Goal: Task Accomplishment & Management: Use online tool/utility

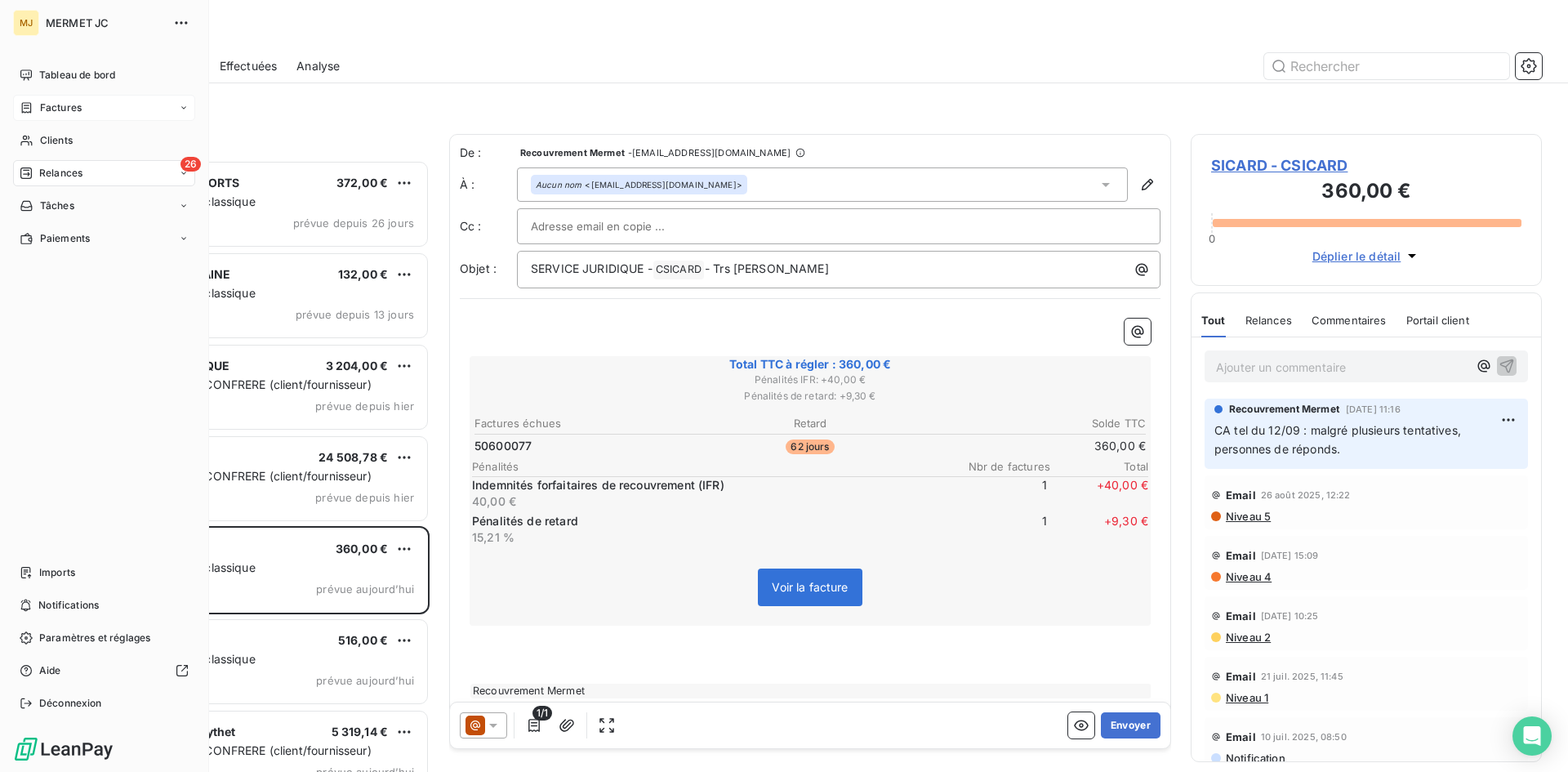
click at [71, 108] on span "Factures" at bounding box center [61, 108] width 42 height 14
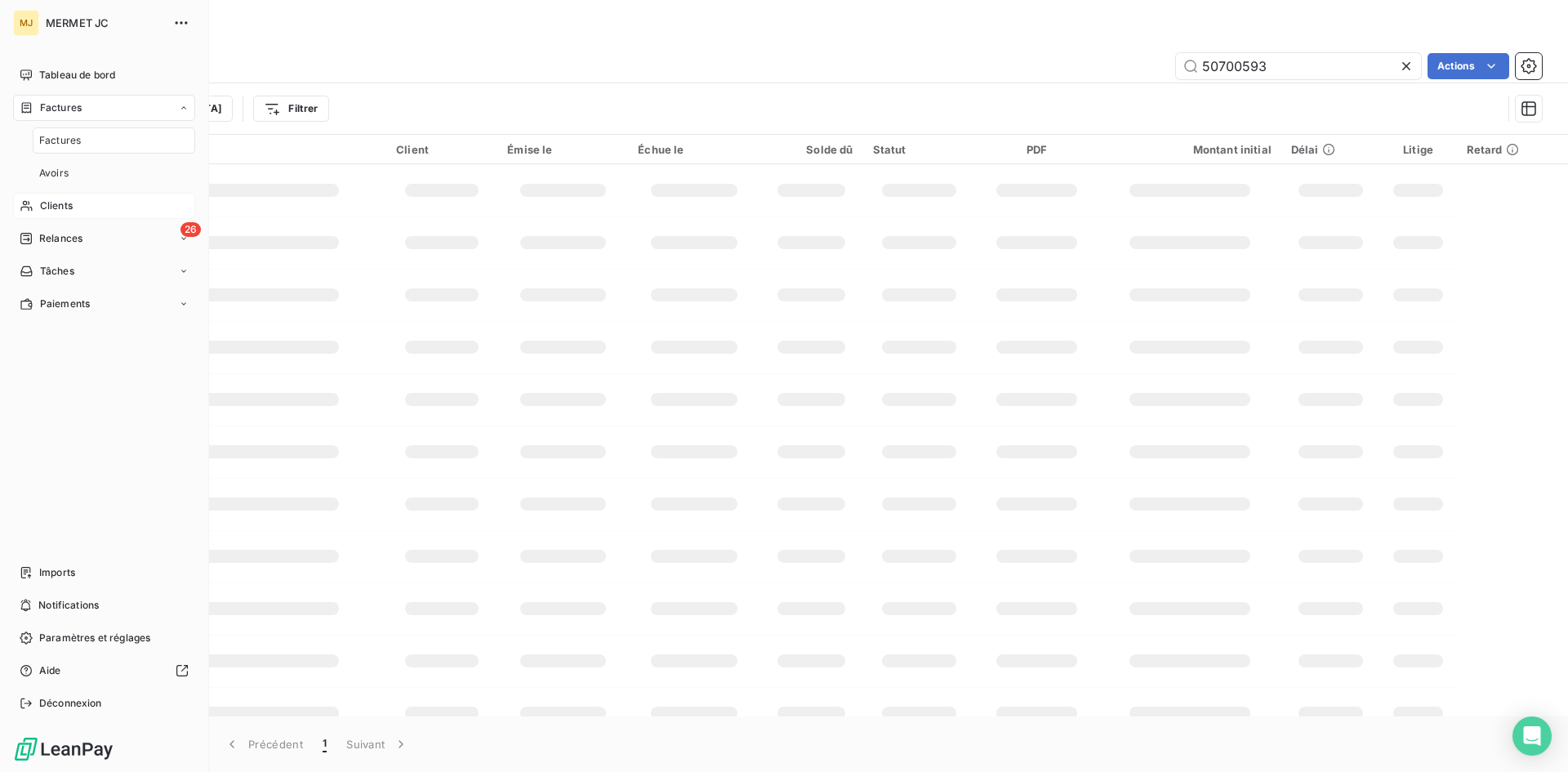
click at [64, 204] on span "Clients" at bounding box center [56, 206] width 33 height 14
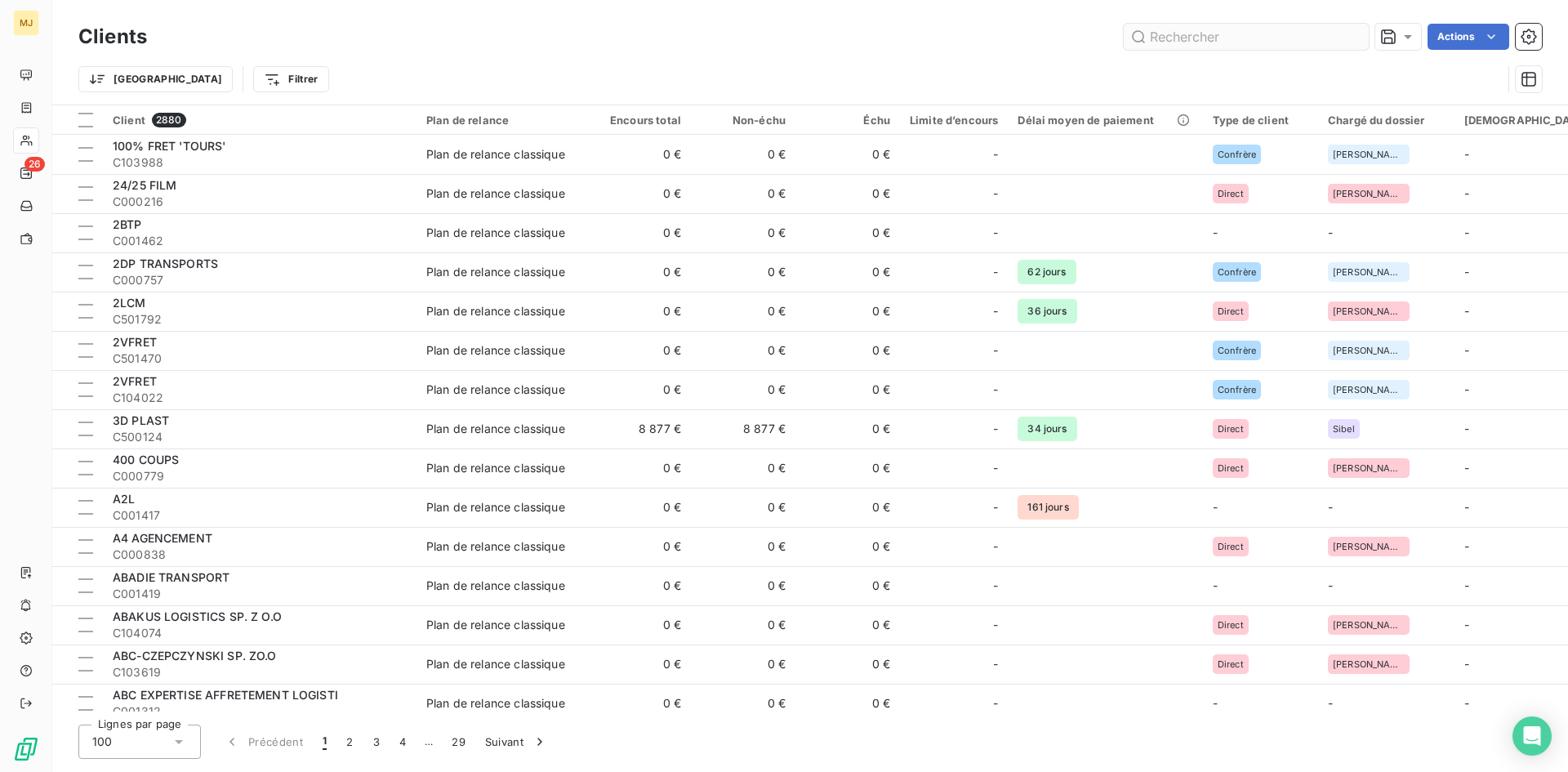
click at [1221, 44] on input "text" at bounding box center [1245, 37] width 245 height 26
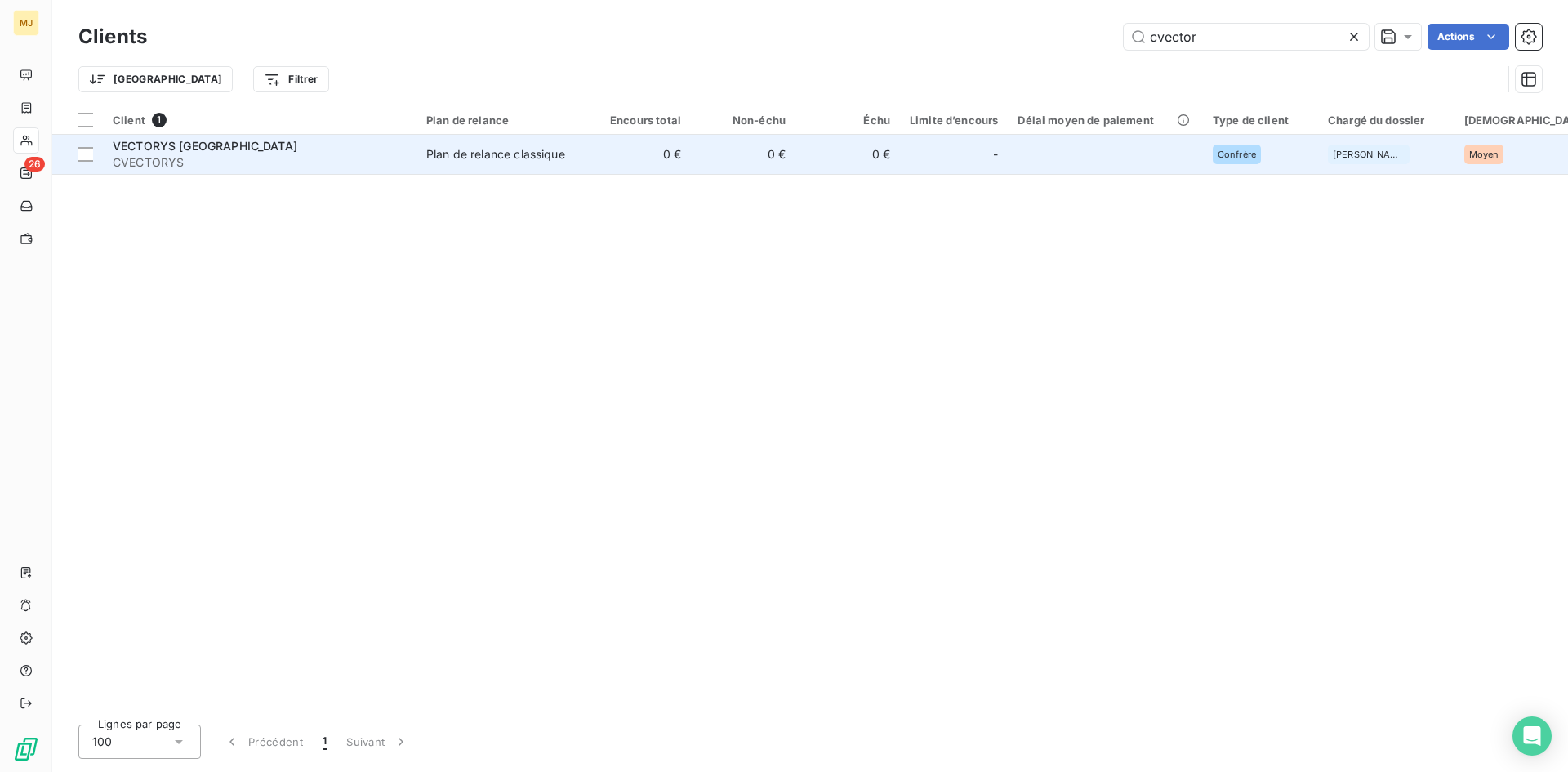
type input "cvector"
click at [180, 157] on span "CVECTORYS" at bounding box center [259, 162] width 294 height 16
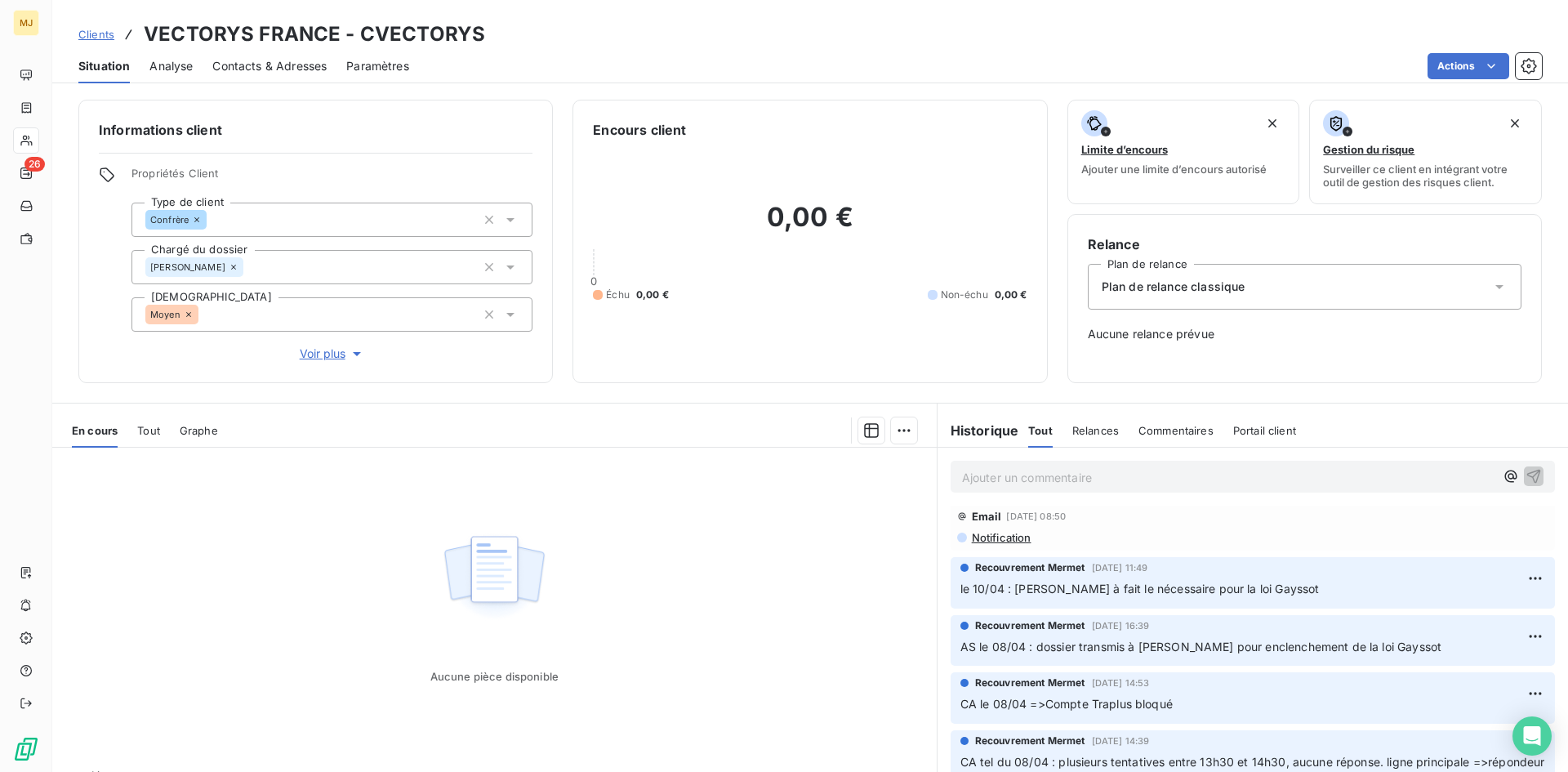
scroll to position [490, 0]
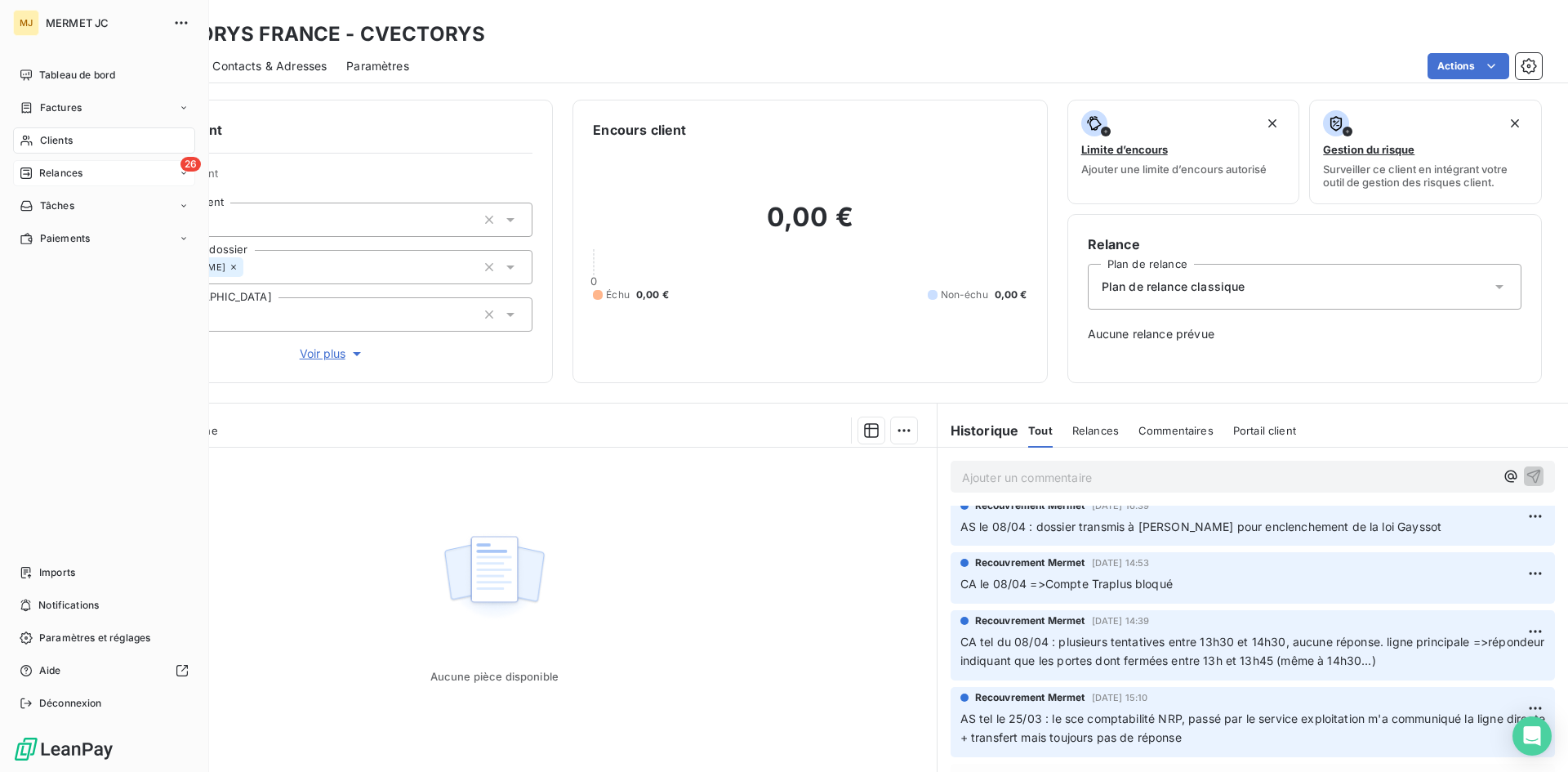
click at [46, 166] on span "Relances" at bounding box center [61, 173] width 44 height 14
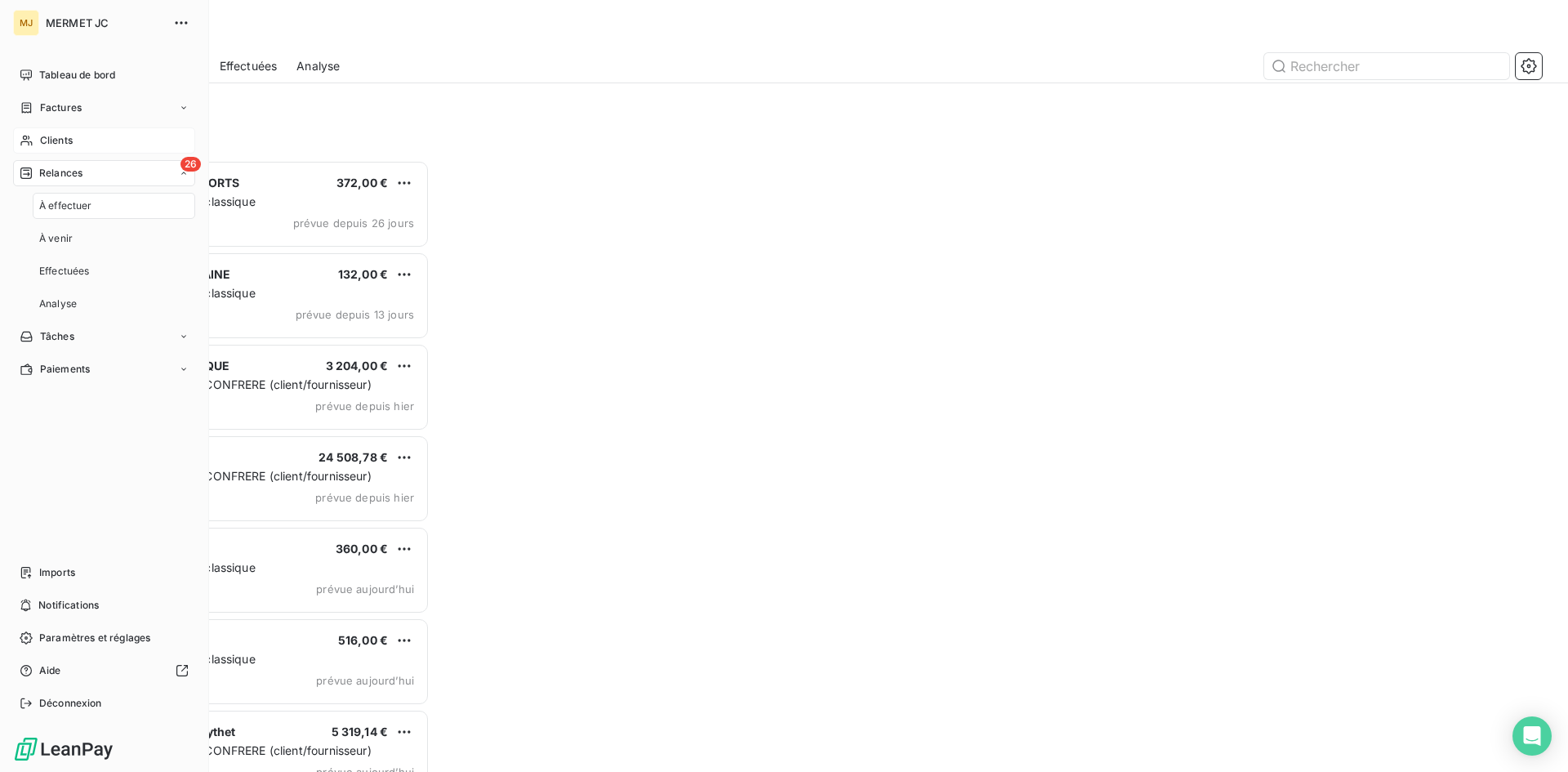
scroll to position [600, 339]
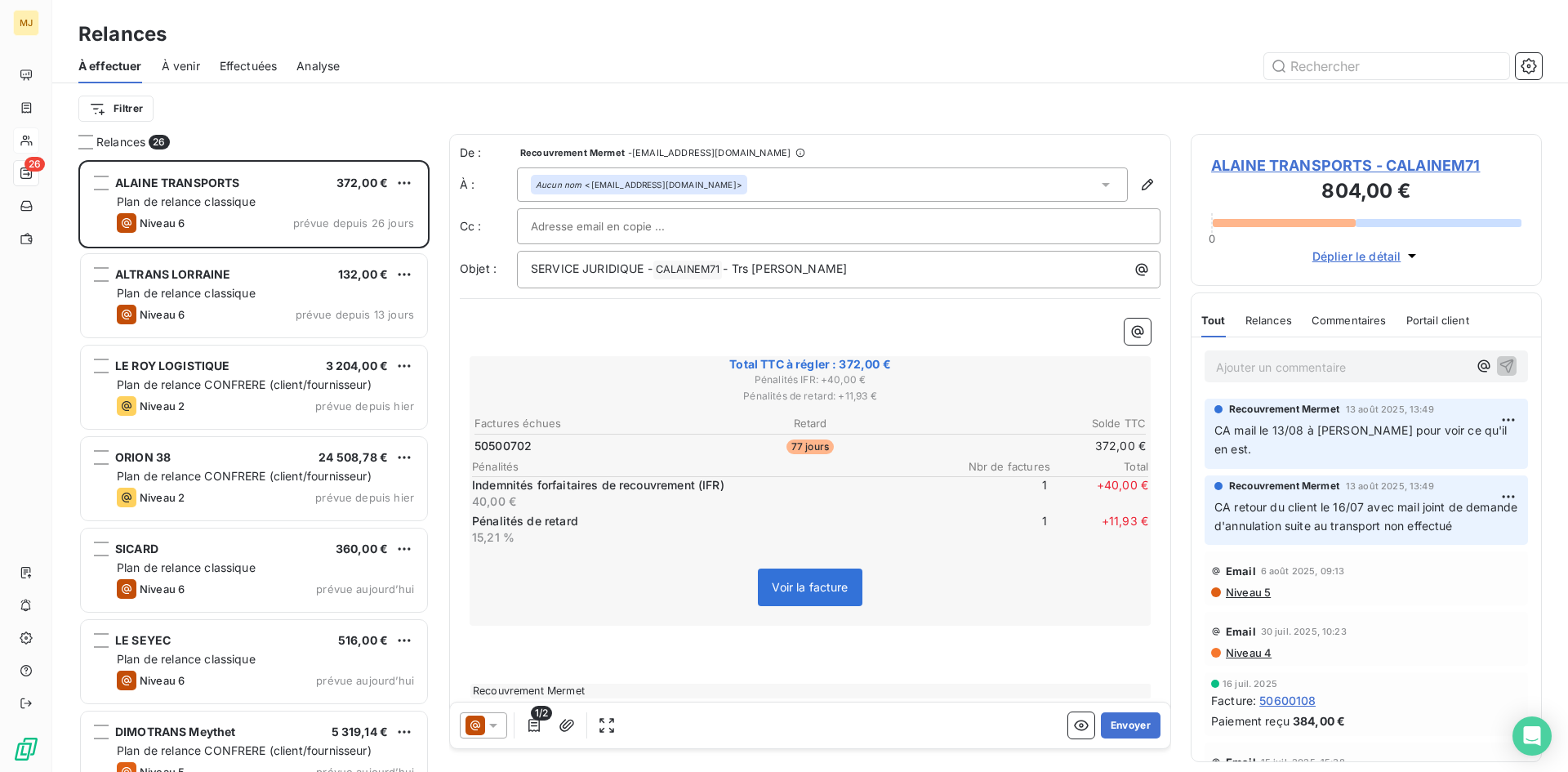
click at [1335, 376] on p "Ajouter un commentaire ﻿" at bounding box center [1342, 366] width 251 height 21
click at [1369, 371] on p "Ajouter un commentaire ﻿" at bounding box center [1342, 366] width 251 height 21
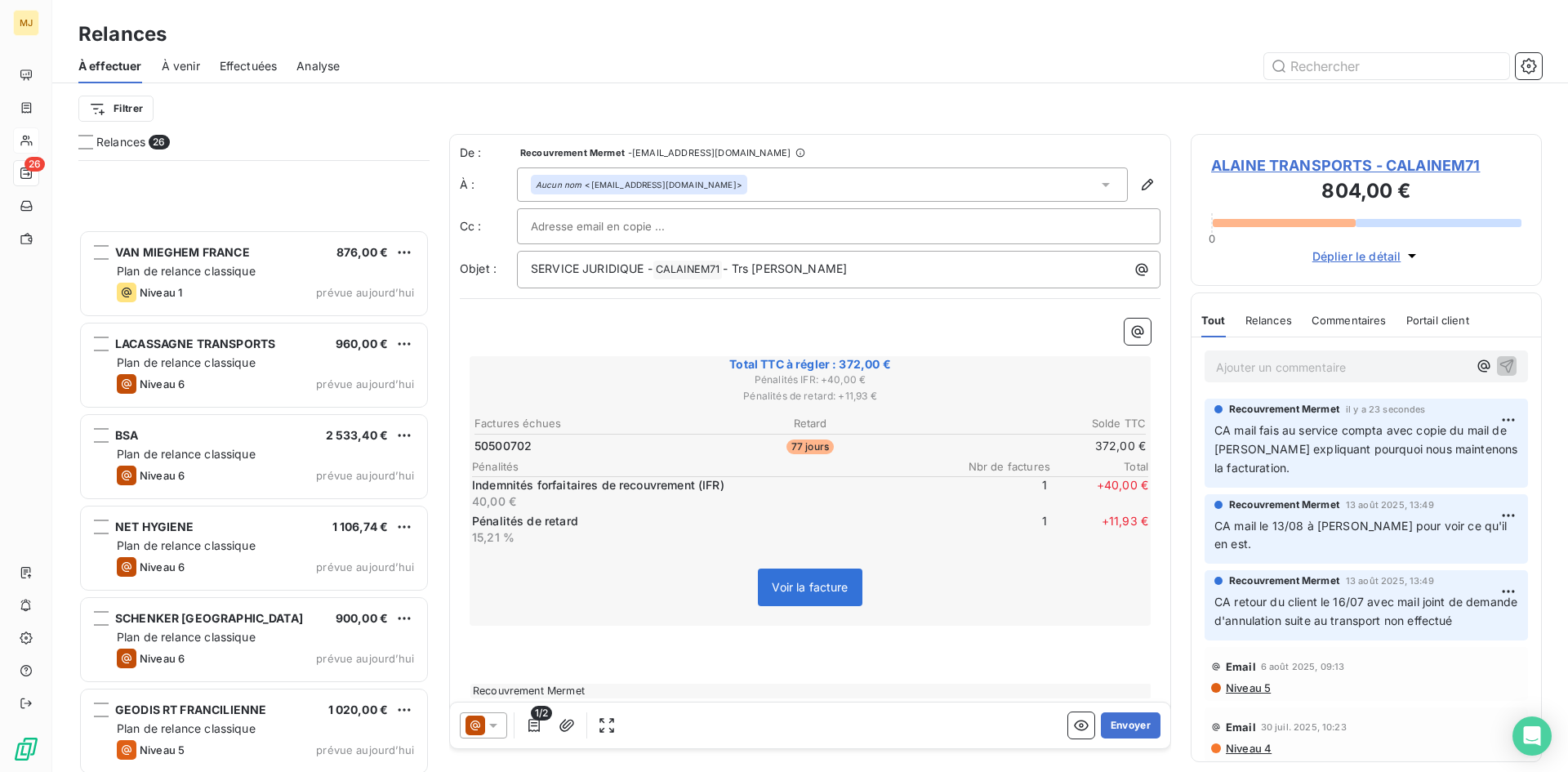
scroll to position [1716, 0]
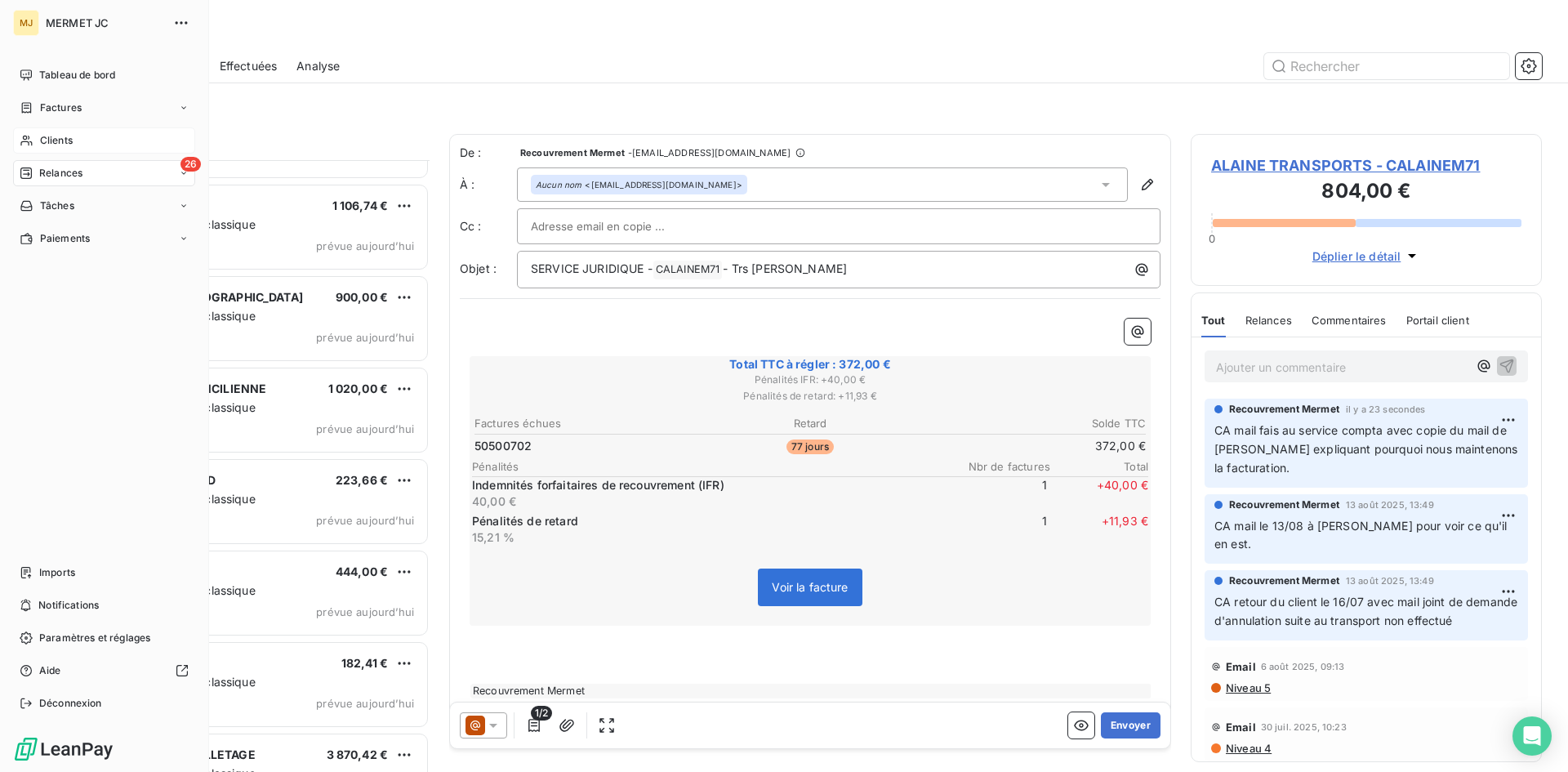
click at [61, 142] on span "Clients" at bounding box center [56, 140] width 33 height 14
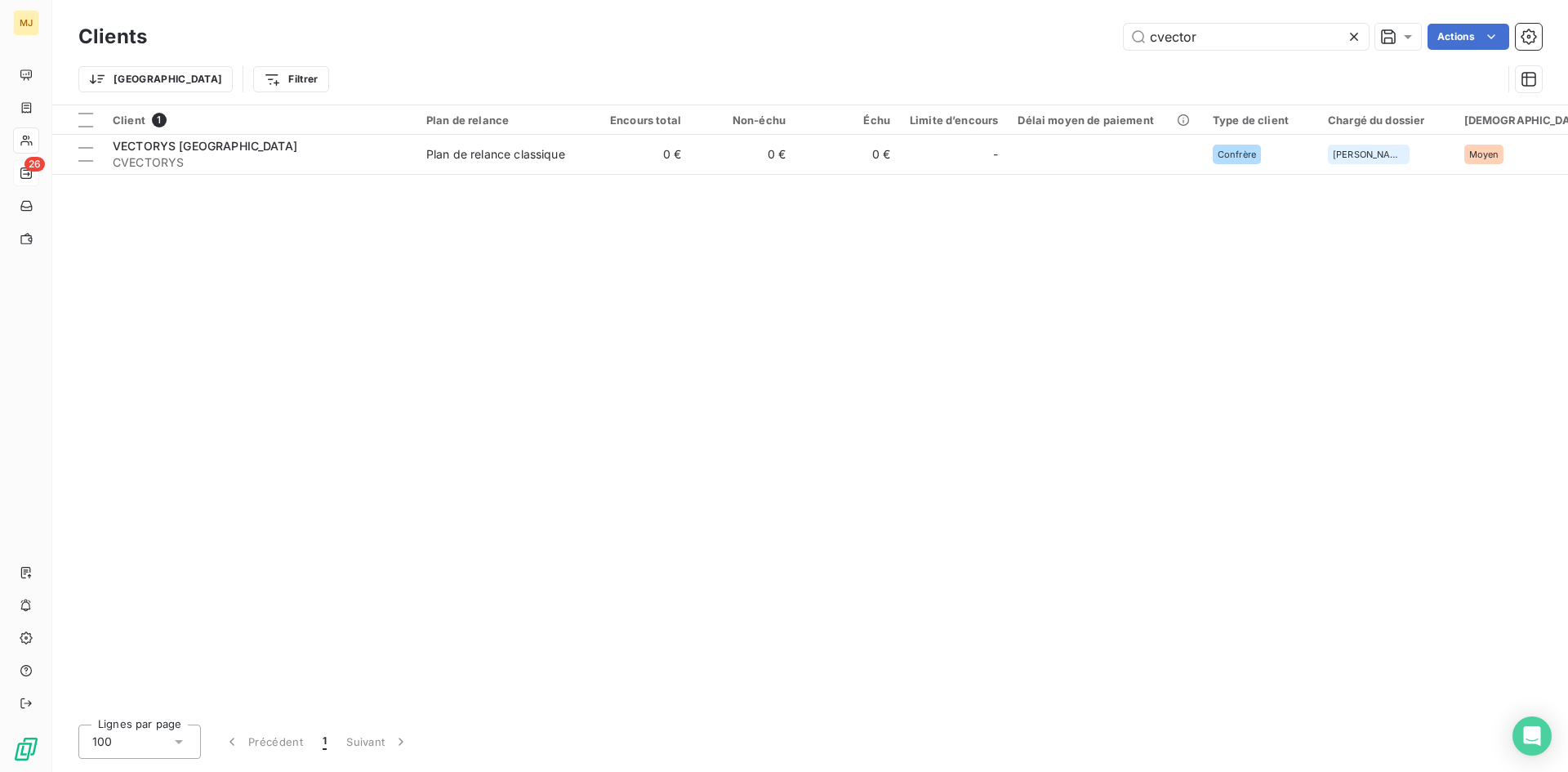
drag, startPoint x: 1205, startPoint y: 35, endPoint x: 125, endPoint y: 35, distance: 1080.0
click at [135, 35] on div "Clients cvector Actions" at bounding box center [810, 37] width 1463 height 34
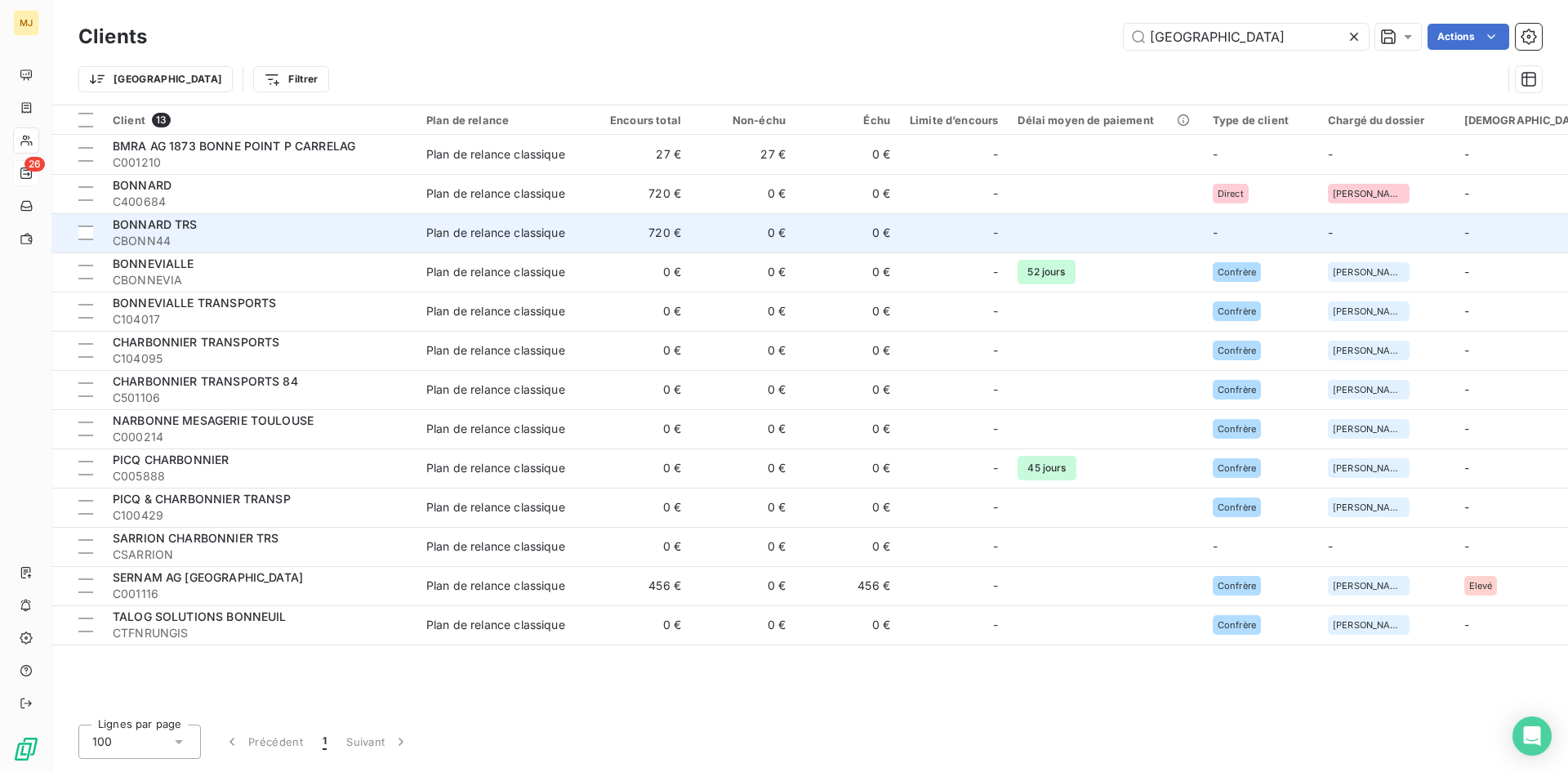
type input "bonn"
click at [152, 229] on span "BONNARD TRS" at bounding box center [154, 225] width 85 height 14
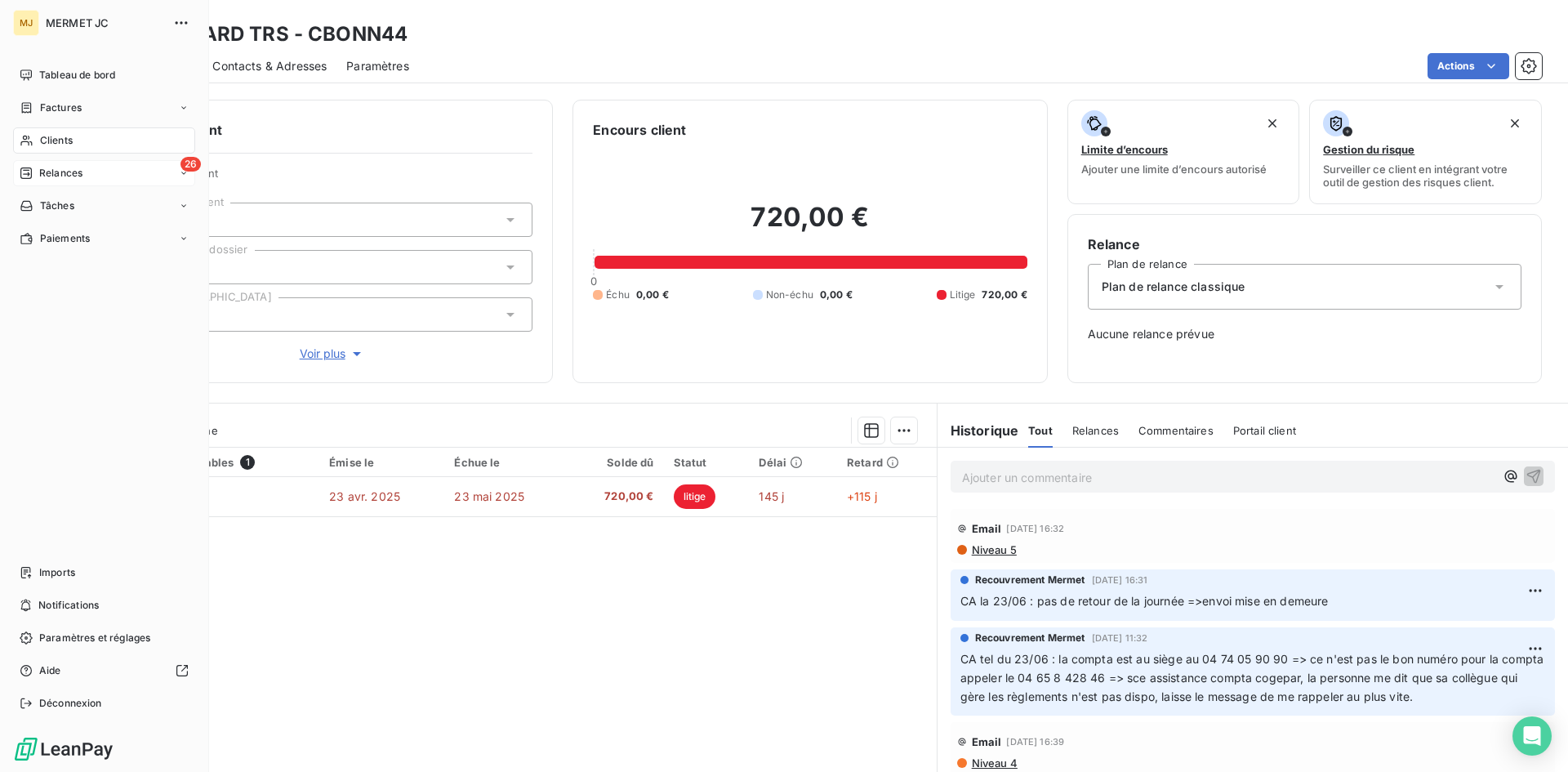
click at [51, 169] on span "Relances" at bounding box center [61, 173] width 44 height 14
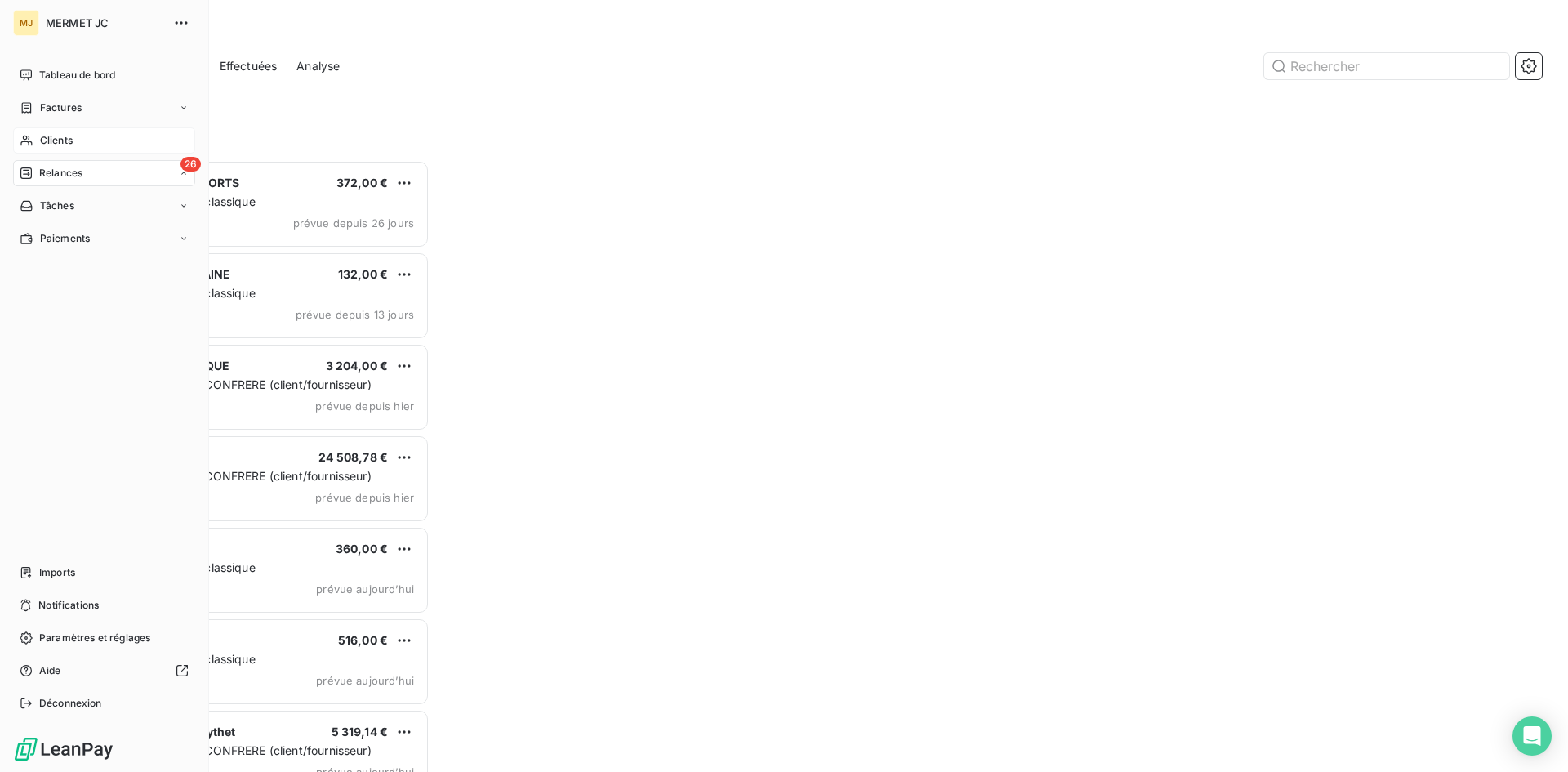
scroll to position [600, 339]
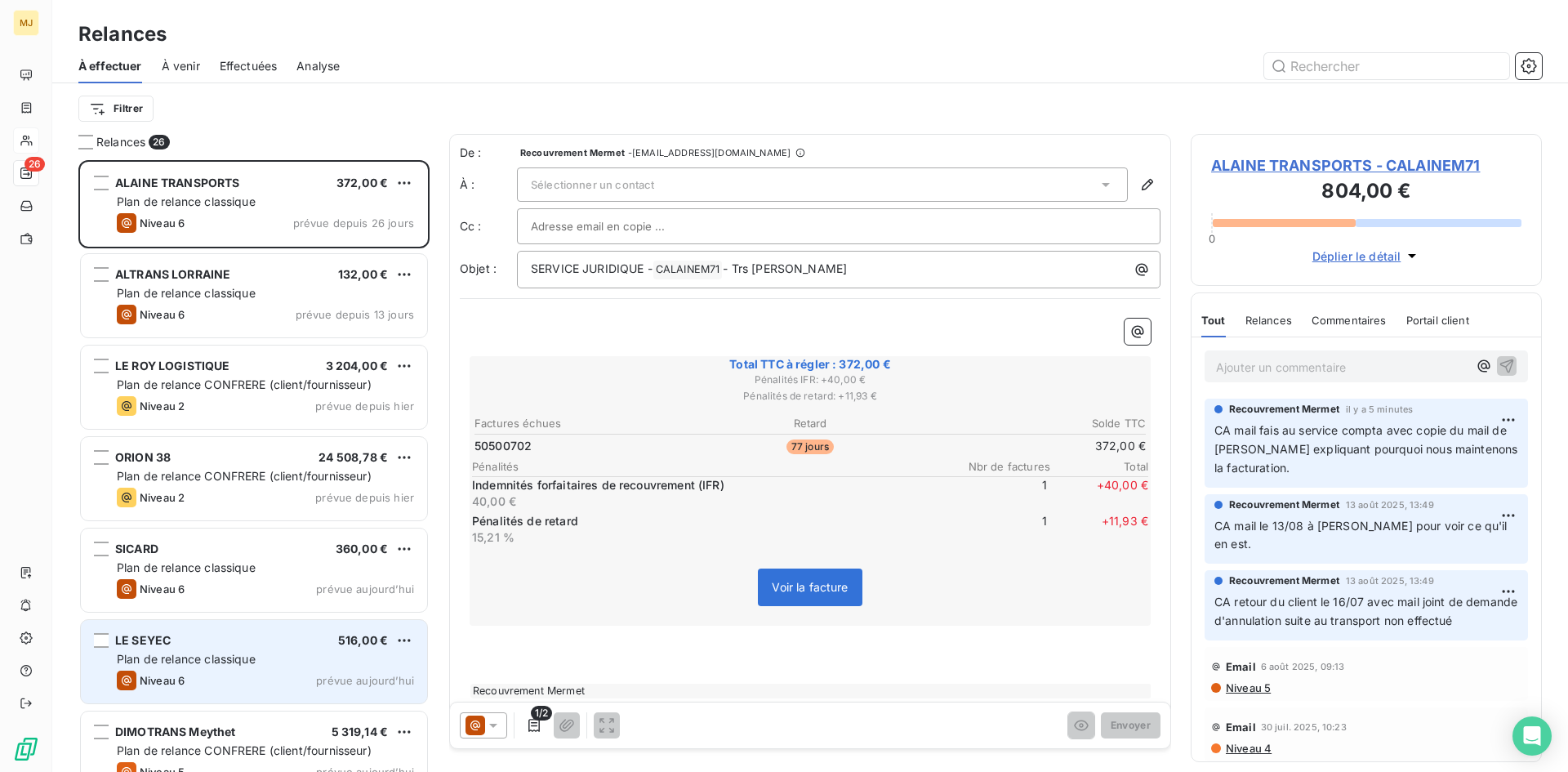
click at [265, 660] on div "Plan de relance classique" at bounding box center [265, 659] width 298 height 16
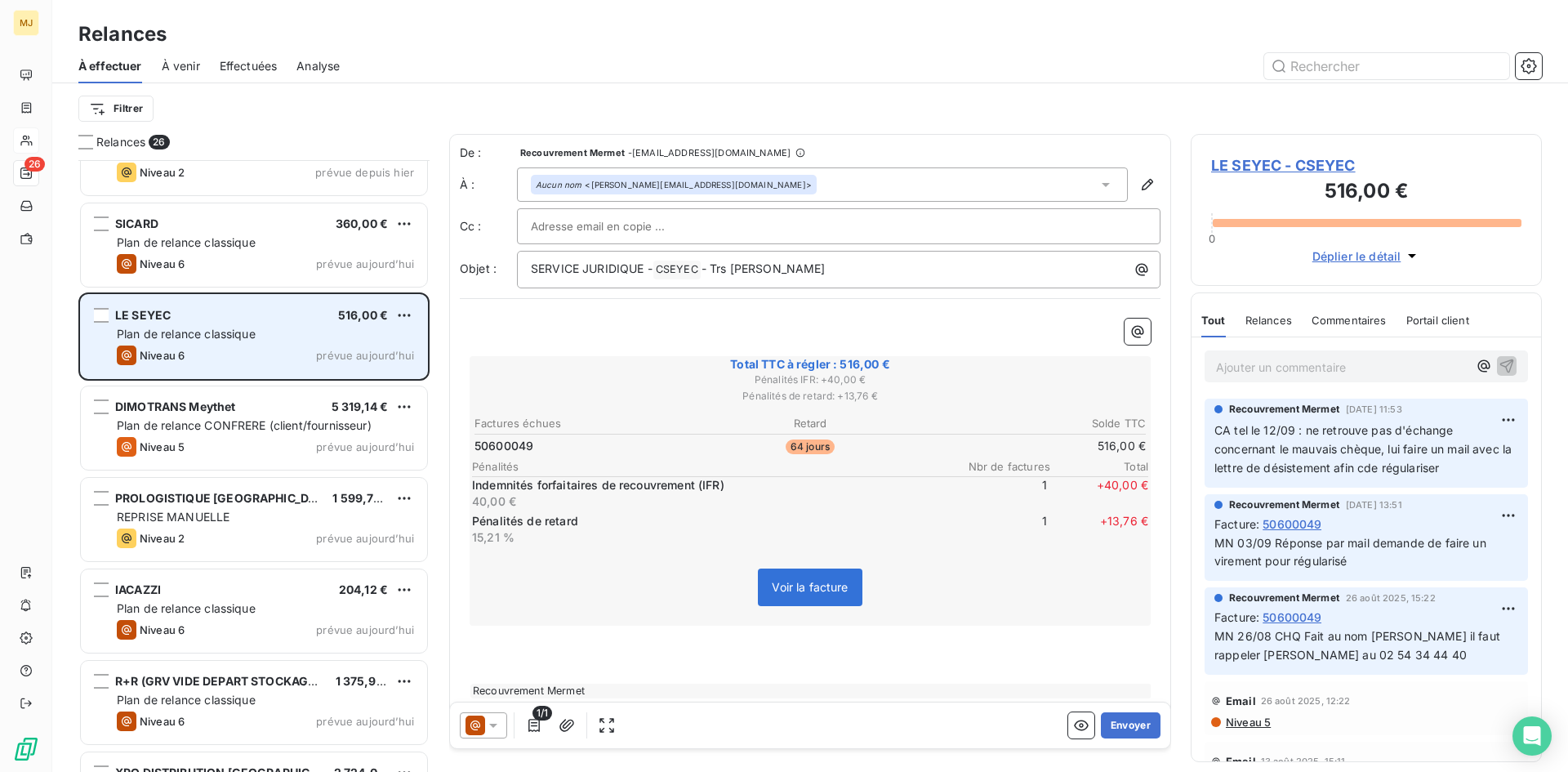
scroll to position [327, 0]
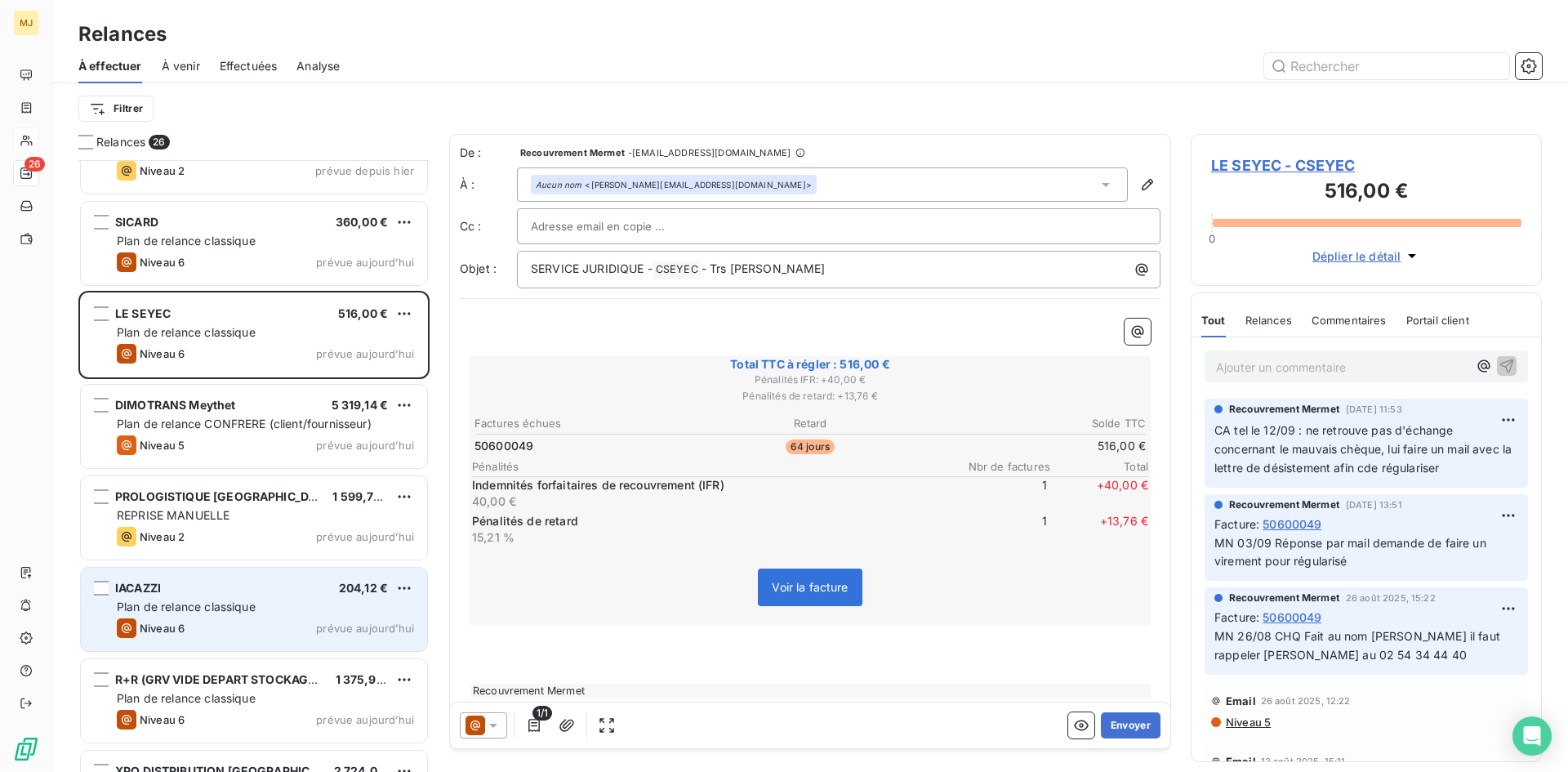
click at [238, 623] on div "Niveau 6 prévue aujourd’hui" at bounding box center [265, 628] width 298 height 20
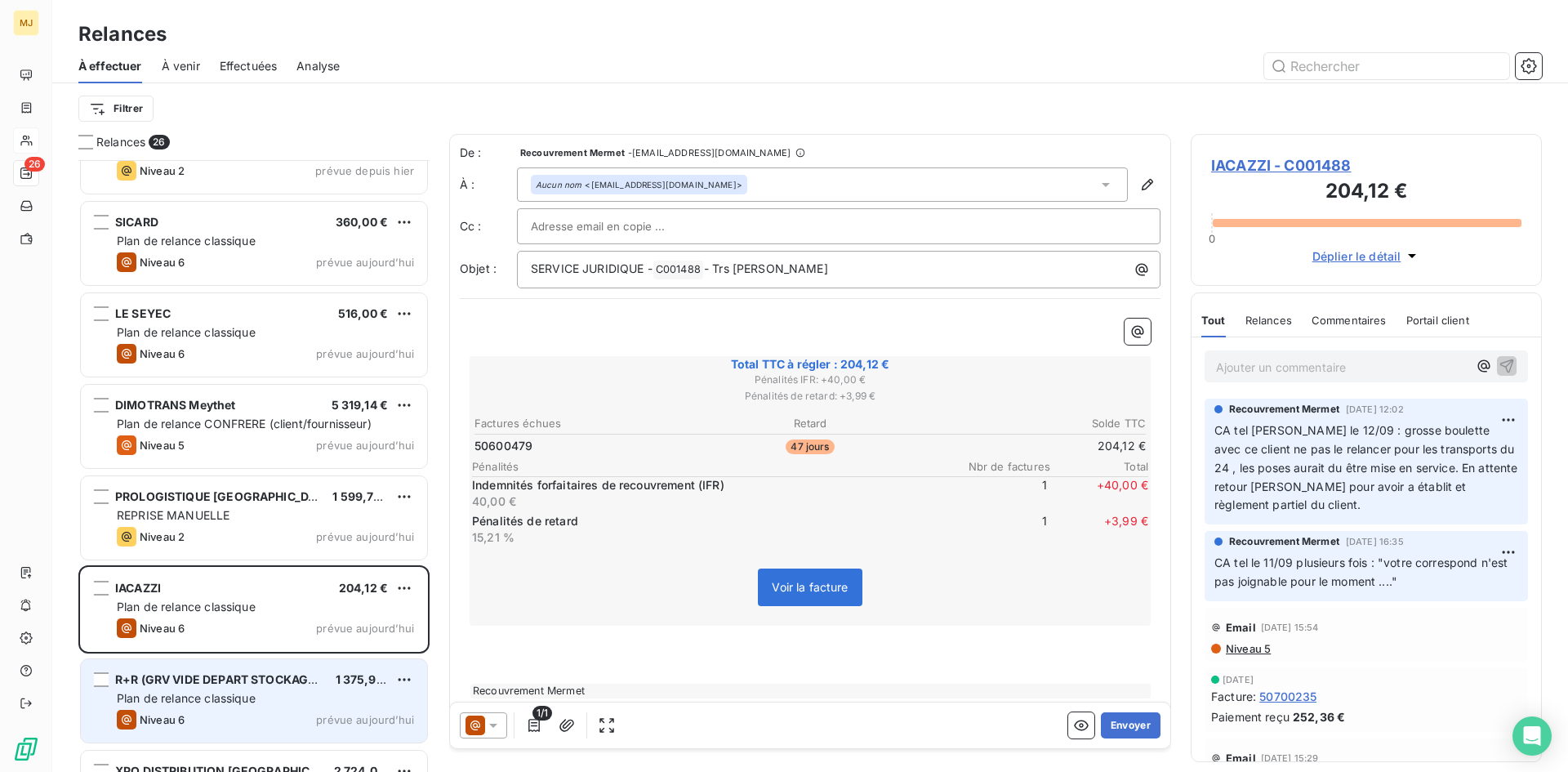
click at [249, 692] on span "Plan de relance classique" at bounding box center [186, 698] width 139 height 14
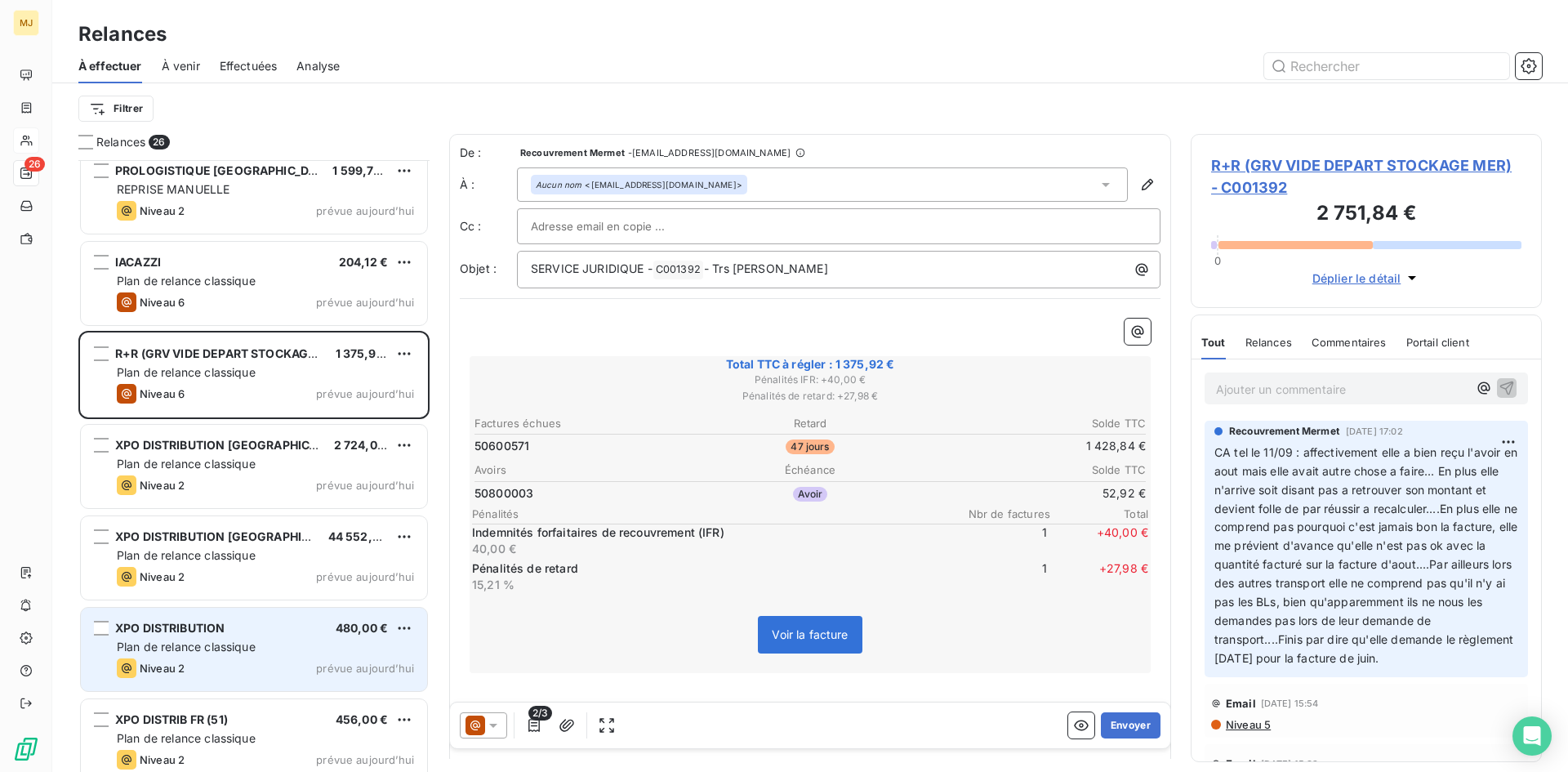
scroll to position [654, 0]
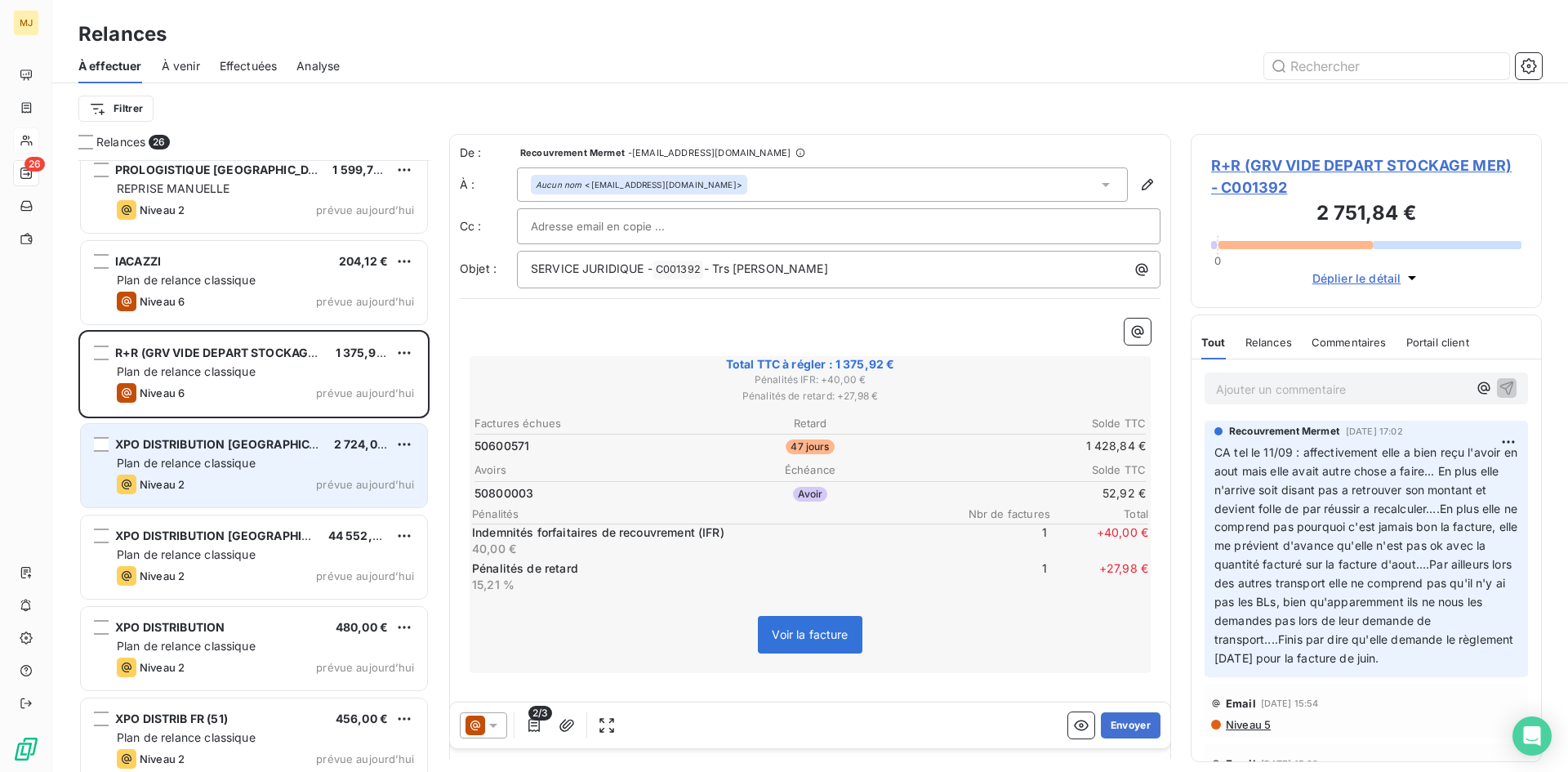
click at [268, 454] on div "XPO DISTRIBUTION FRANCE 2 724,00 € Plan de relance classique Niveau 2 prévue au…" at bounding box center [254, 465] width 347 height 83
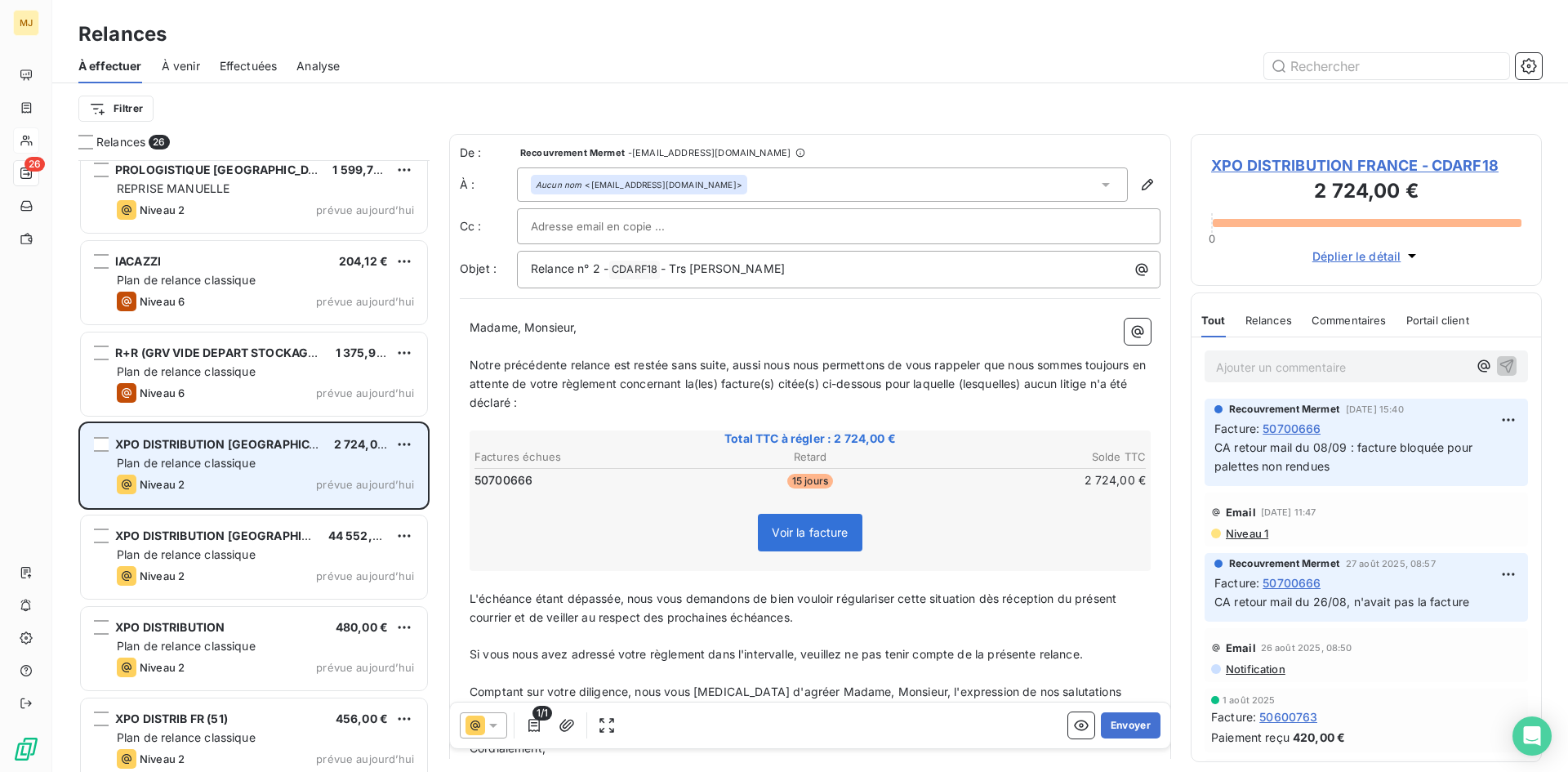
click at [414, 448] on div "XPO DISTRIBUTION FRANCE 2 724,00 € Plan de relance classique Niveau 2 prévue au…" at bounding box center [254, 465] width 347 height 83
click at [404, 444] on html "MJ 26 Relances À effectuer À venir Effectuées Analyse Filtrer Relances 26 DIMOT…" at bounding box center [784, 386] width 1568 height 772
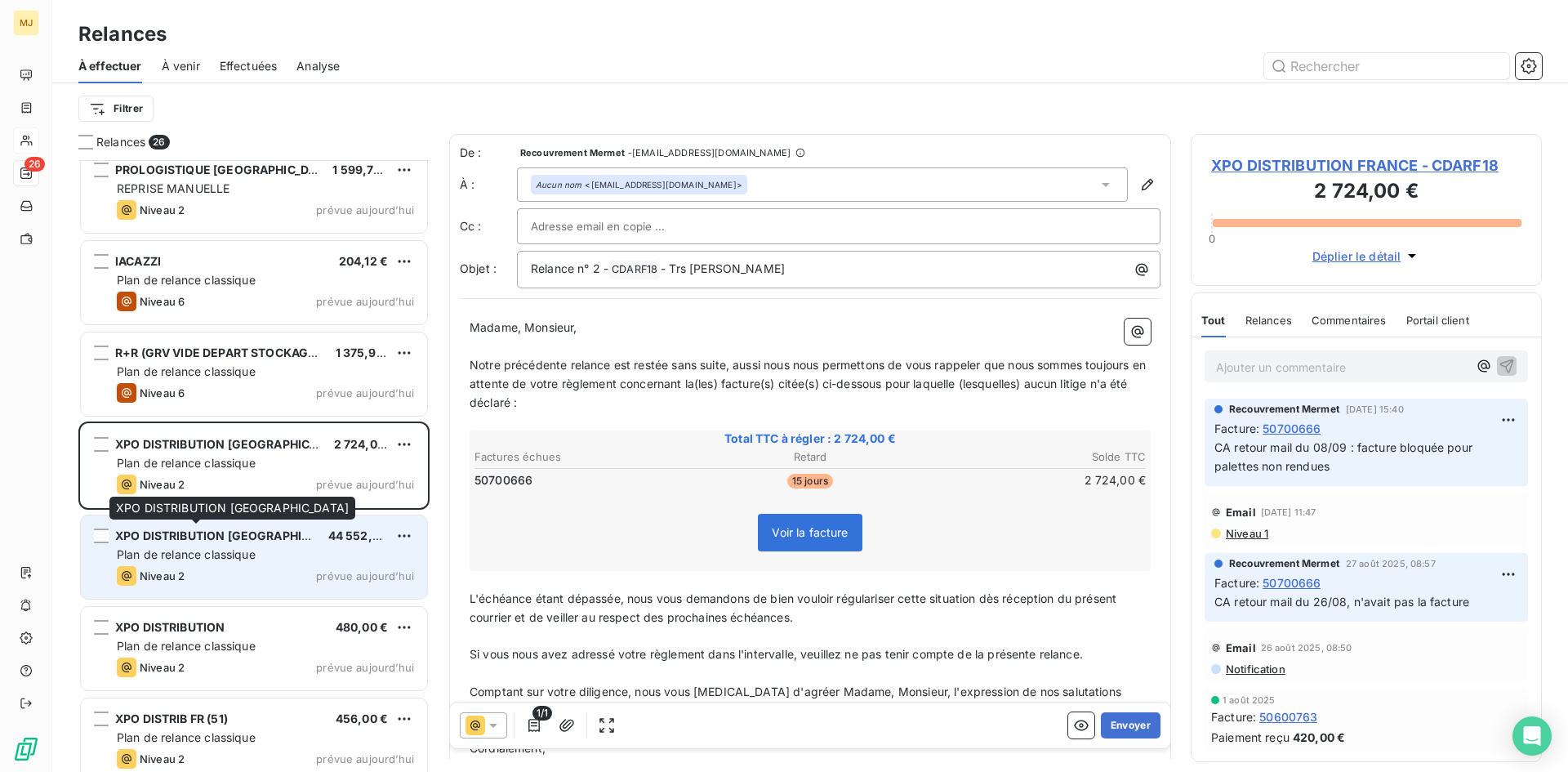
click at [232, 536] on span "XPO DISTRIBUTION [GEOGRAPHIC_DATA]" at bounding box center [232, 536] width 233 height 14
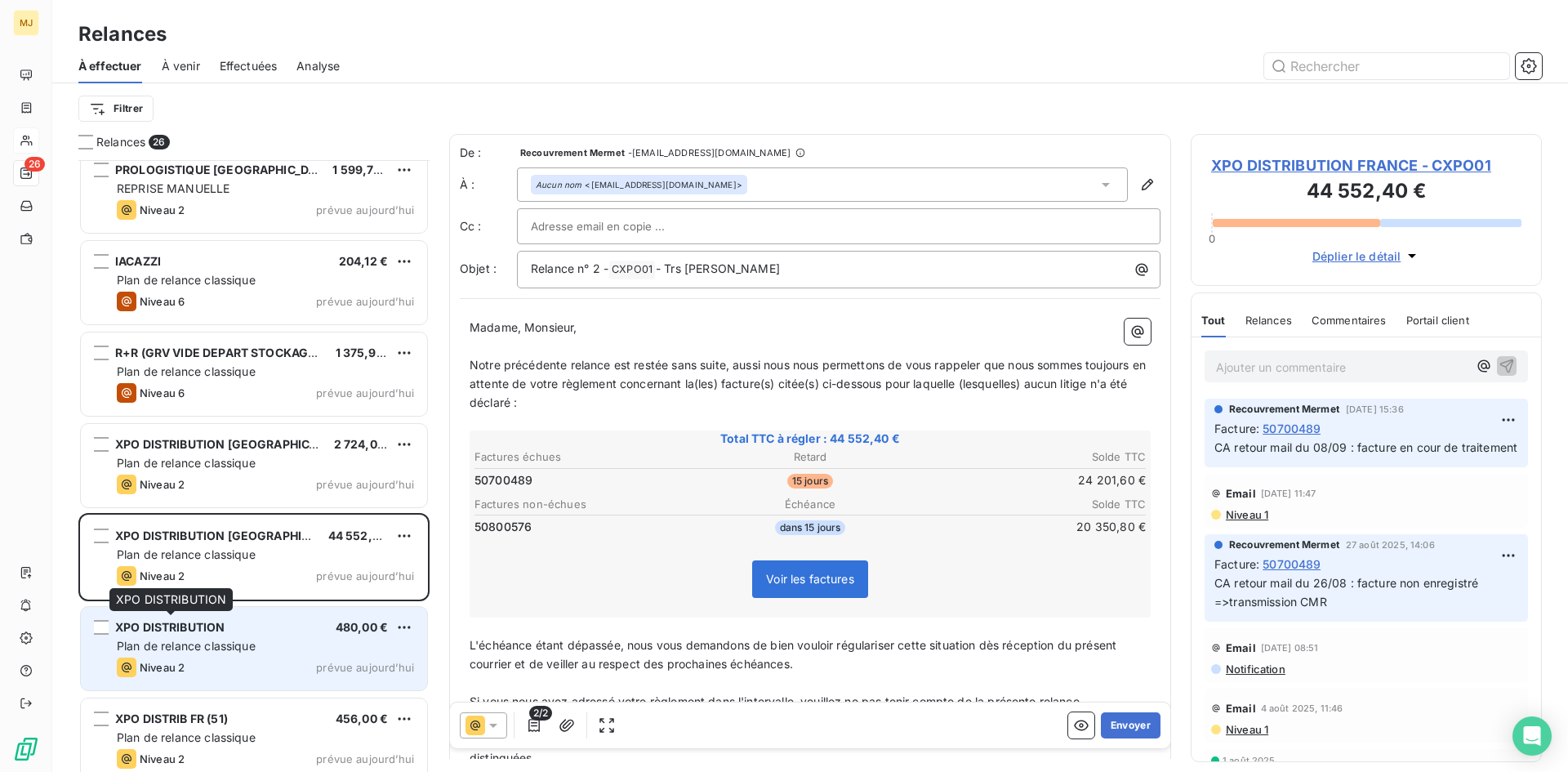
click at [217, 635] on div "XPO DISTRIBUTION" at bounding box center [169, 628] width 110 height 16
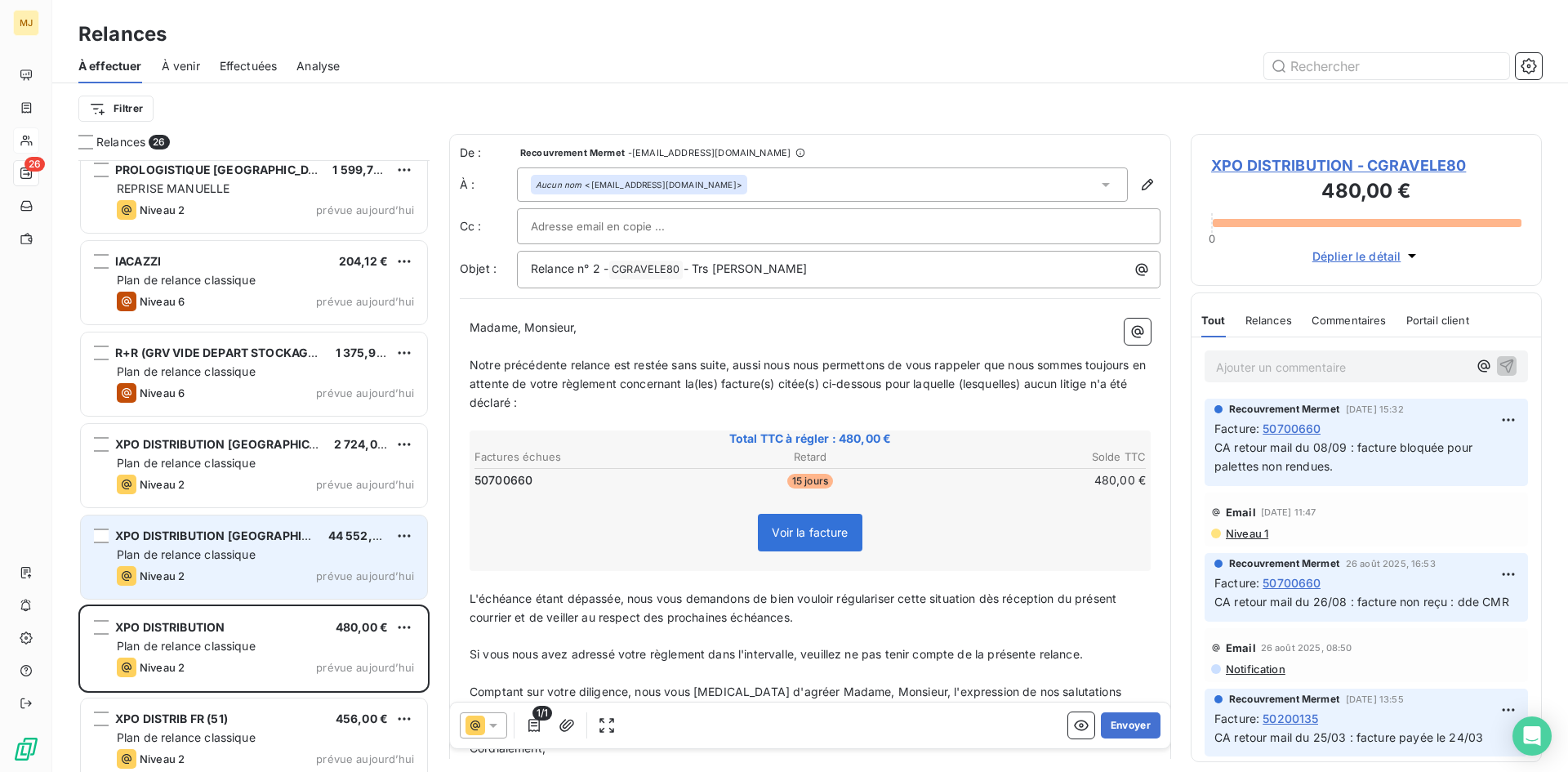
click at [239, 571] on div "Niveau 2 prévue aujourd’hui" at bounding box center [265, 576] width 298 height 20
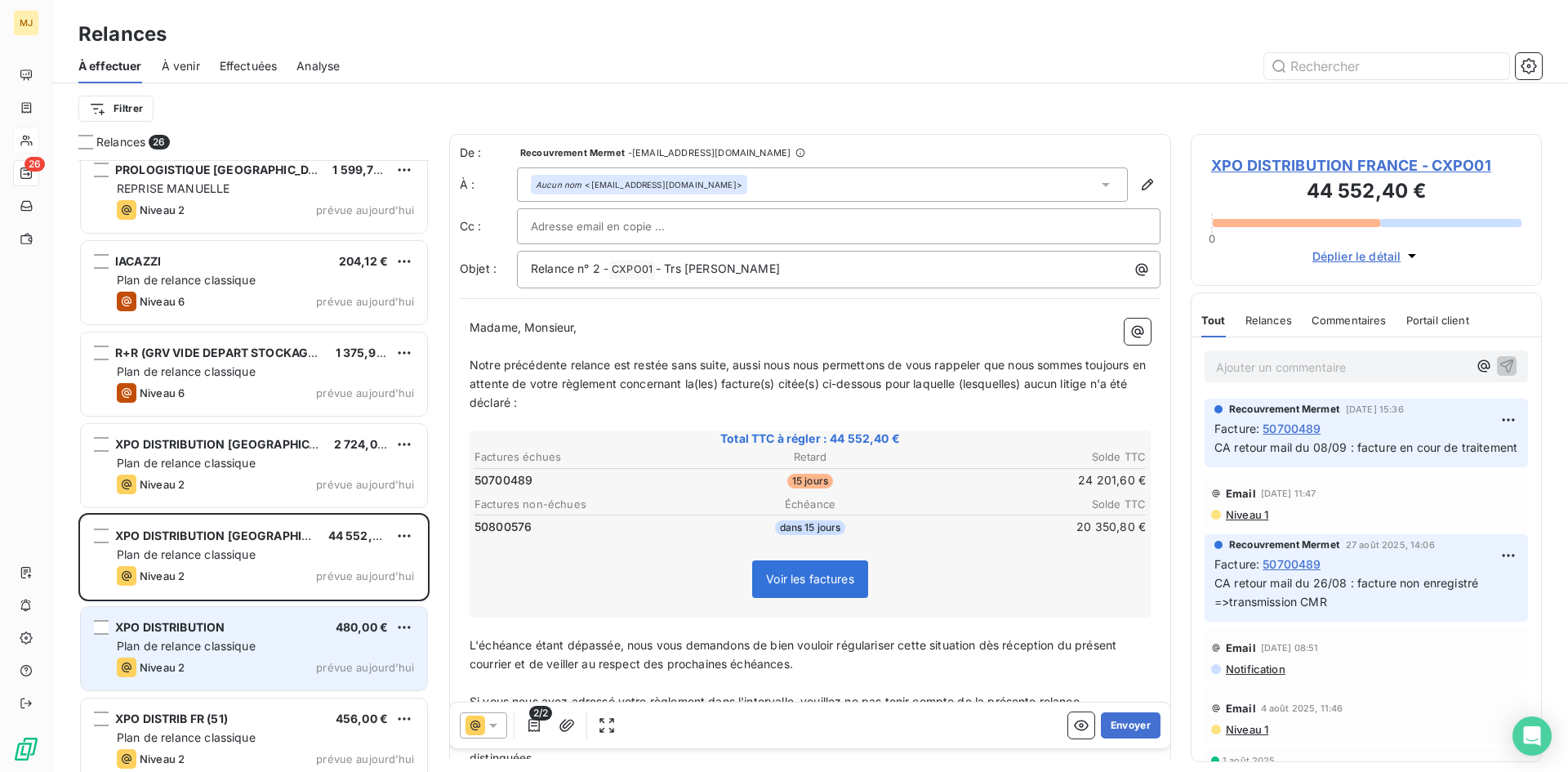
click at [248, 641] on span "Plan de relance classique" at bounding box center [186, 646] width 139 height 14
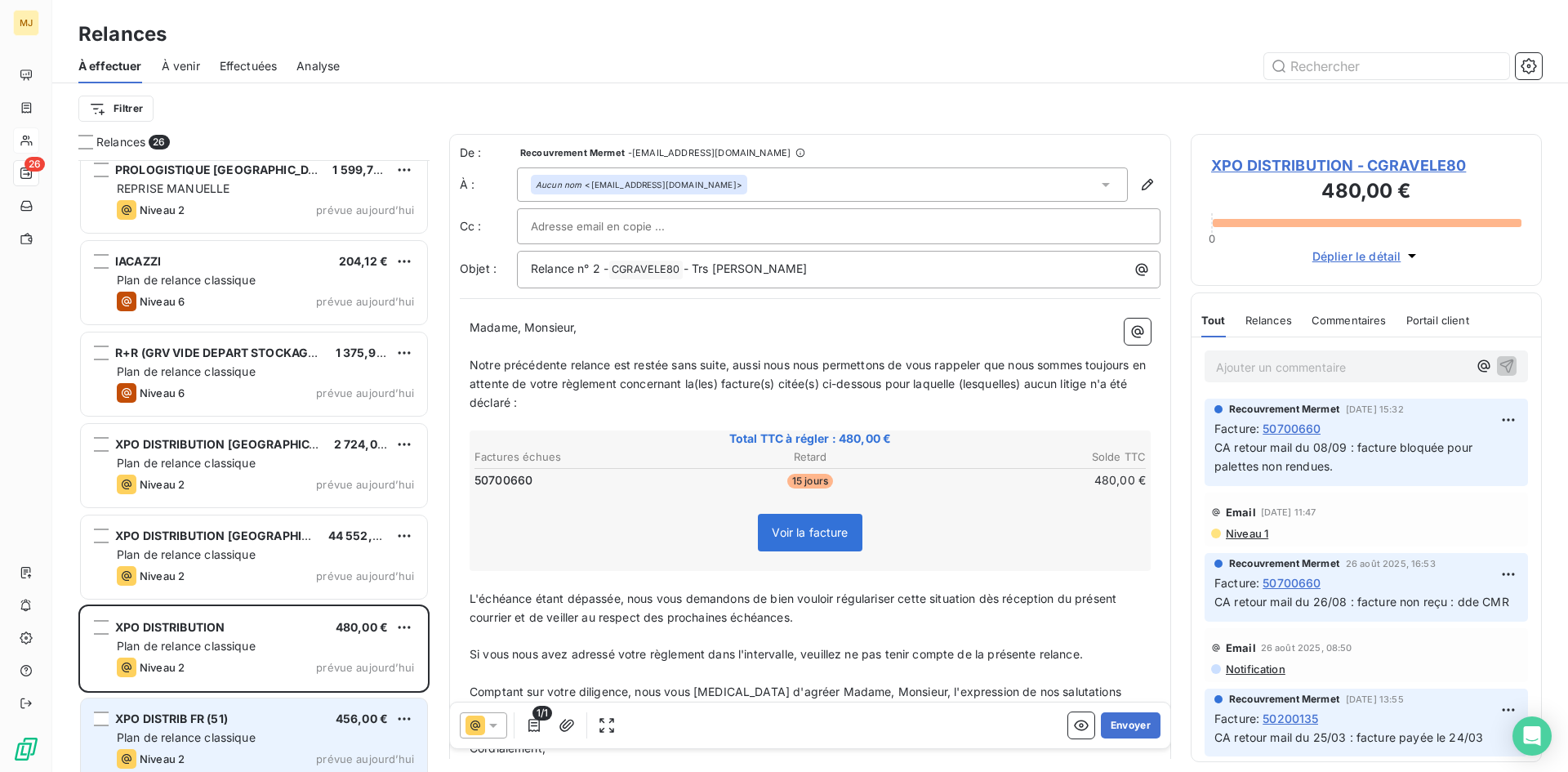
click at [240, 725] on div "XPO DISTRIB FR (51) 456,00 €" at bounding box center [265, 719] width 298 height 14
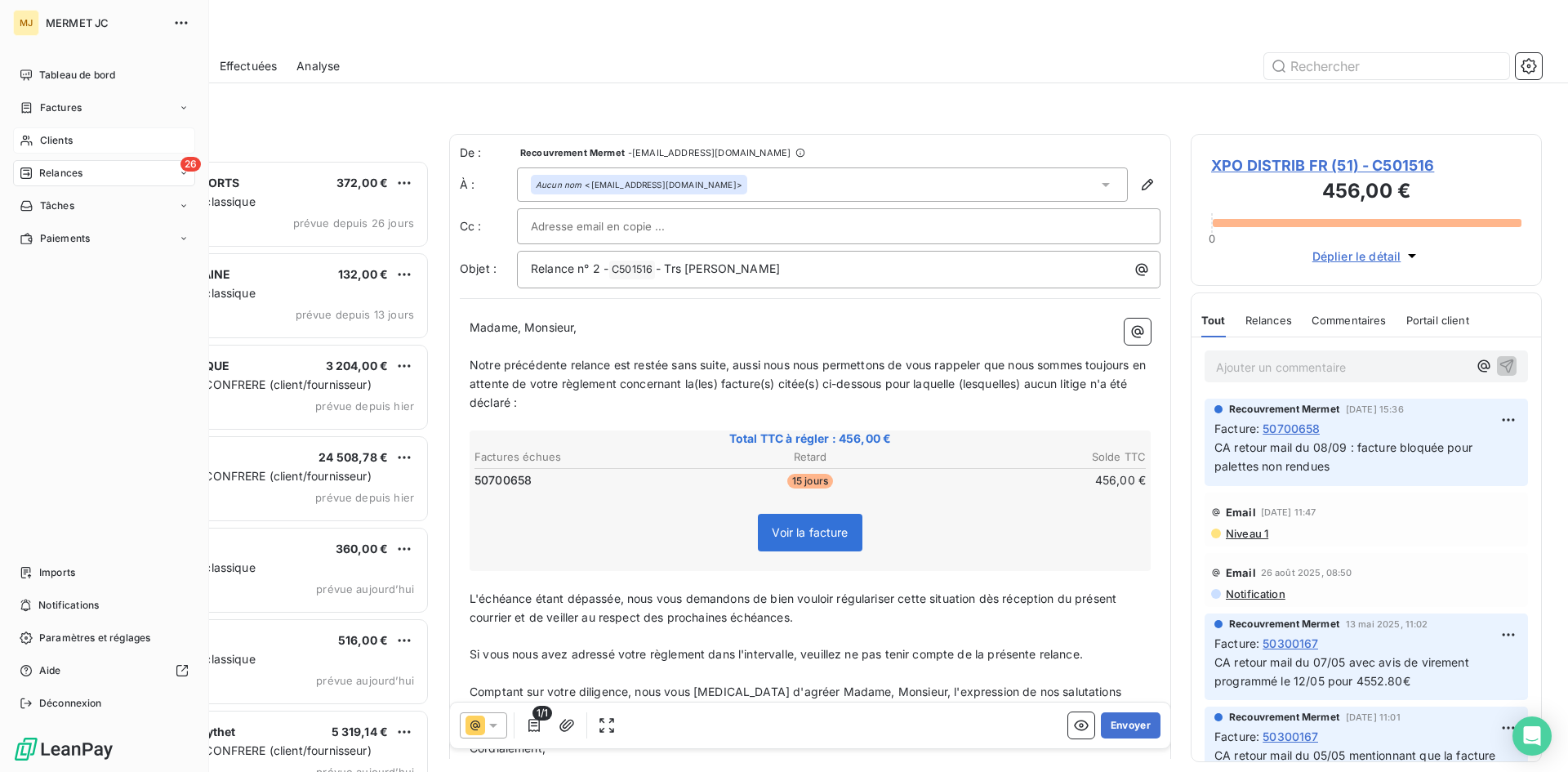
click at [37, 136] on div "Clients" at bounding box center [104, 140] width 182 height 26
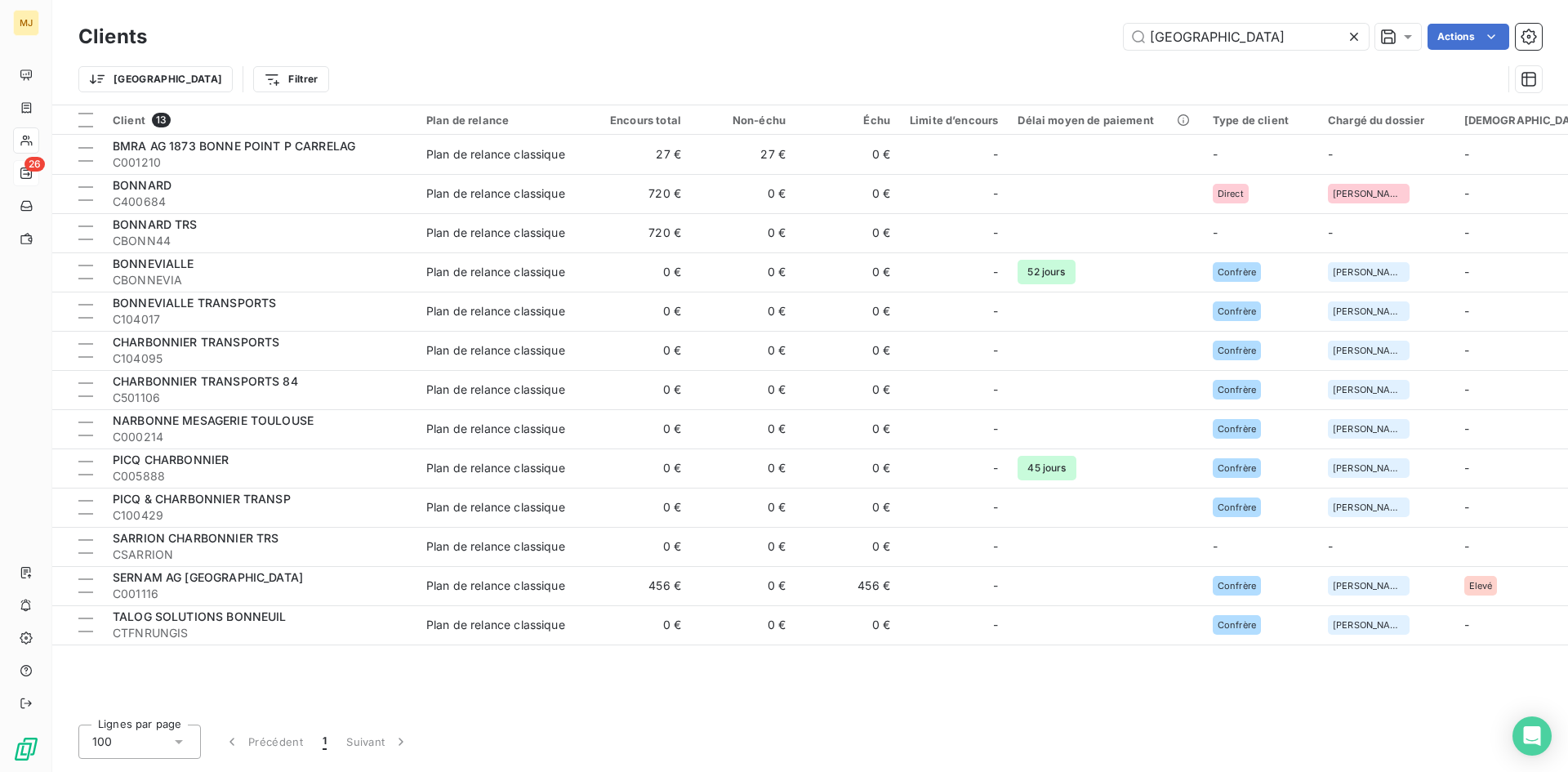
drag, startPoint x: 1252, startPoint y: 39, endPoint x: 385, endPoint y: 39, distance: 867.0
click at [385, 39] on div "bonn Actions" at bounding box center [853, 37] width 1375 height 26
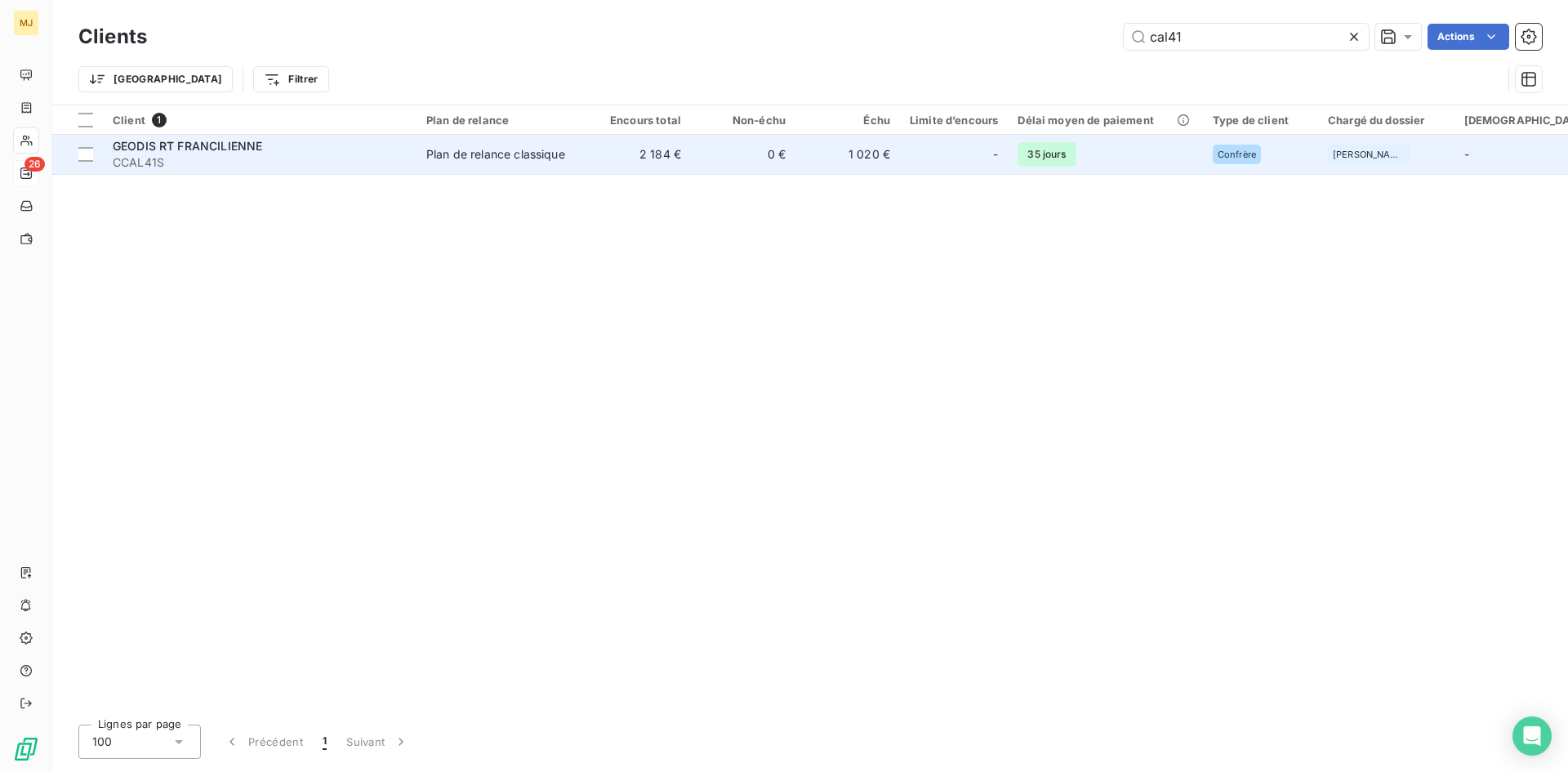
type input "cal41"
click at [161, 162] on span "CCAL41S" at bounding box center [259, 162] width 294 height 16
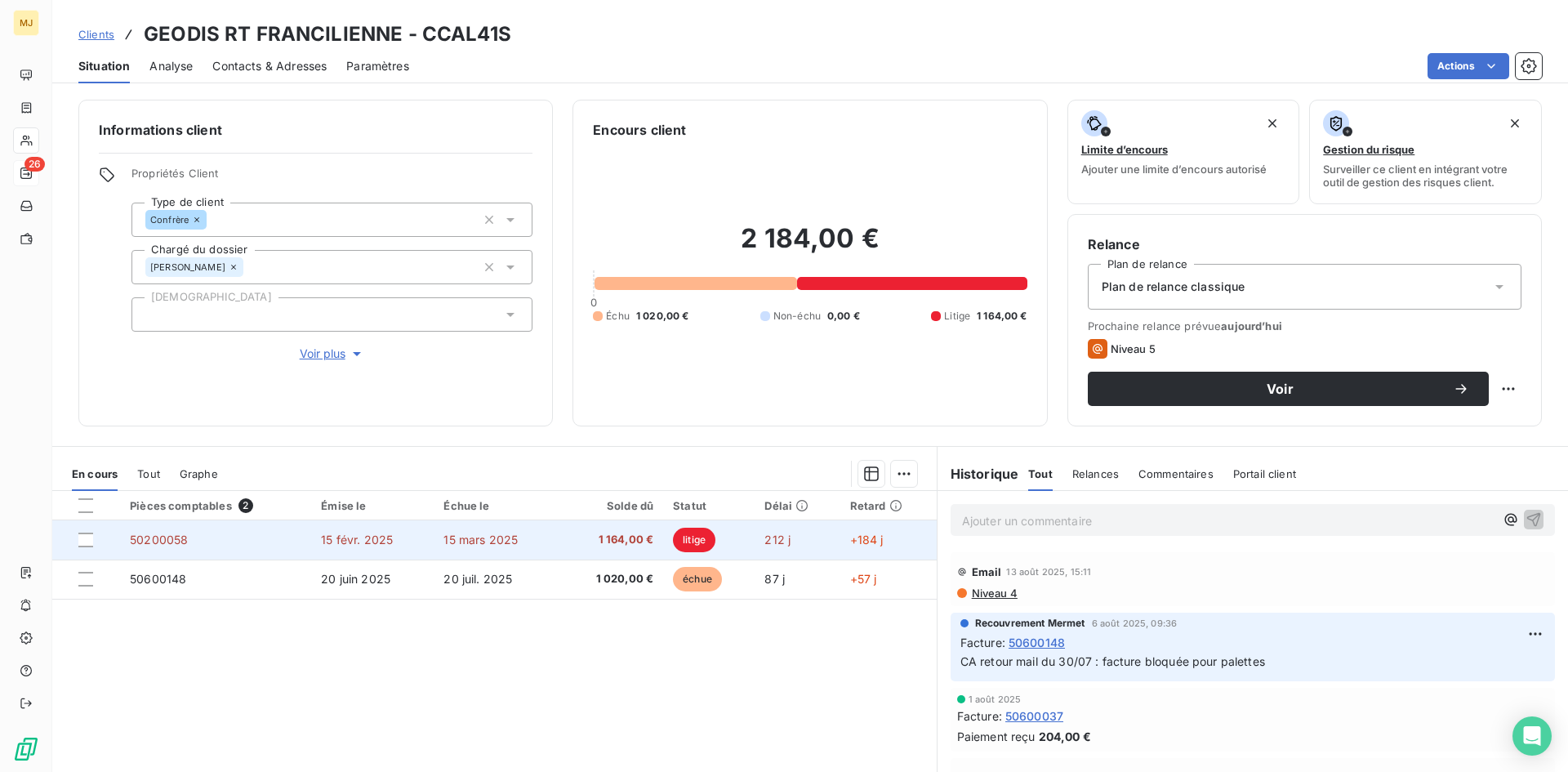
click at [161, 534] on span "50200058" at bounding box center [159, 540] width 58 height 14
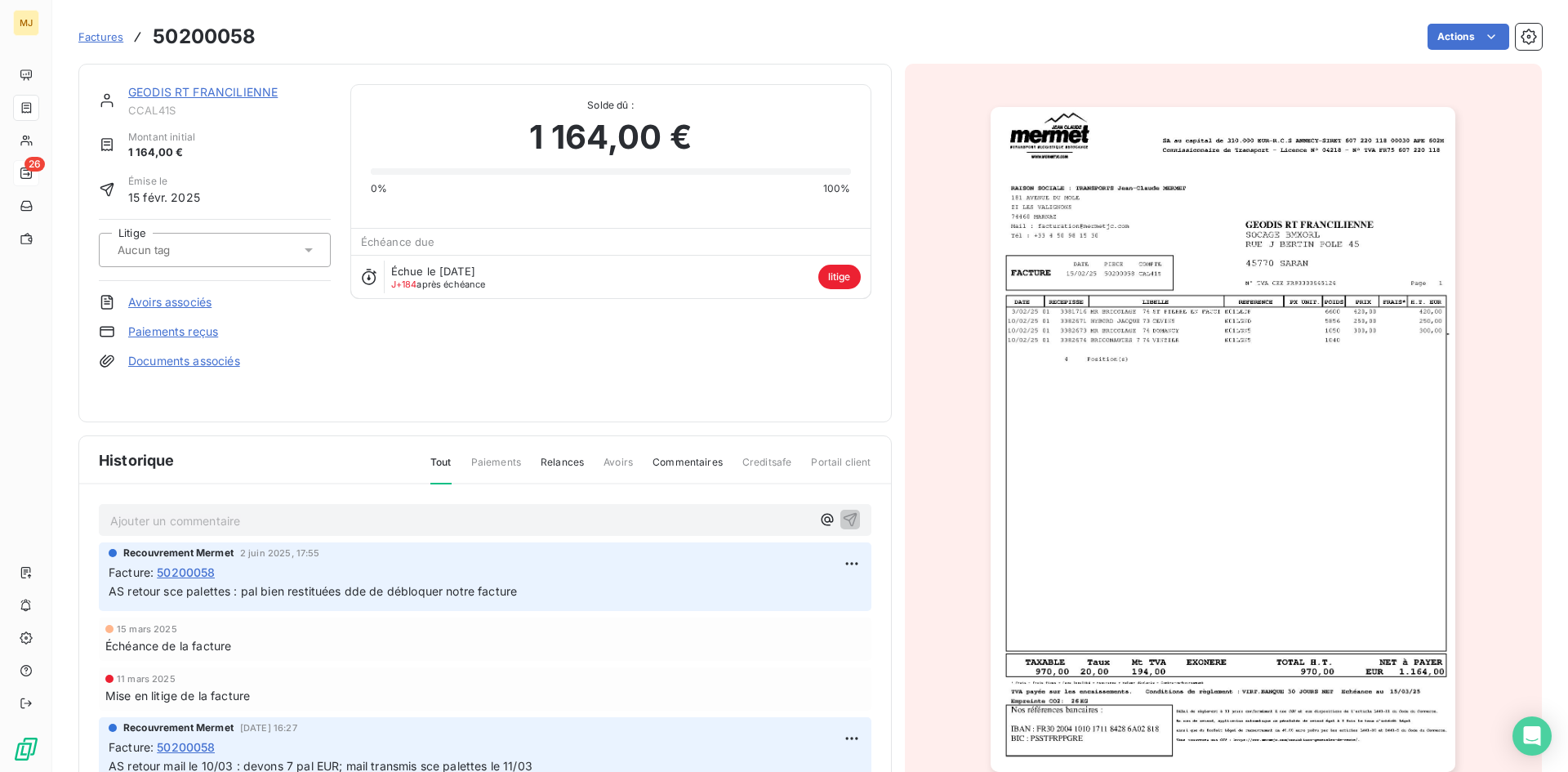
click at [319, 513] on p "Ajouter un commentaire ﻿" at bounding box center [461, 521] width 700 height 21
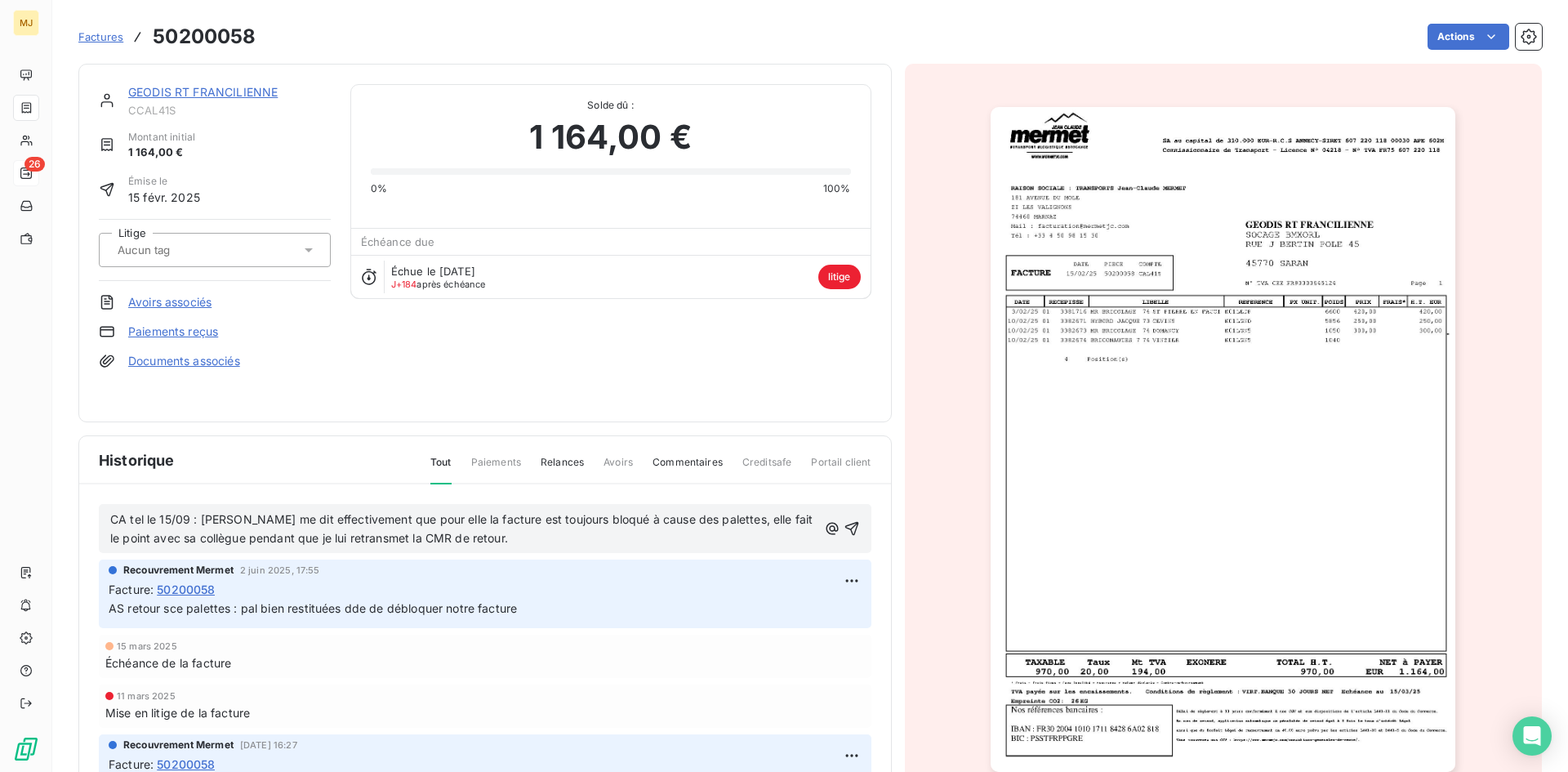
click at [604, 520] on span "CA tel le 15/09 : Séverine me dit effectivement que pour elle la facture est to…" at bounding box center [463, 529] width 706 height 33
click at [527, 541] on p "CA tel le 15/09 : [PERSON_NAME] me dit effectivement que pour elle la facture e…" at bounding box center [464, 530] width 707 height 37
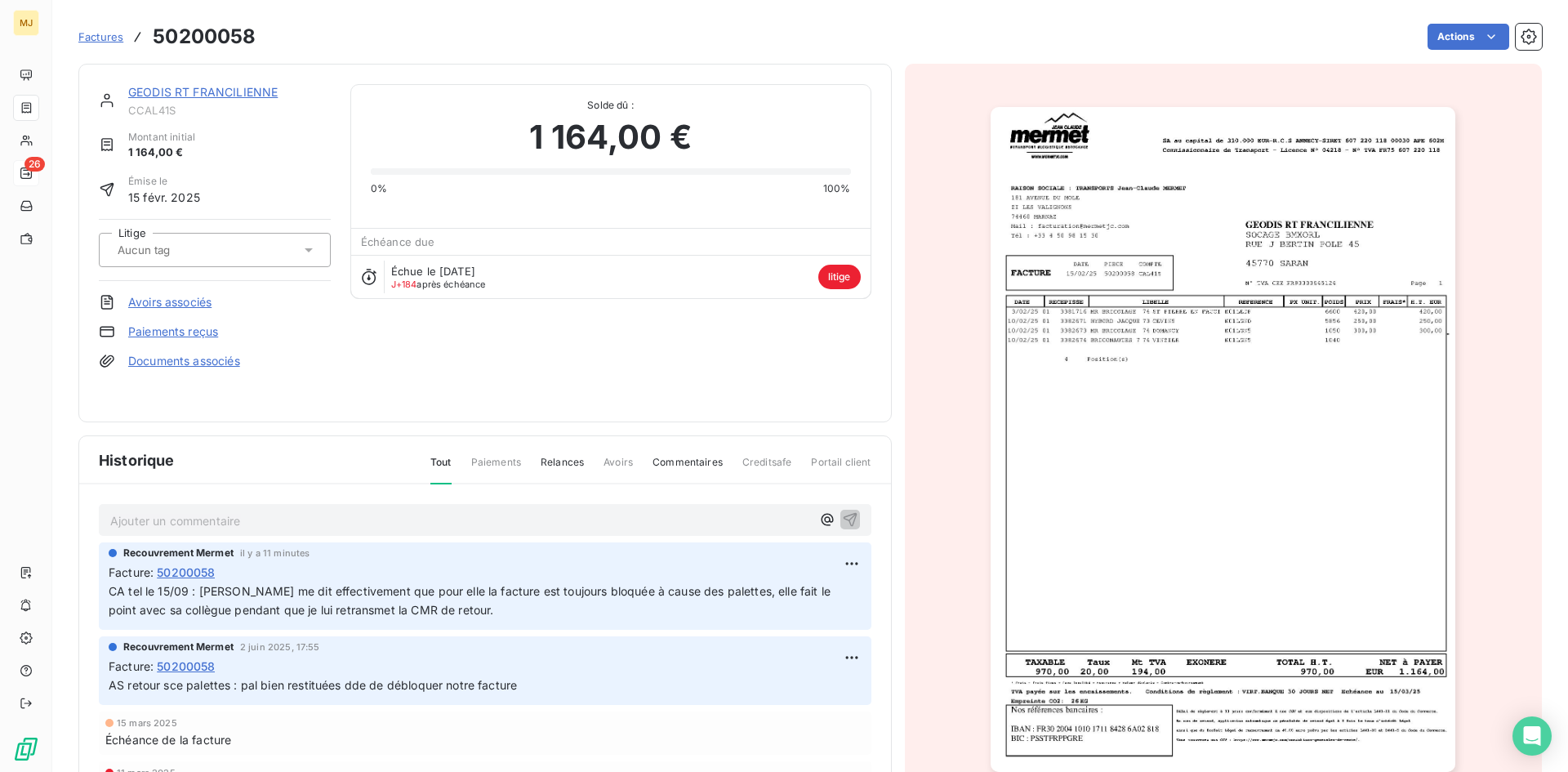
click at [384, 518] on p "Ajouter un commentaire ﻿" at bounding box center [461, 521] width 700 height 21
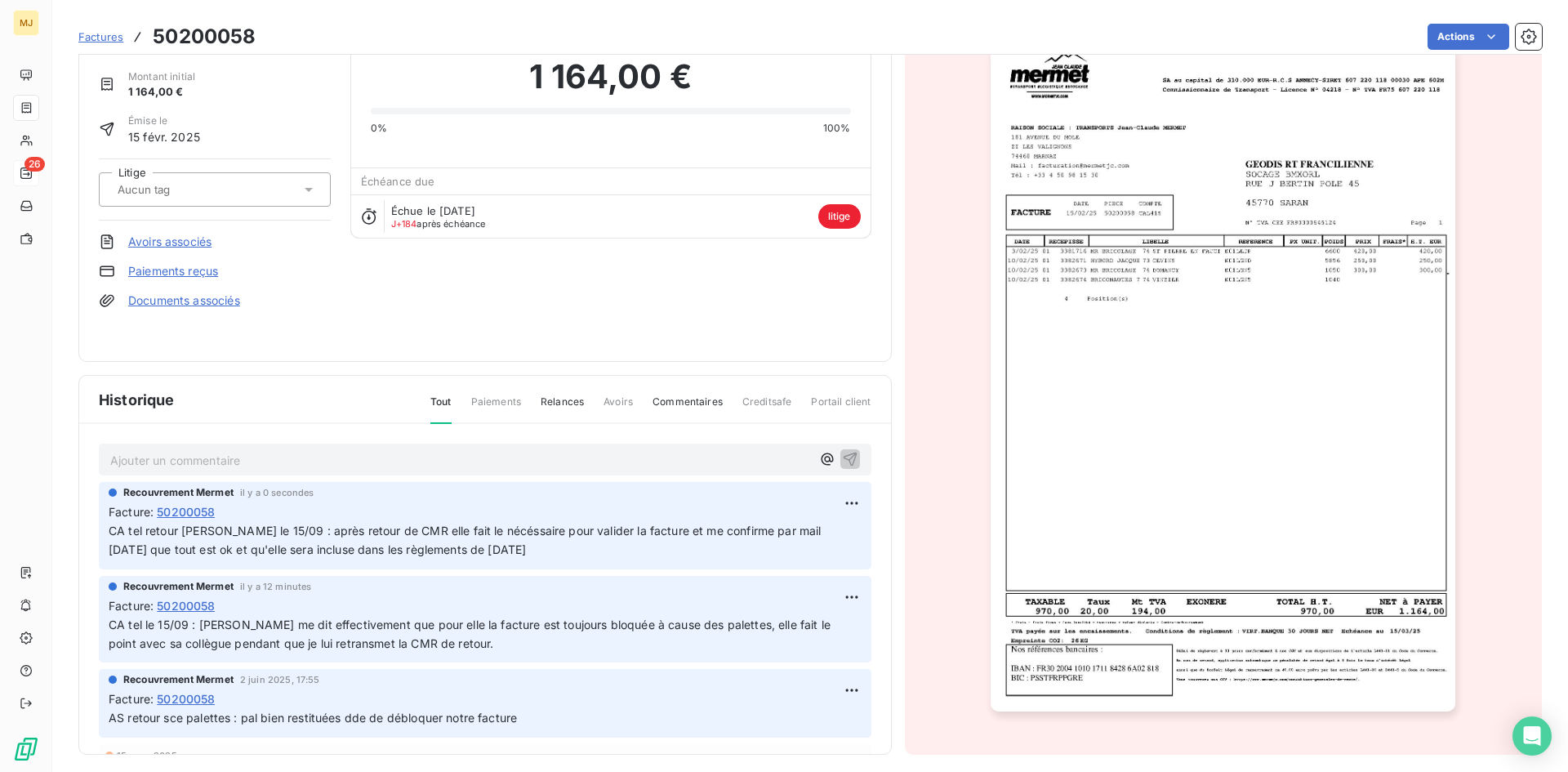
scroll to position [70, 0]
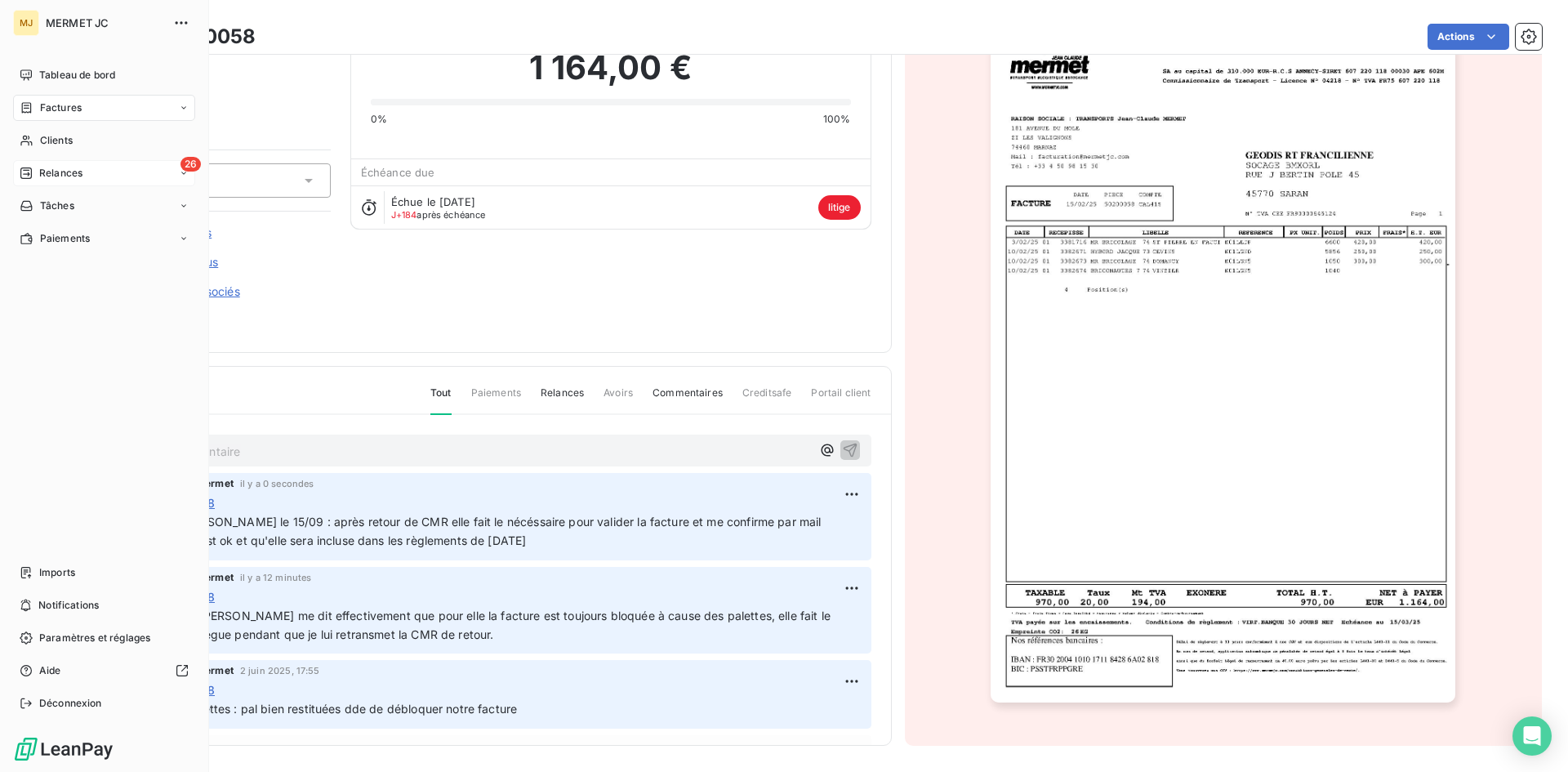
click at [77, 166] on span "Relances" at bounding box center [61, 173] width 44 height 14
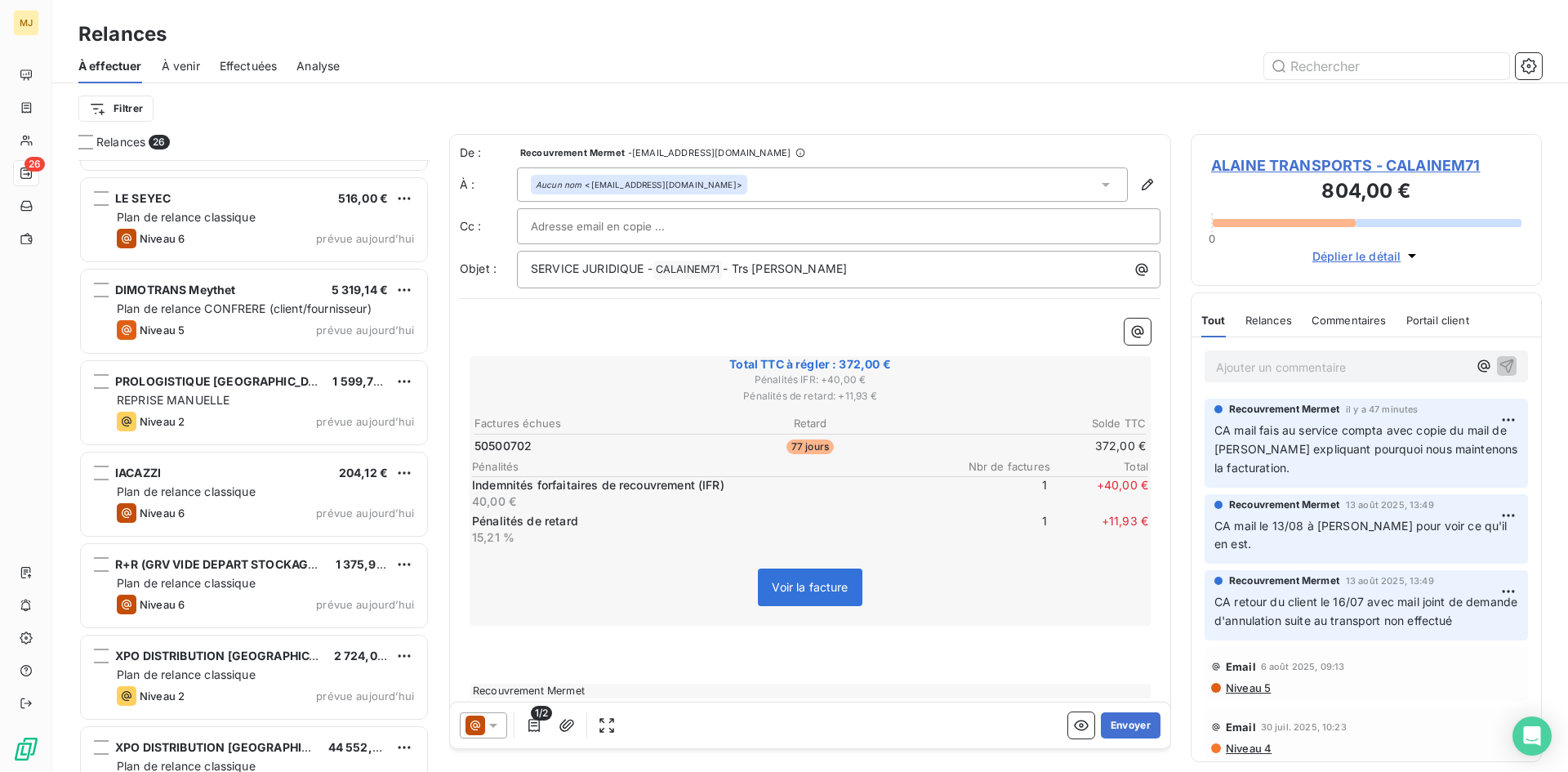
scroll to position [572, 0]
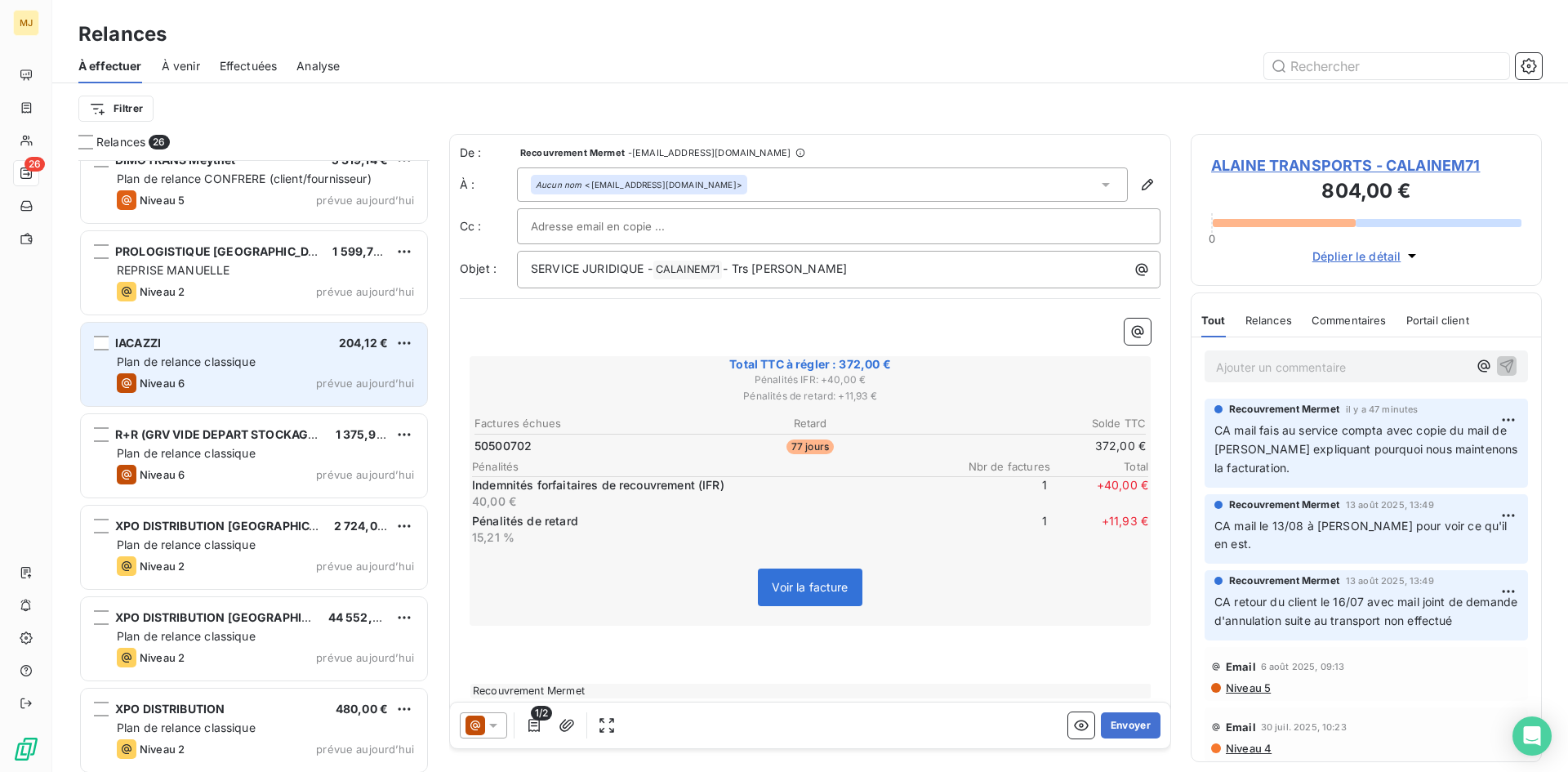
click at [194, 348] on div "IACAZZI 204,12 €" at bounding box center [265, 343] width 298 height 14
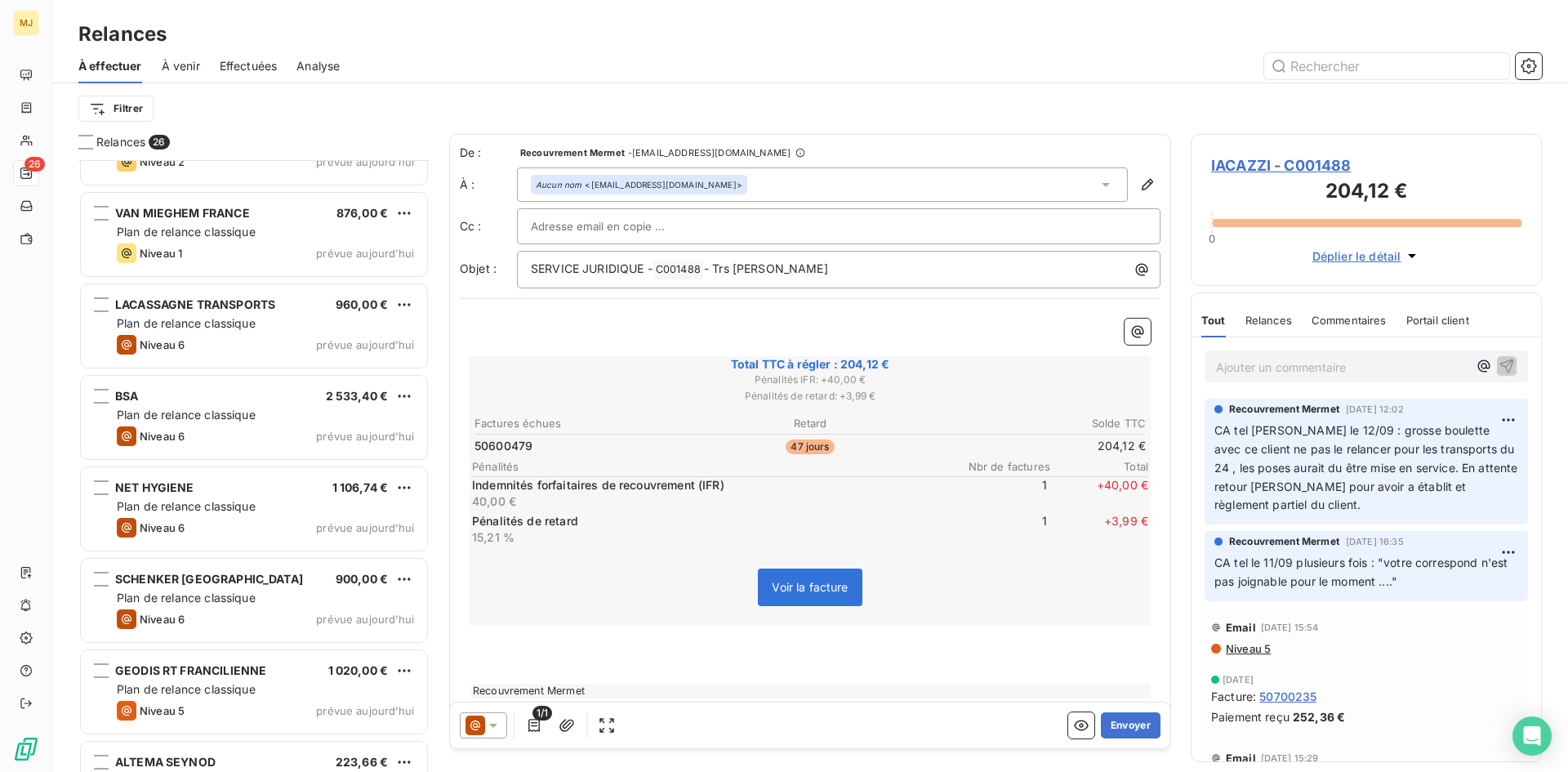
scroll to position [1472, 0]
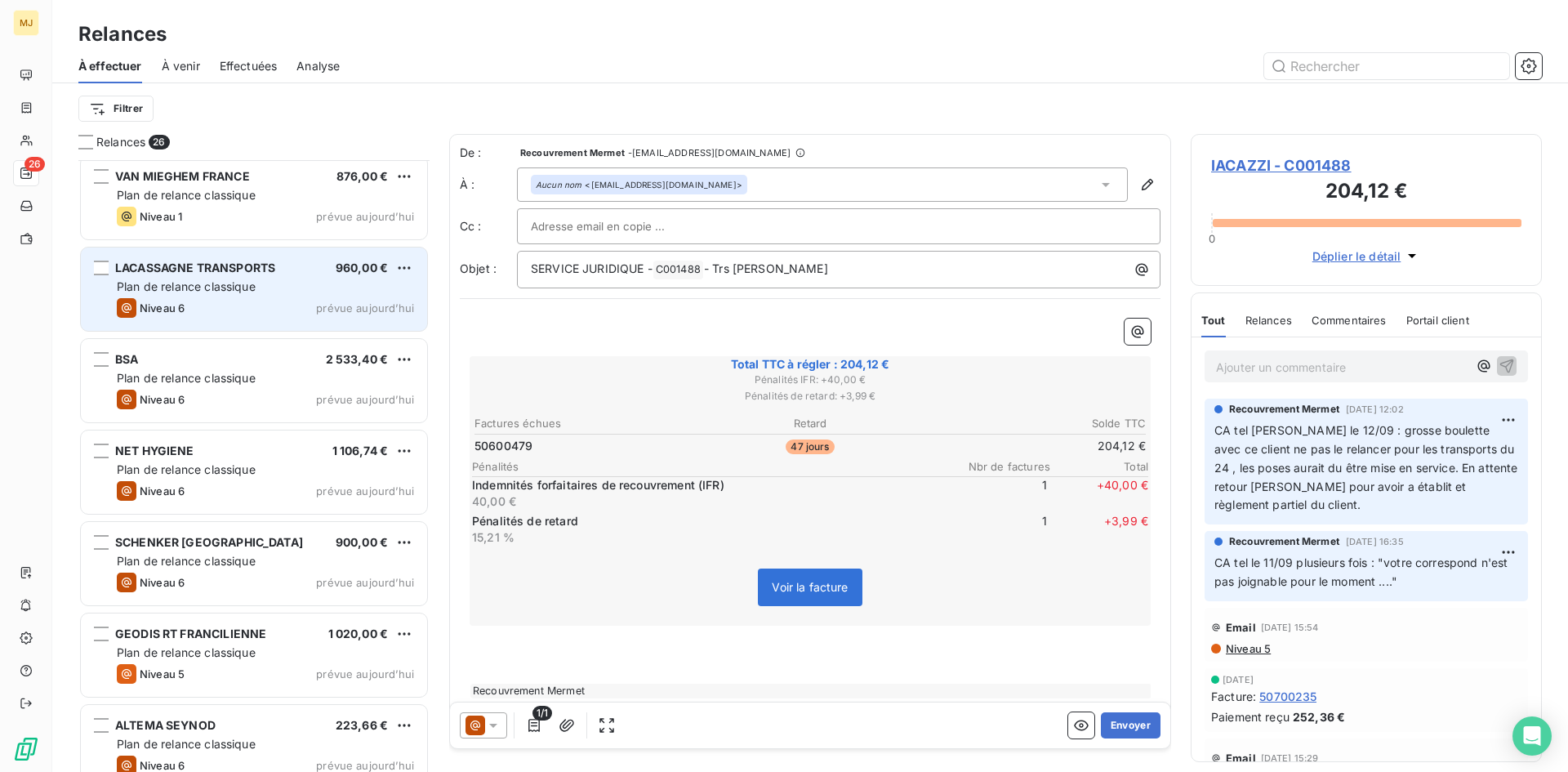
click at [202, 284] on span "Plan de relance classique" at bounding box center [186, 286] width 139 height 14
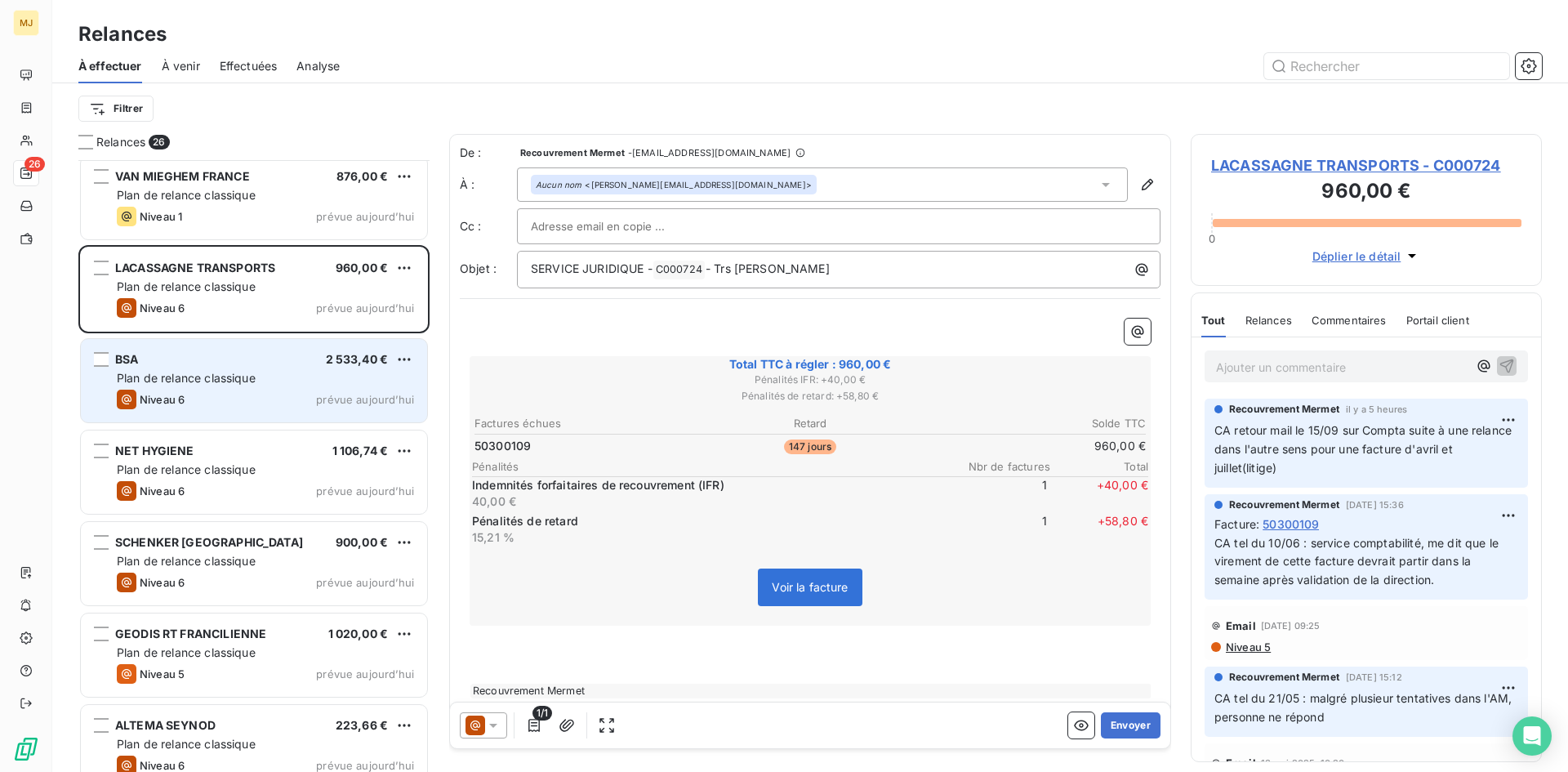
click at [210, 378] on span "Plan de relance classique" at bounding box center [186, 378] width 139 height 14
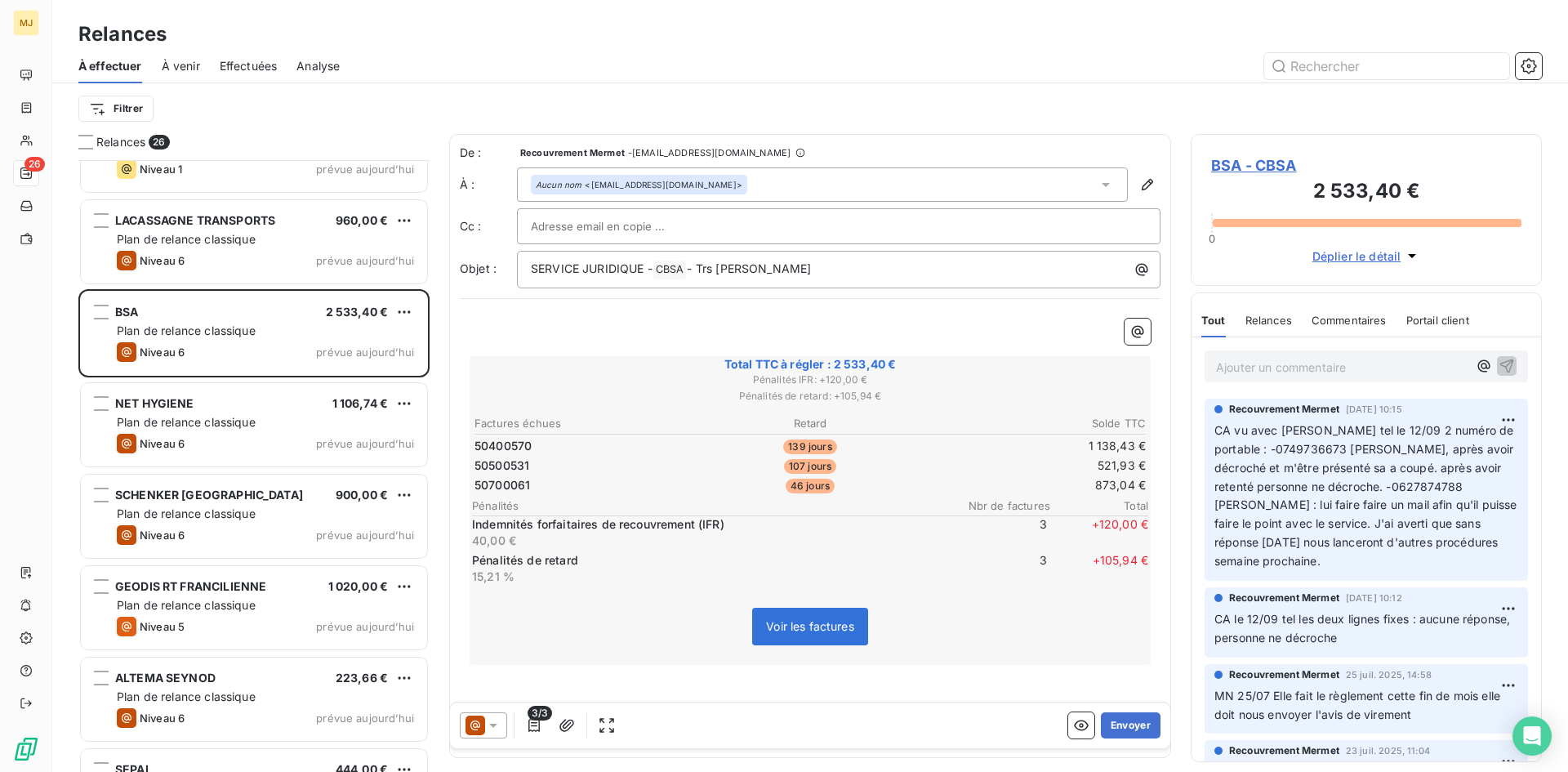
scroll to position [1553, 0]
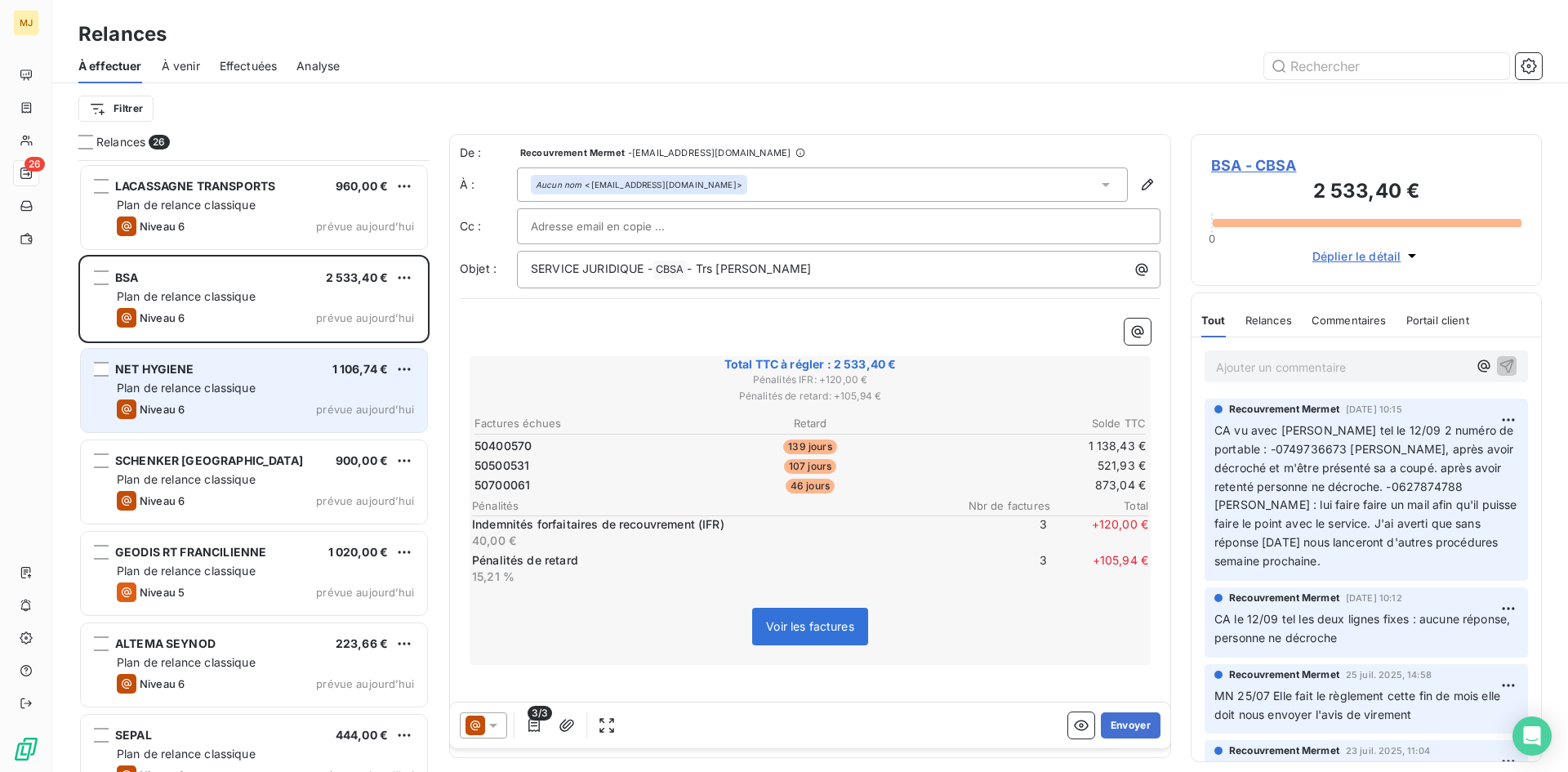
click at [225, 377] on div "NET HYGIENE 1 106,74 € Plan de relance classique Niveau 6 prévue aujourd’hui" at bounding box center [254, 390] width 347 height 83
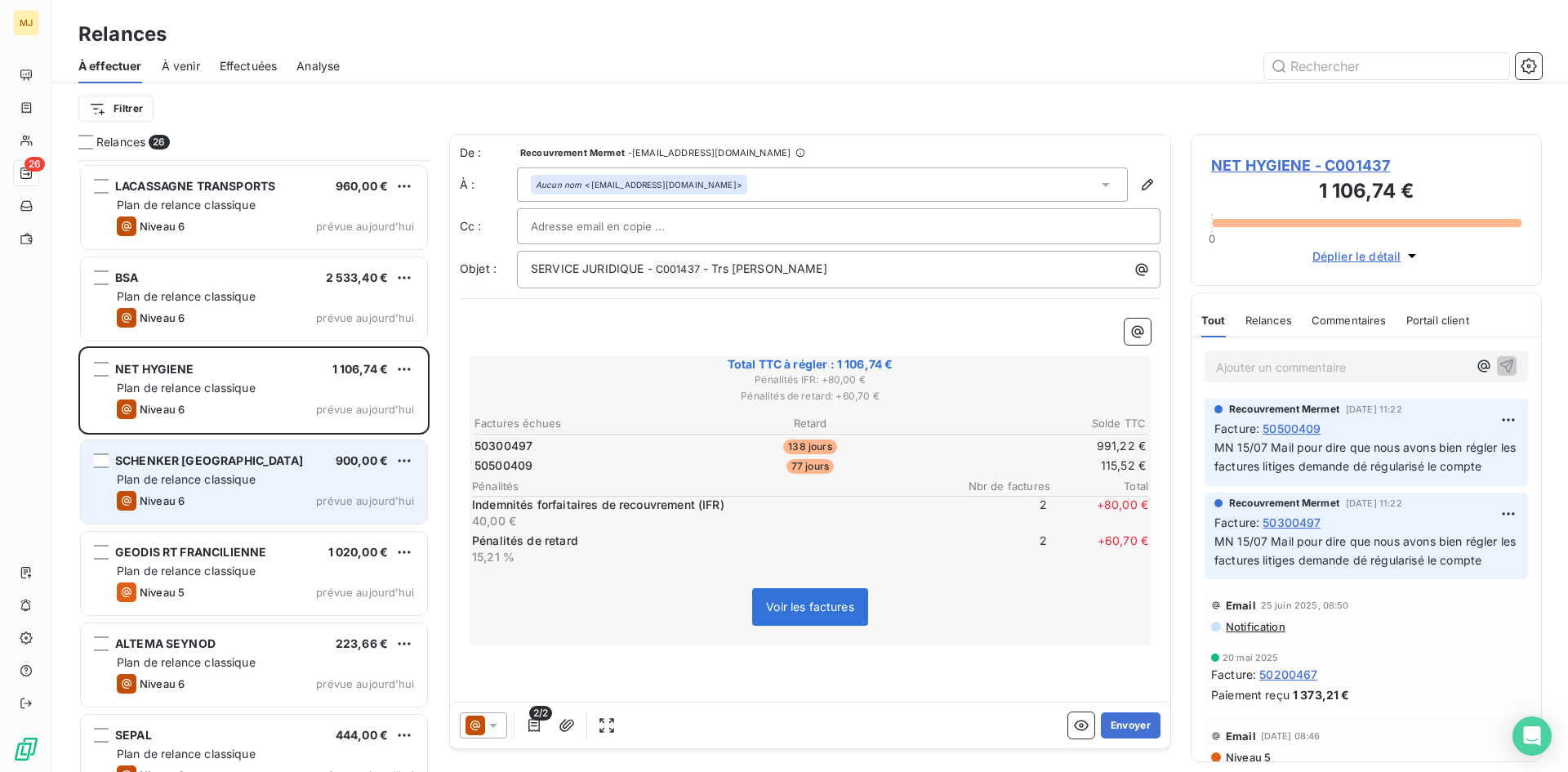
click at [283, 484] on div "Plan de relance classique" at bounding box center [265, 480] width 298 height 16
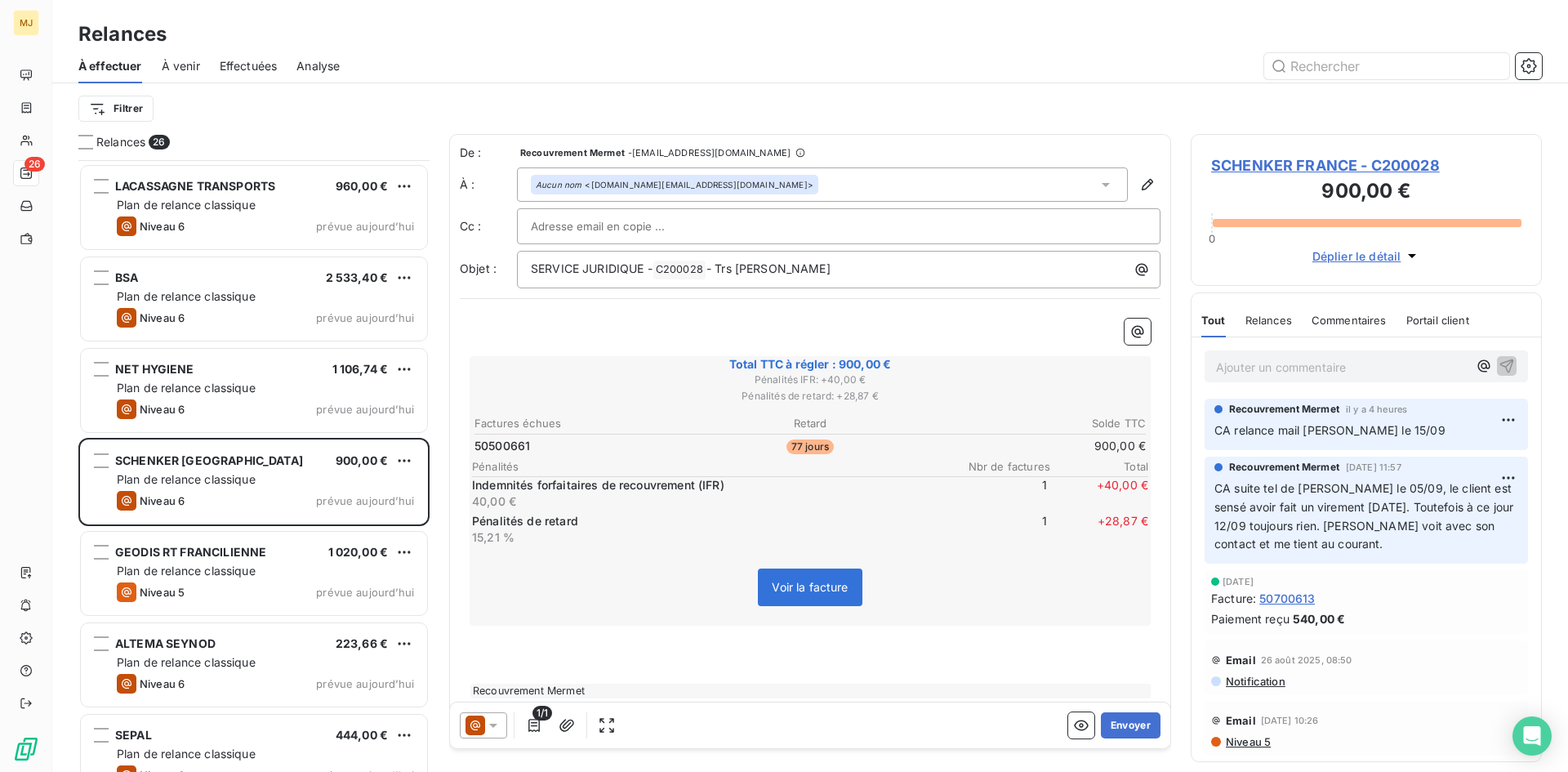
click at [1339, 364] on p "Ajouter un commentaire ﻿" at bounding box center [1342, 366] width 251 height 21
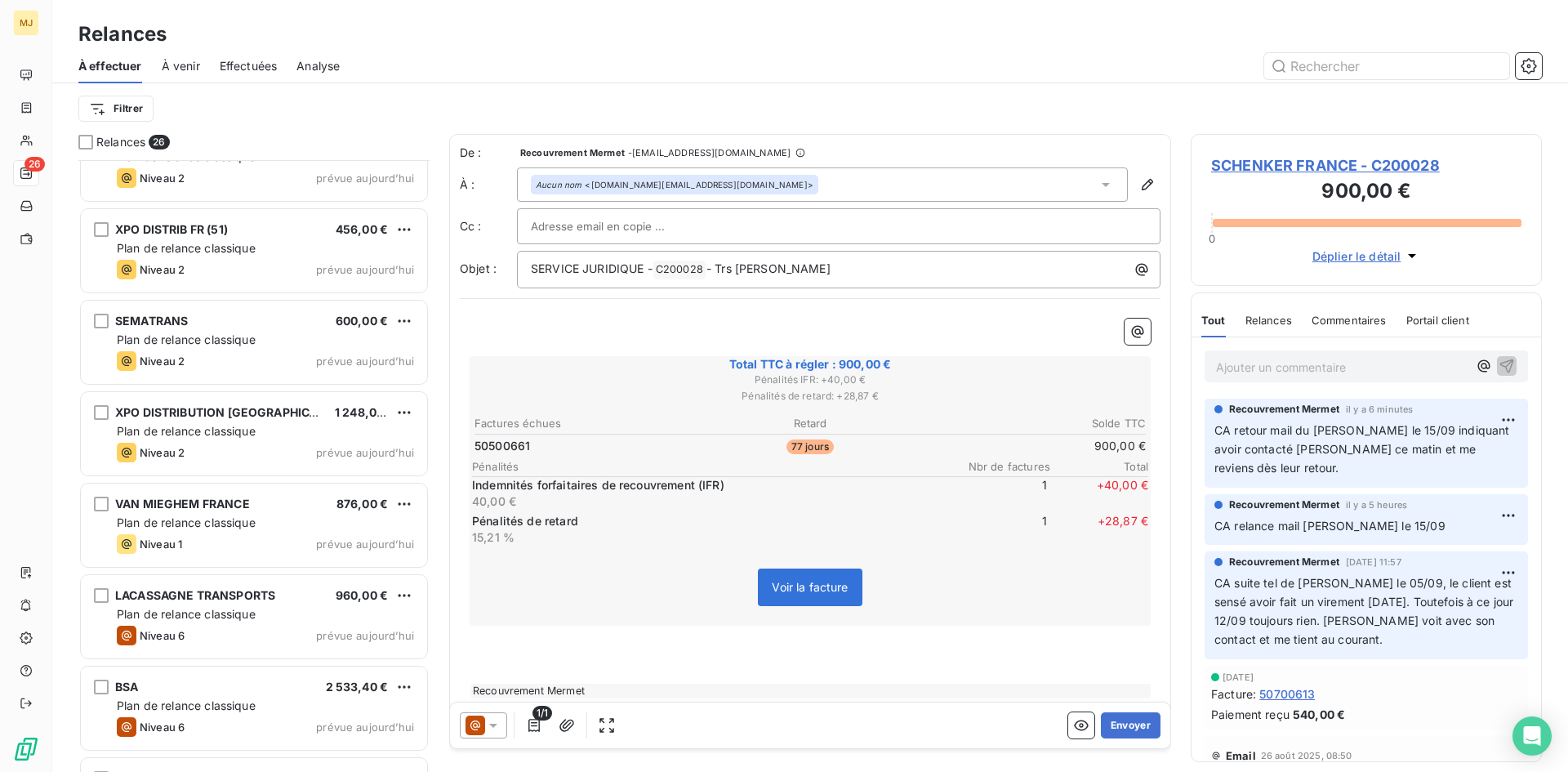
scroll to position [1145, 0]
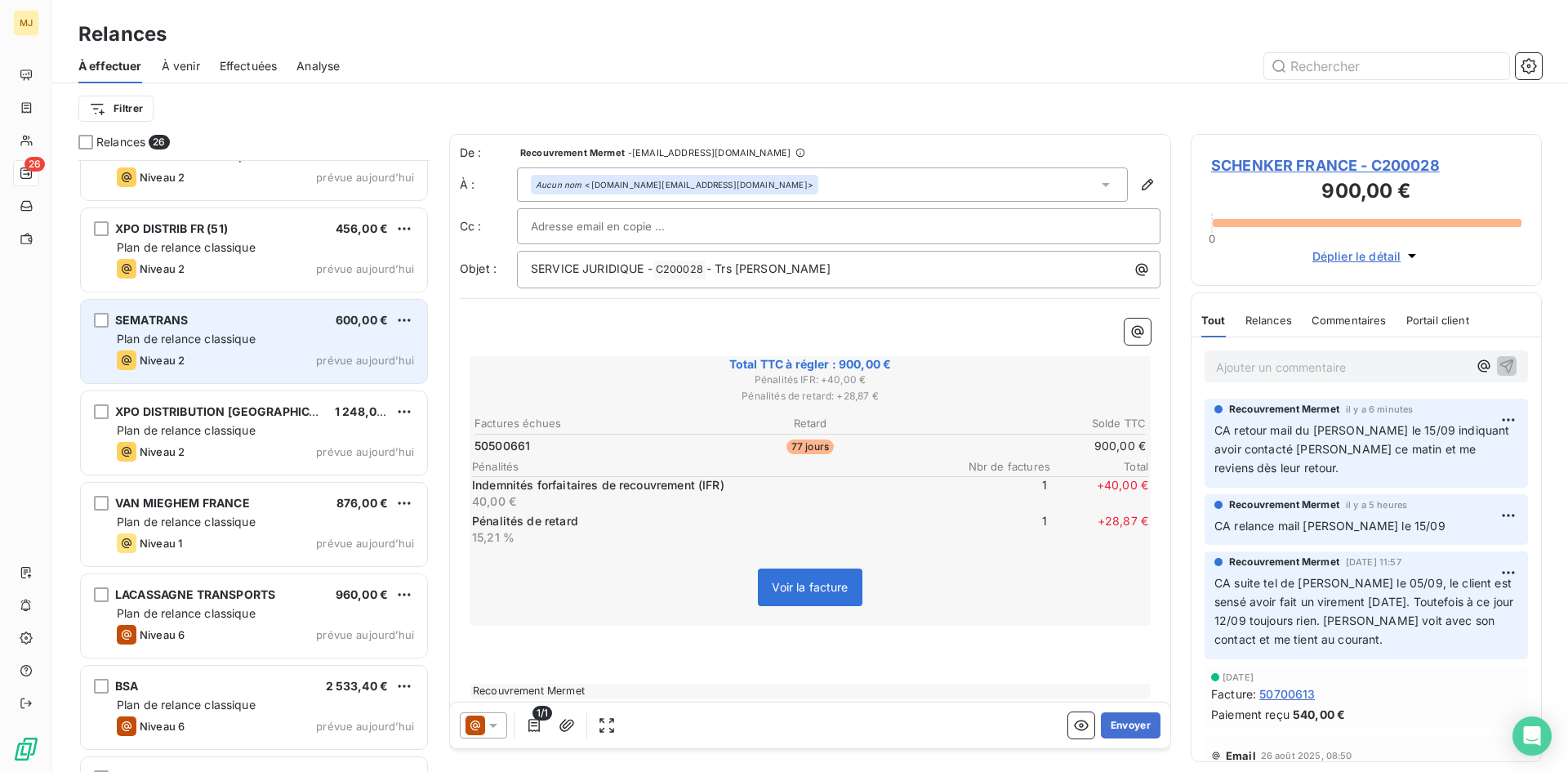
click at [184, 332] on span "Plan de relance classique" at bounding box center [186, 339] width 139 height 14
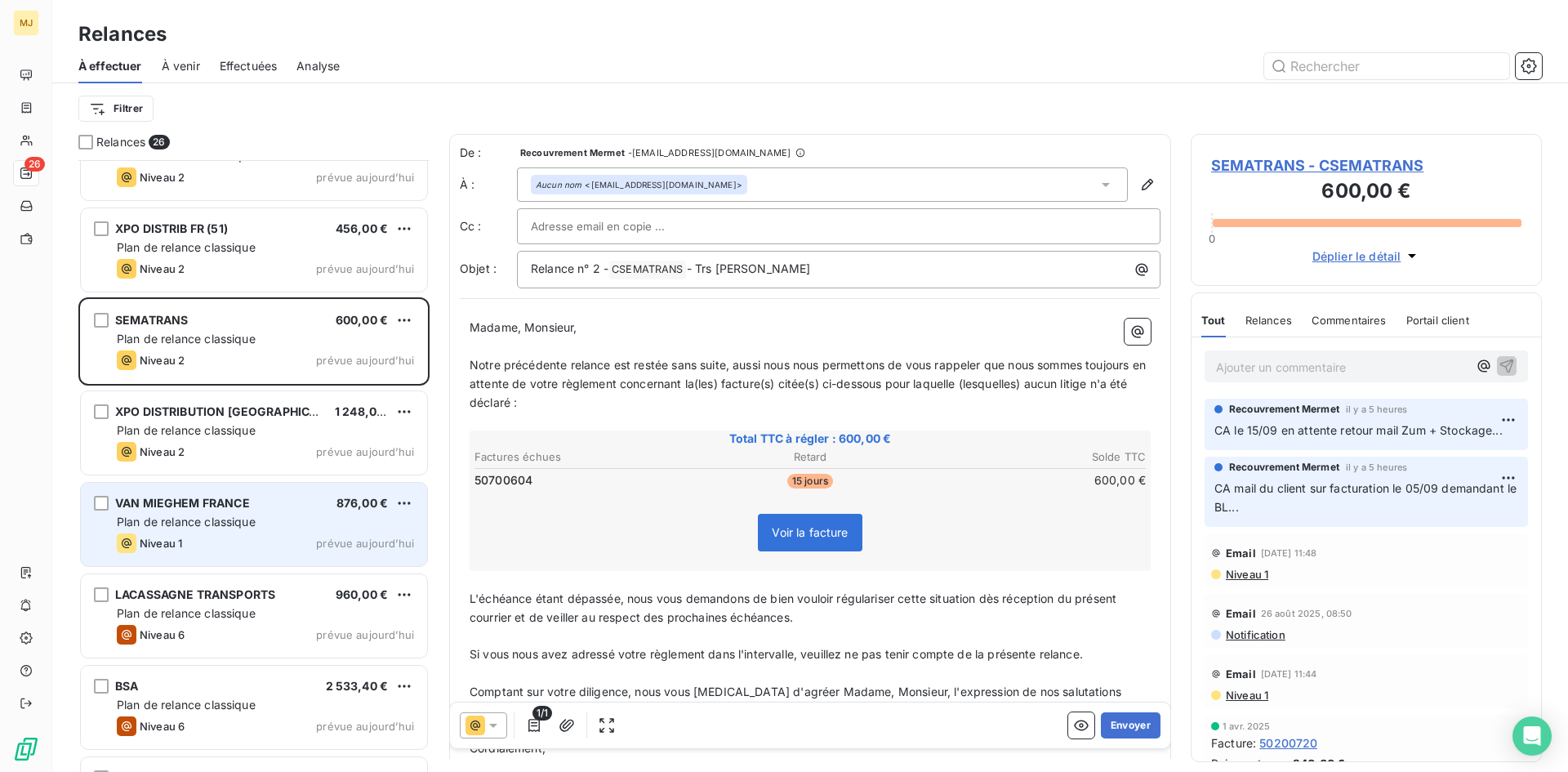
click at [231, 514] on span "Plan de relance classique" at bounding box center [186, 522] width 139 height 14
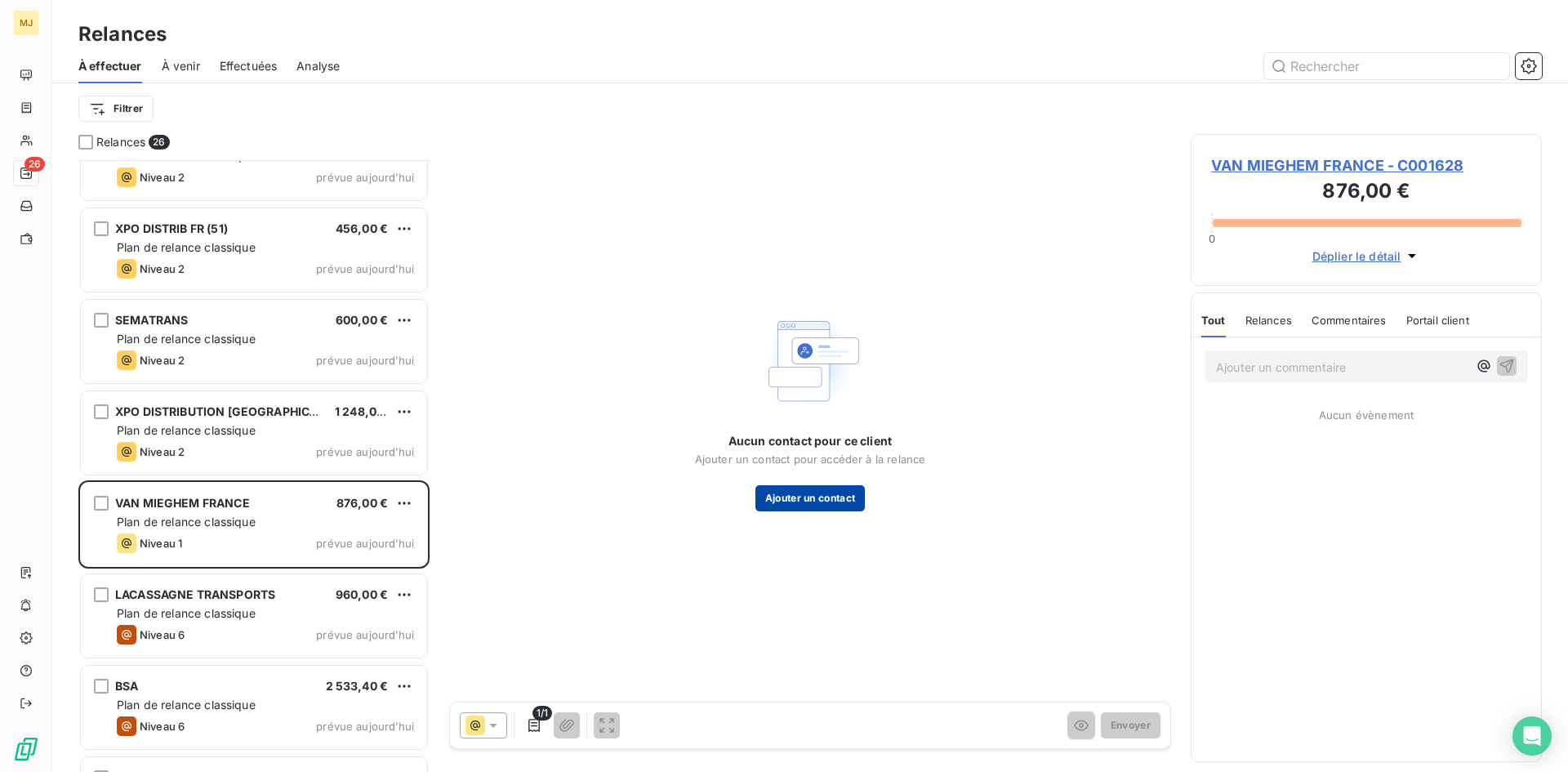
click at [845, 506] on button "Ajouter un contact" at bounding box center [811, 497] width 110 height 26
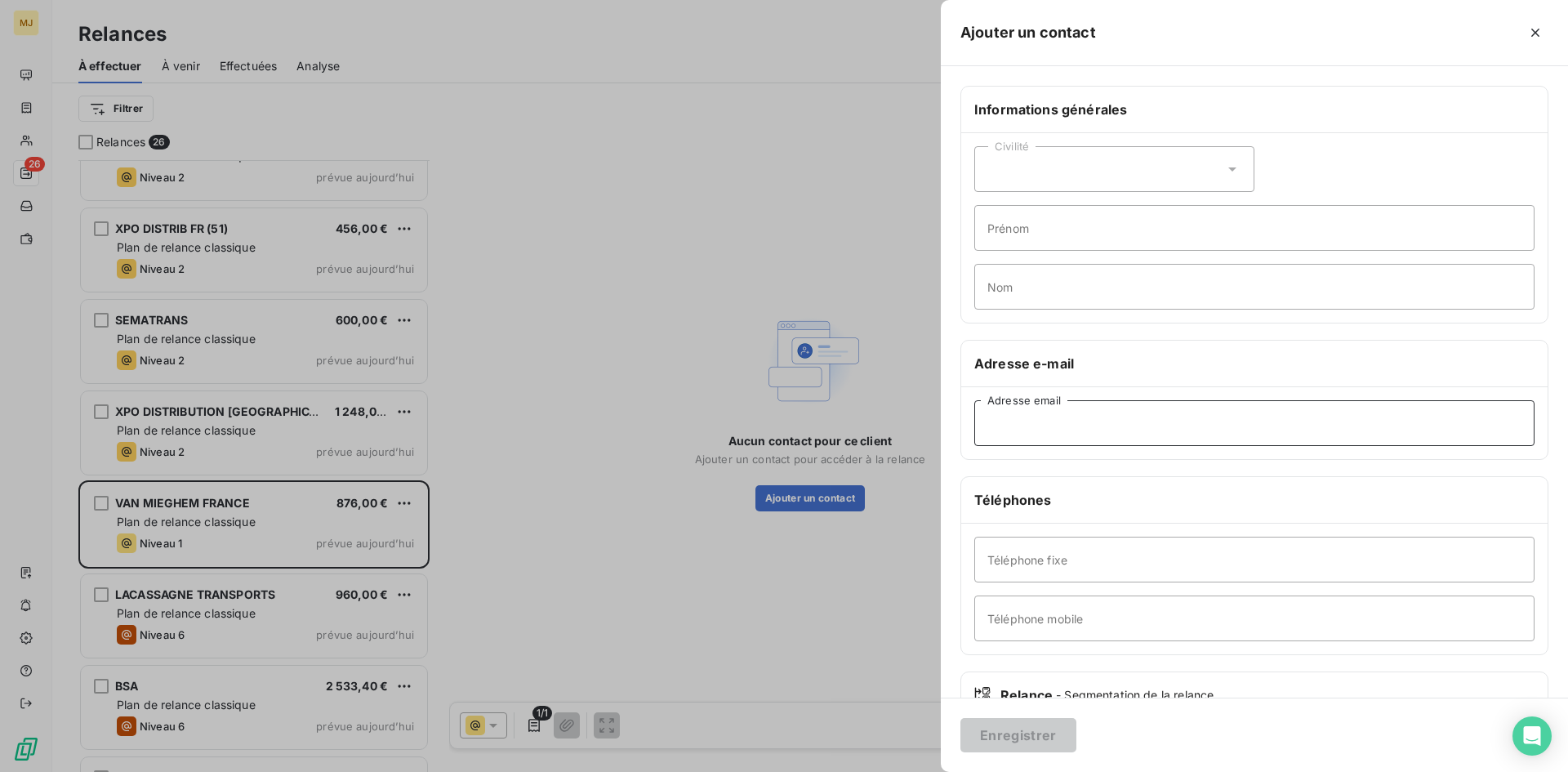
click at [1091, 433] on input "Adresse email" at bounding box center [1254, 423] width 560 height 45
paste input "[EMAIL_ADDRESS][DOMAIN_NAME]"
type input "[EMAIL_ADDRESS][DOMAIN_NAME]"
click at [1002, 730] on button "Enregistrer" at bounding box center [1018, 735] width 116 height 34
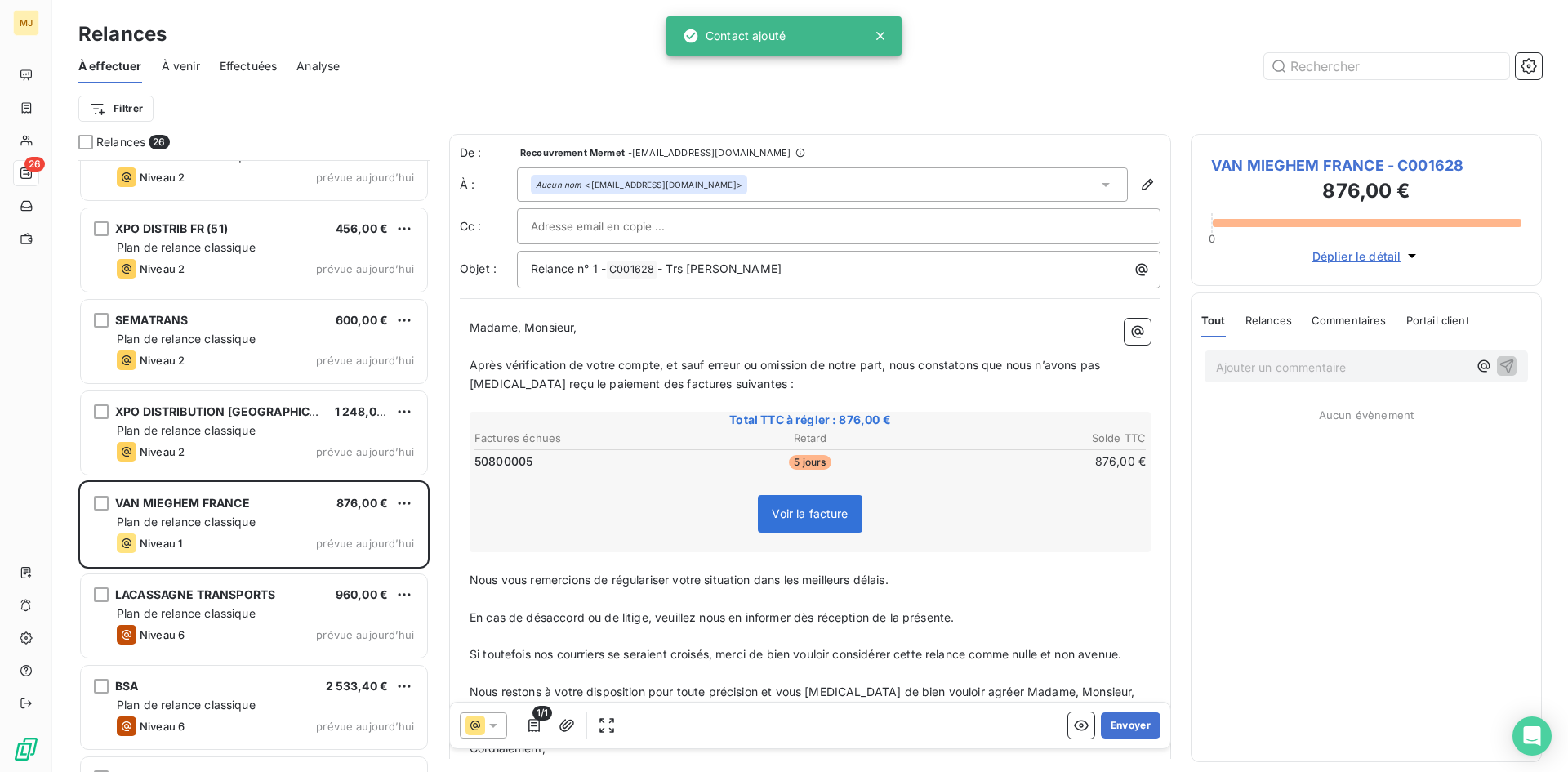
click at [679, 226] on div at bounding box center [838, 226] width 616 height 24
paste input "[EMAIL_ADDRESS][DOMAIN_NAME]"
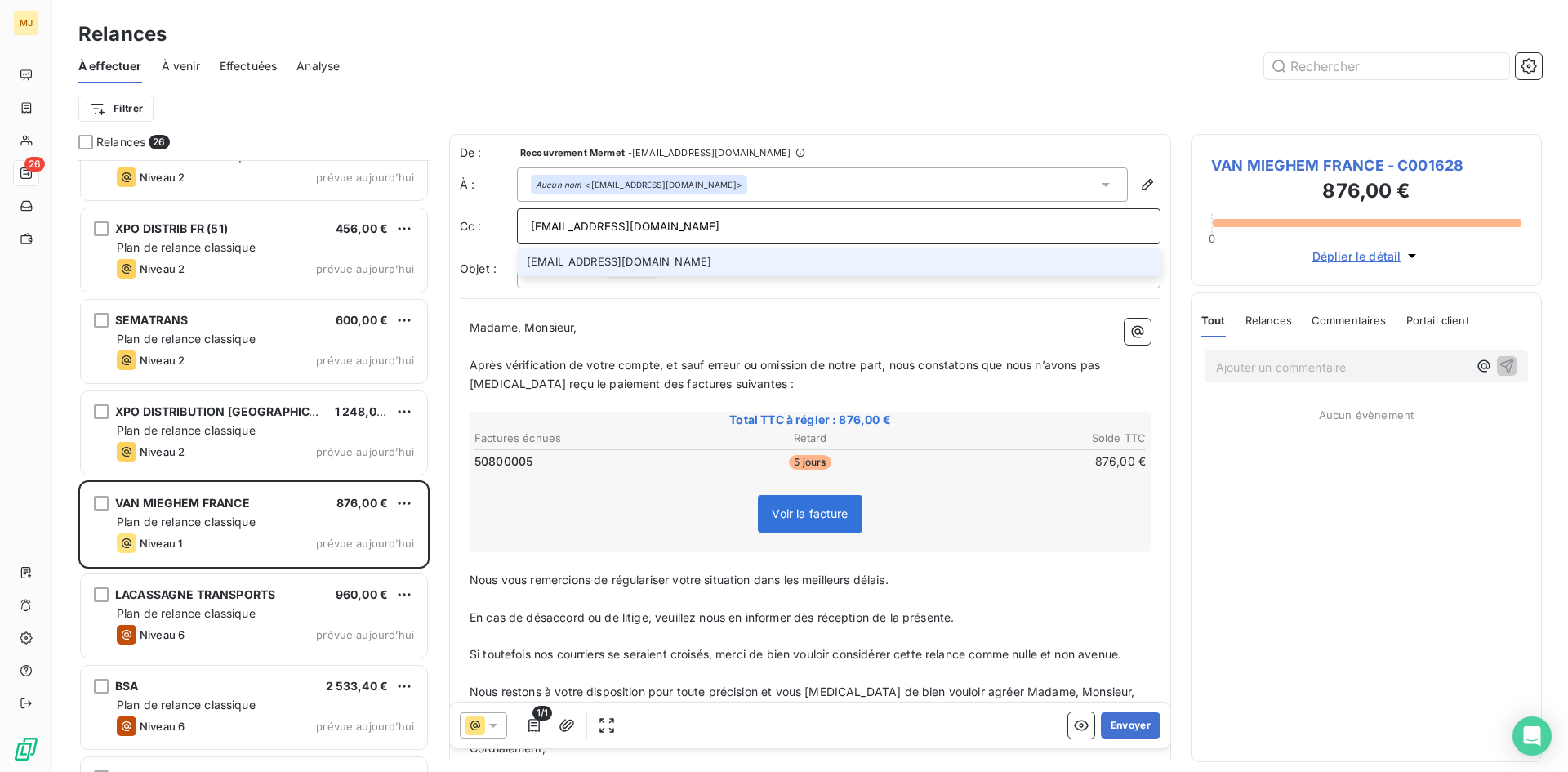
type input "[EMAIL_ADDRESS][DOMAIN_NAME]"
click at [757, 272] on li "[EMAIL_ADDRESS][DOMAIN_NAME]" at bounding box center [838, 262] width 643 height 29
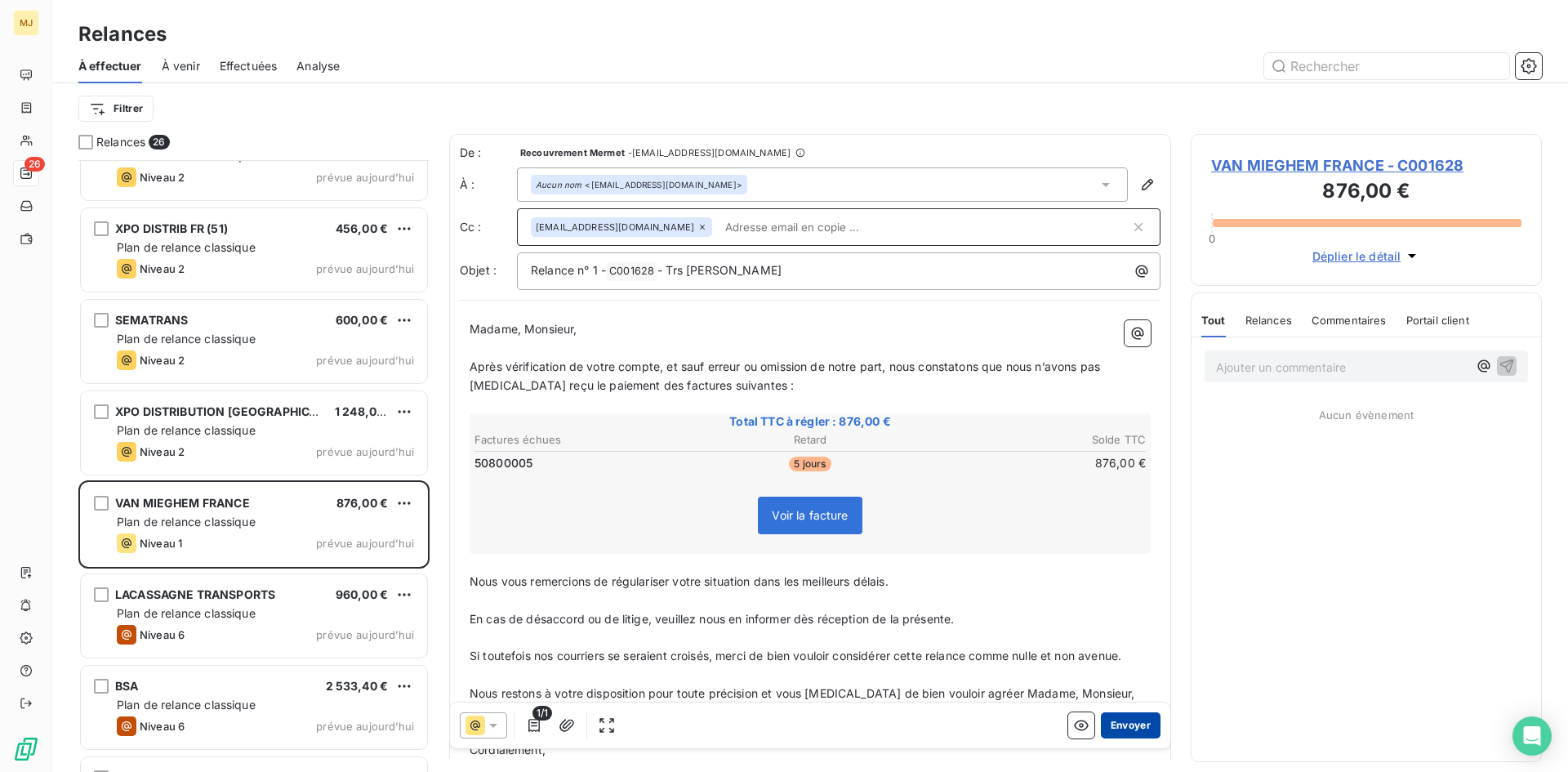
click at [1129, 726] on button "Envoyer" at bounding box center [1130, 725] width 60 height 26
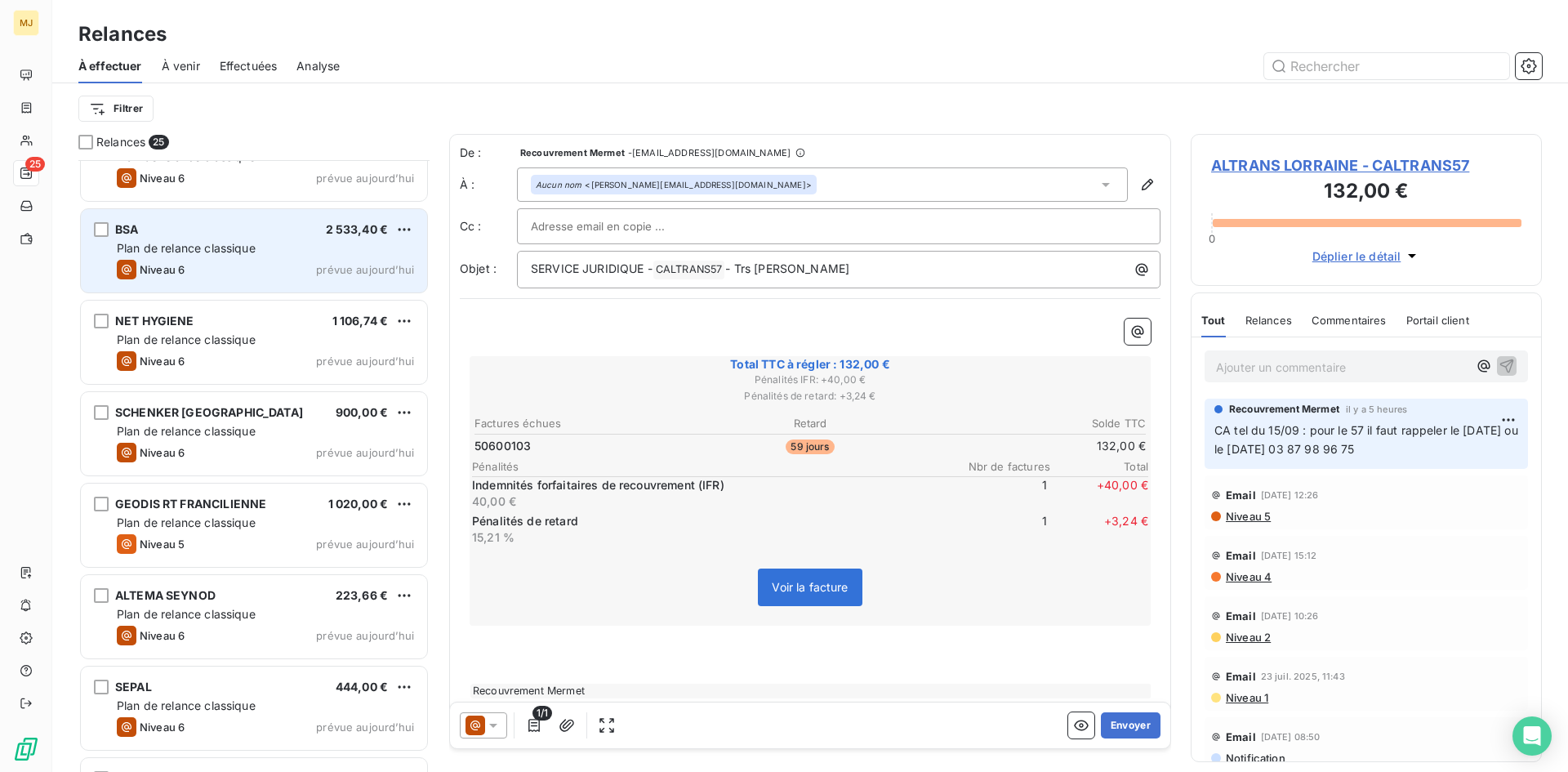
scroll to position [1553, 0]
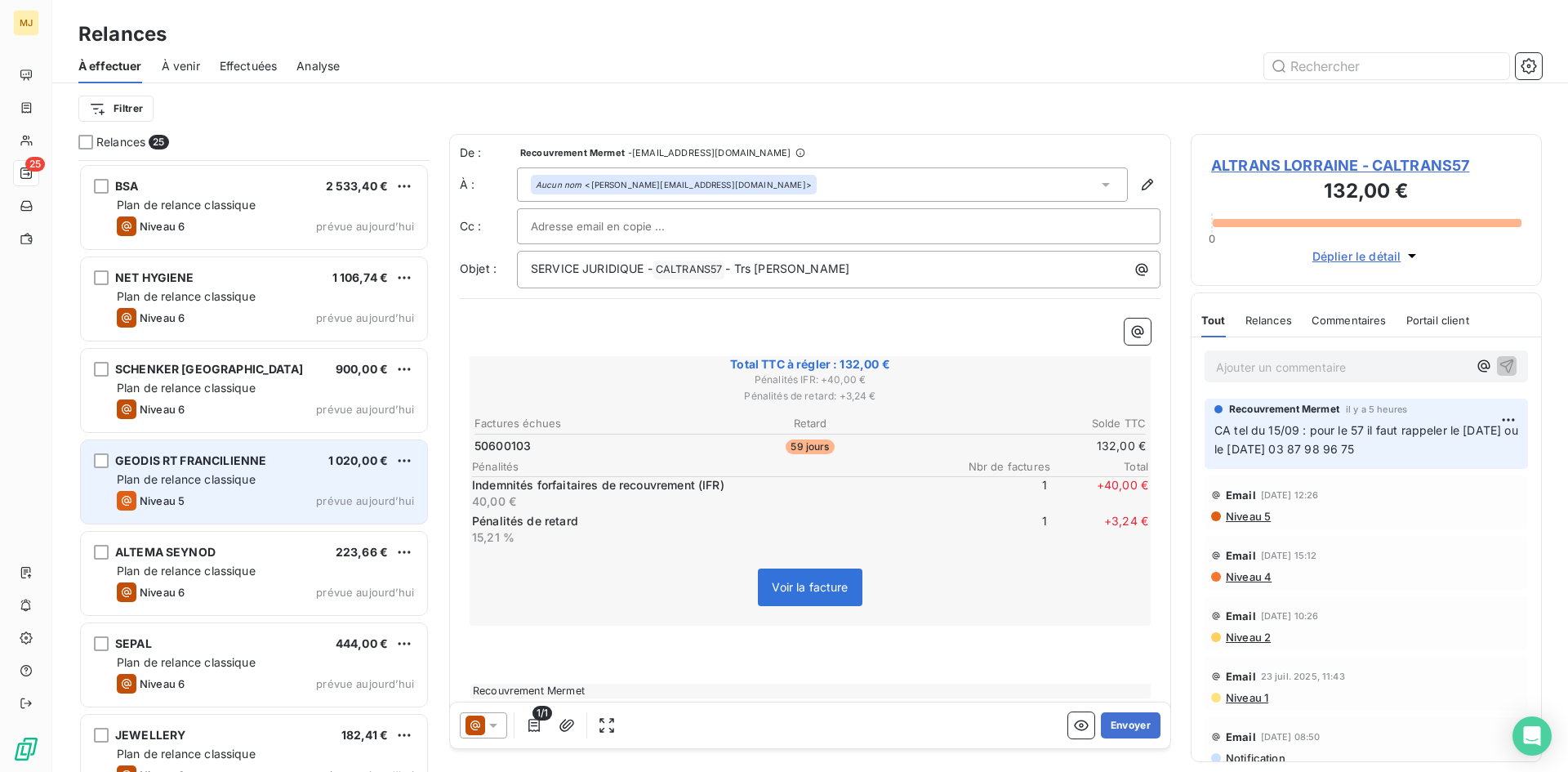
click at [200, 472] on span "Plan de relance classique" at bounding box center [186, 480] width 139 height 14
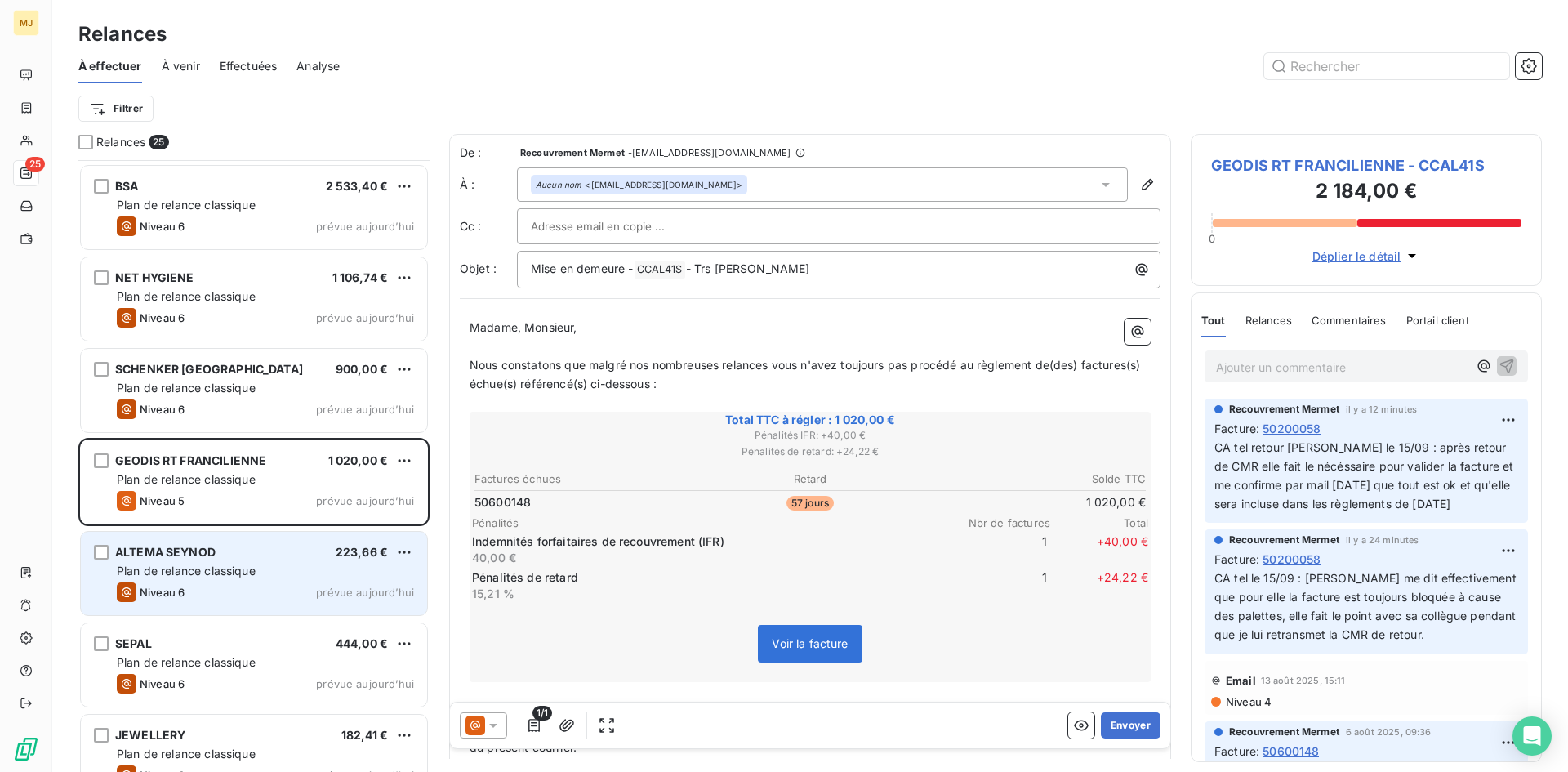
click at [161, 572] on span "Plan de relance classique" at bounding box center [186, 571] width 139 height 14
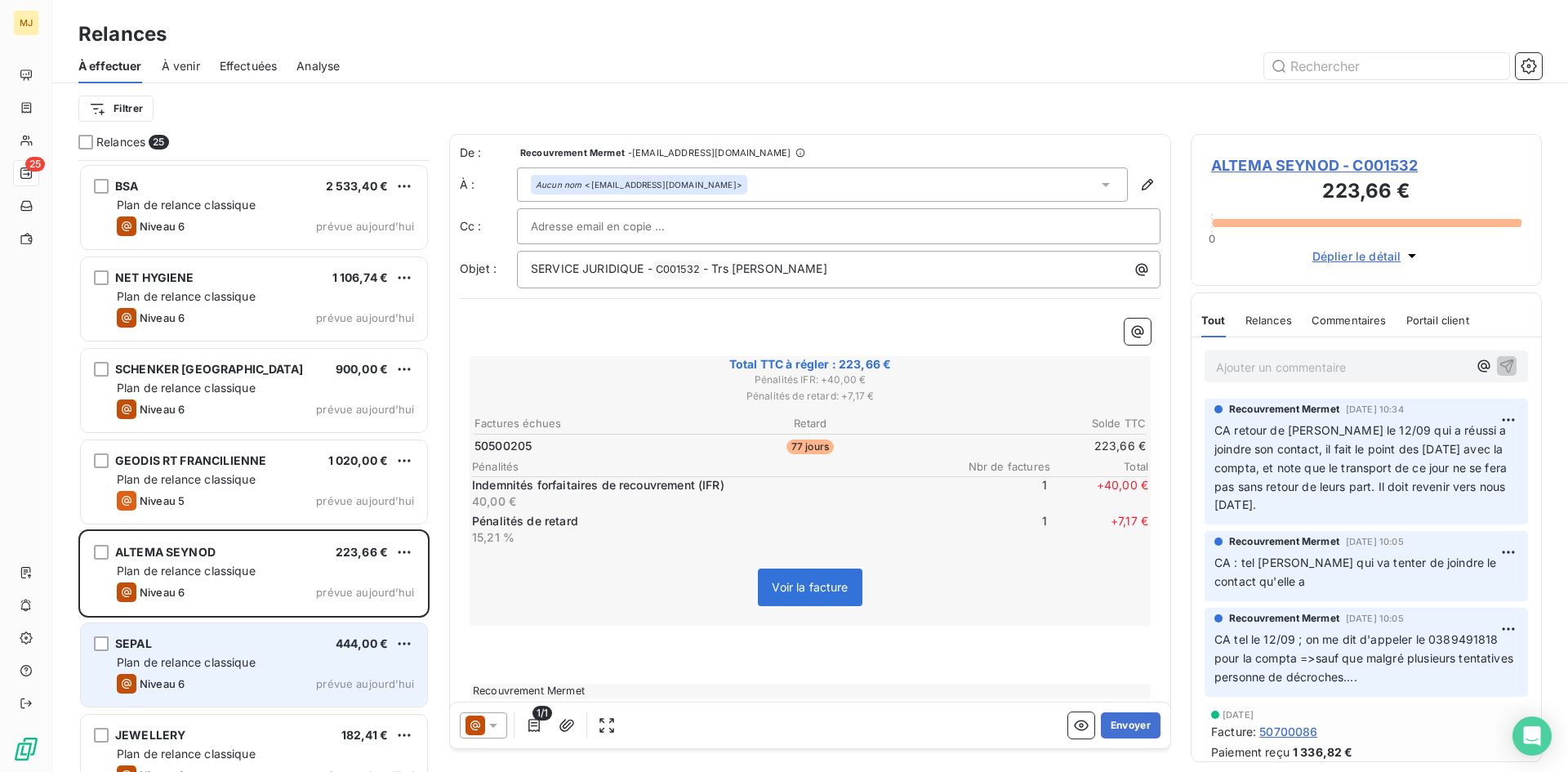
click at [264, 662] on div "Plan de relance classique" at bounding box center [265, 662] width 298 height 16
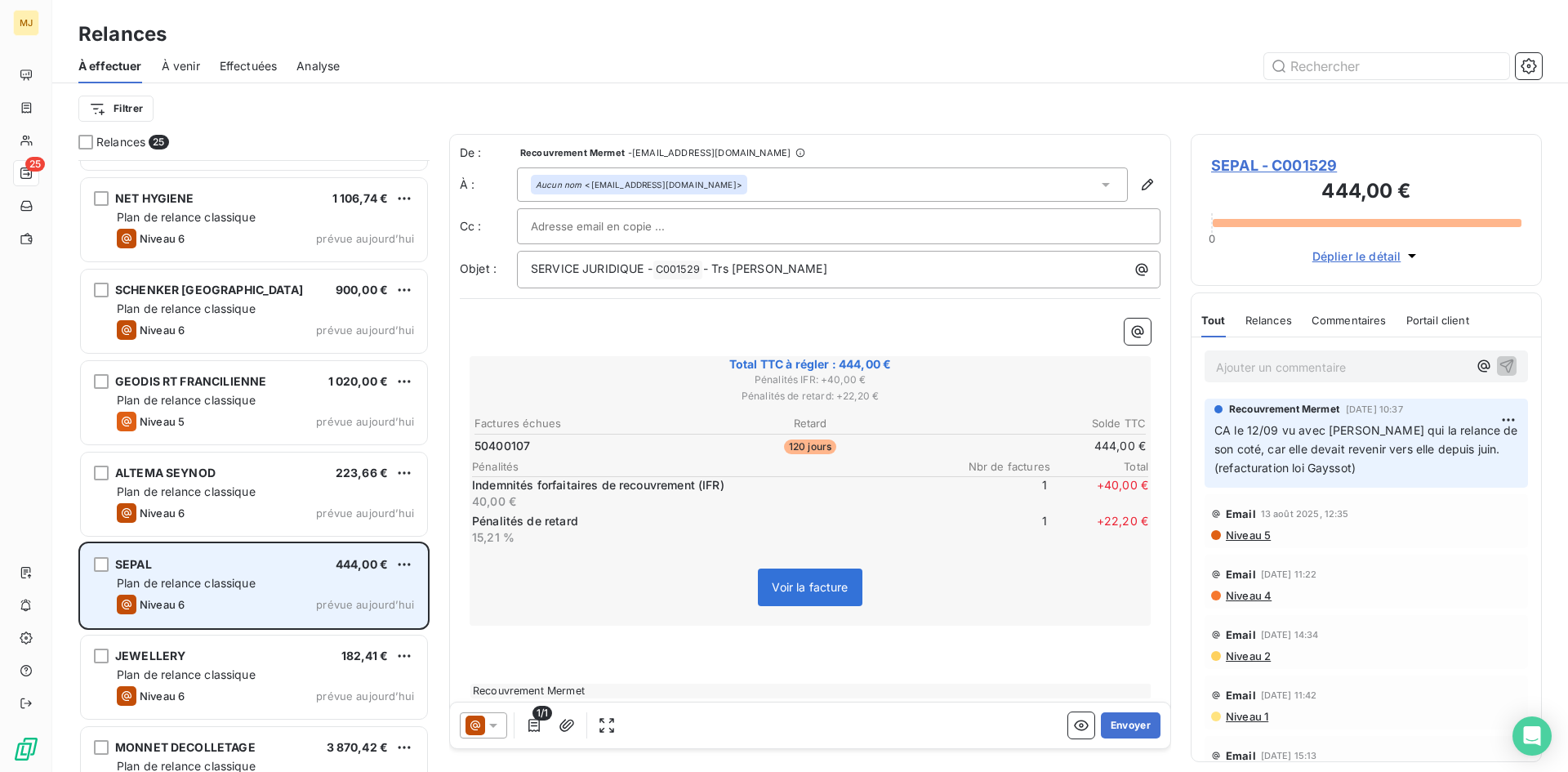
scroll to position [1635, 0]
click at [232, 669] on span "Plan de relance classique" at bounding box center [186, 672] width 139 height 14
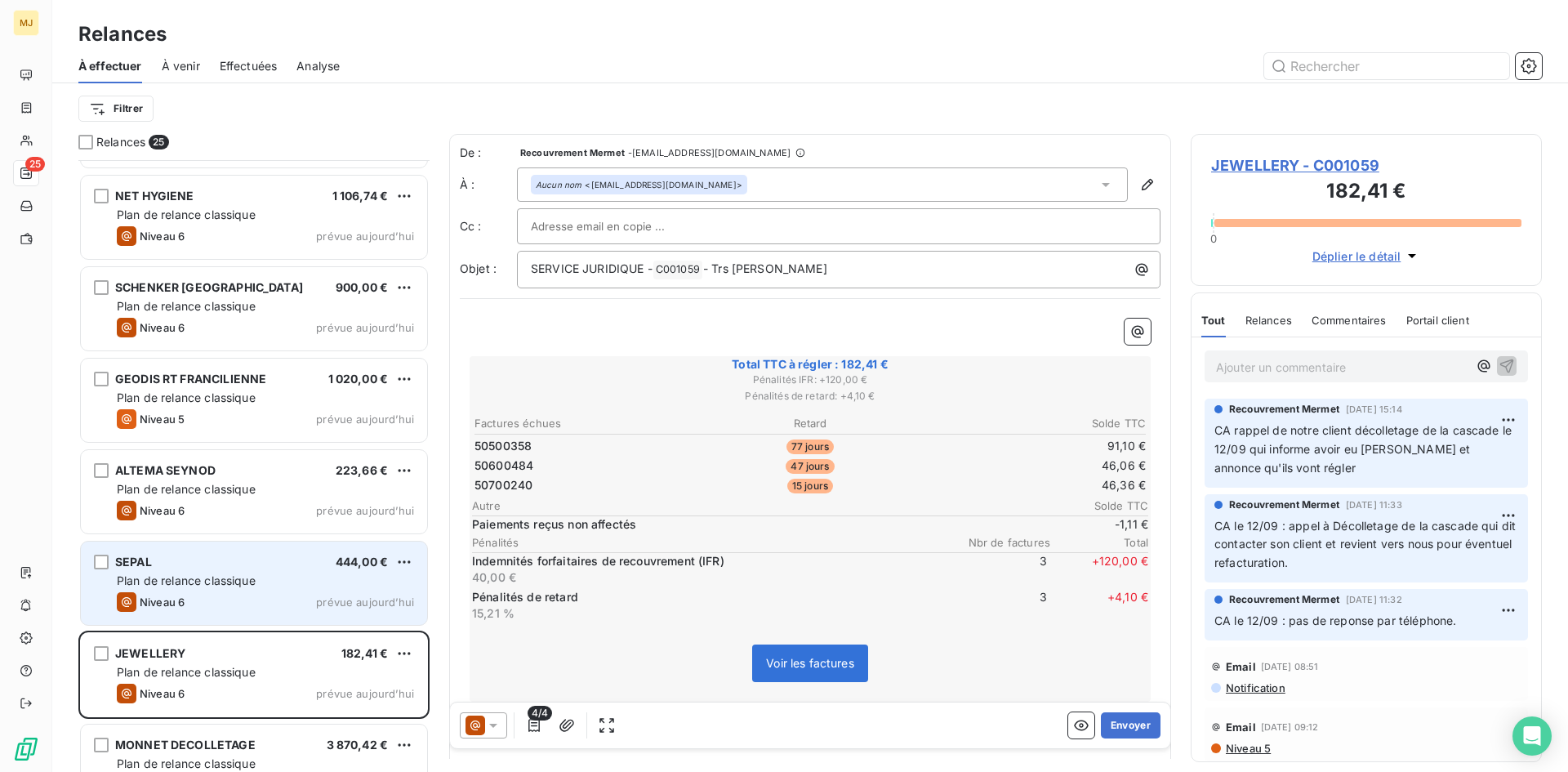
scroll to position [1677, 0]
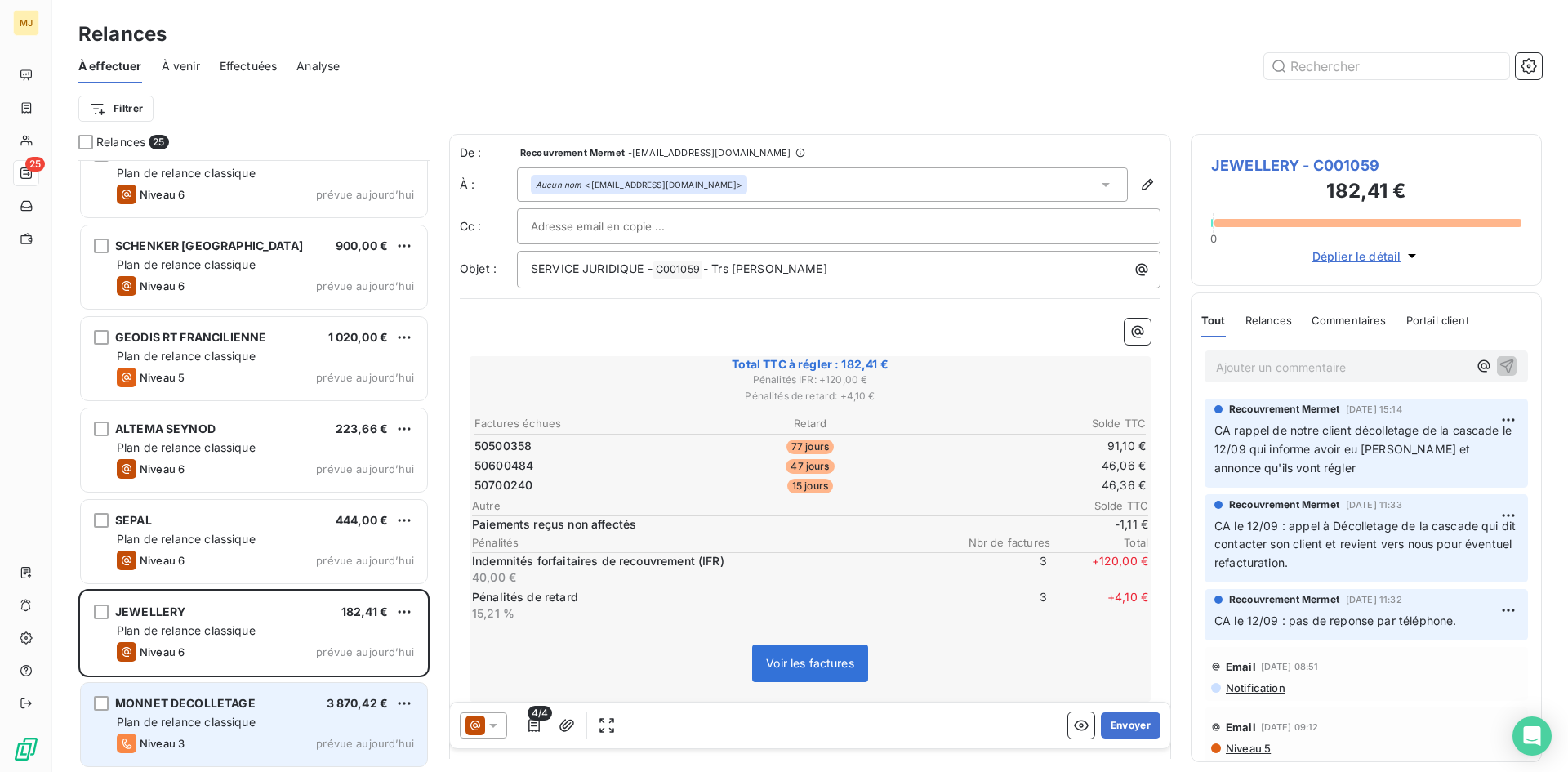
click at [246, 728] on span "Plan de relance classique" at bounding box center [186, 722] width 139 height 14
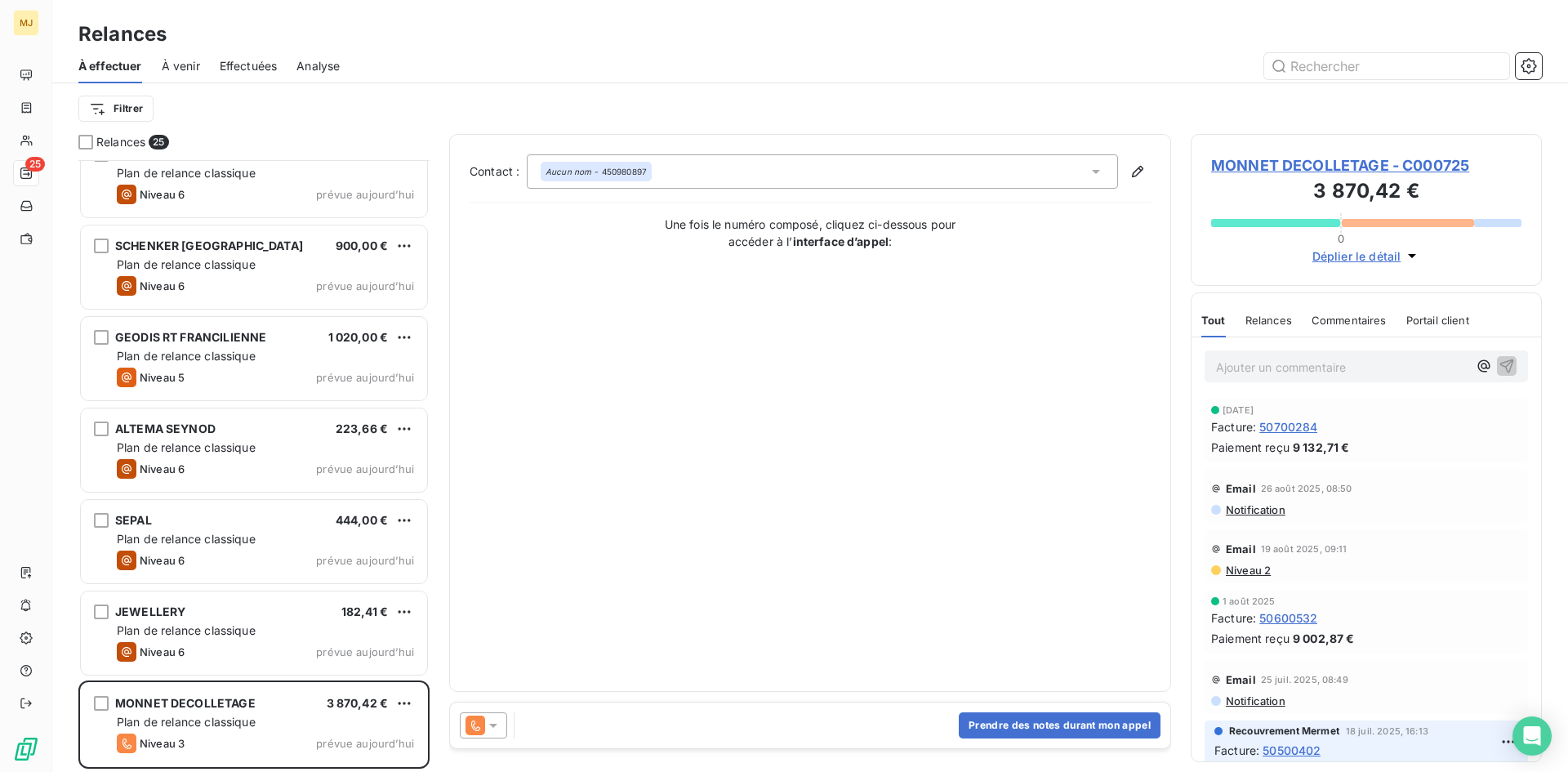
click at [508, 718] on div at bounding box center [486, 725] width 54 height 26
click at [494, 719] on icon at bounding box center [493, 726] width 16 height 16
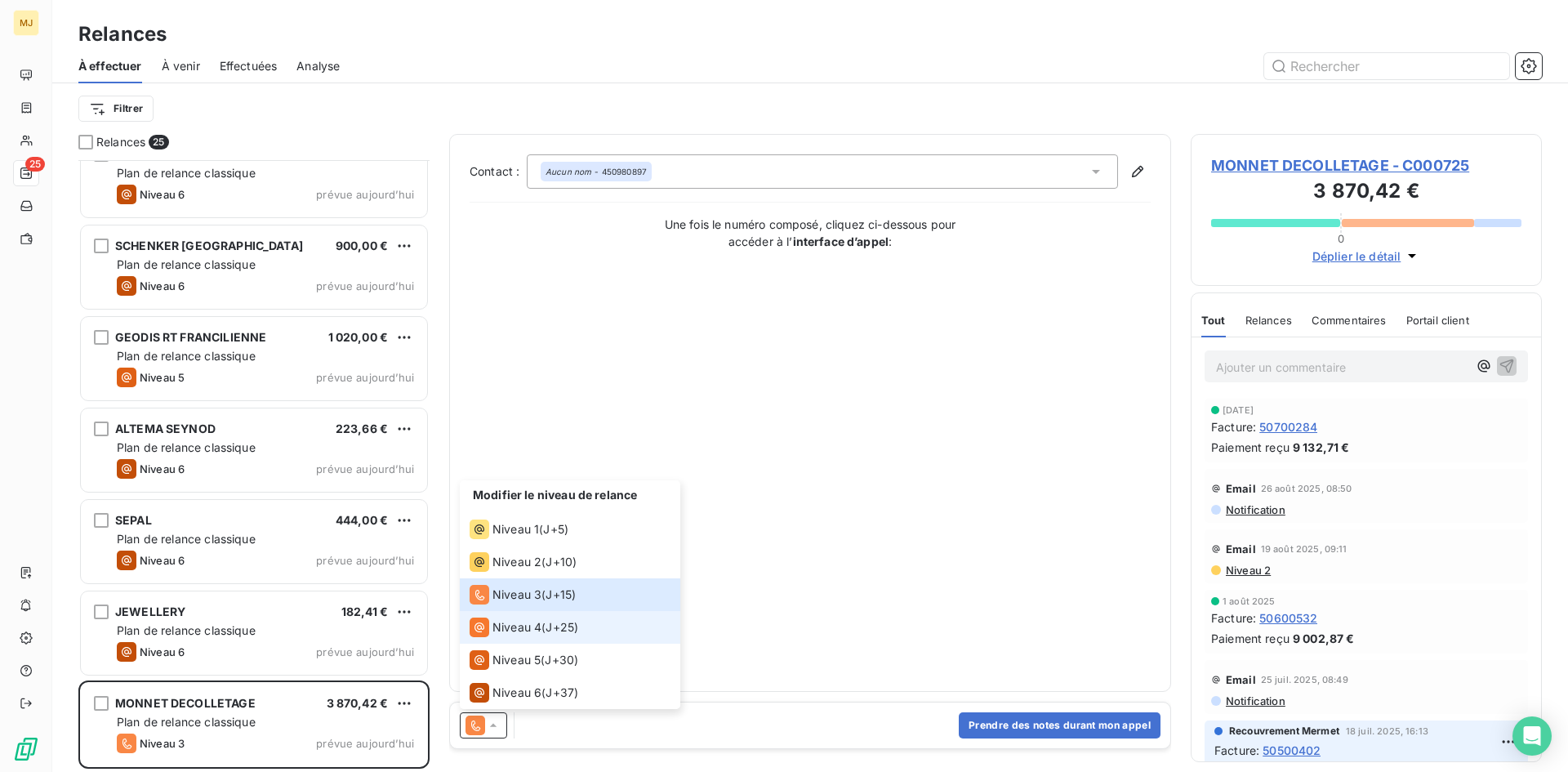
click at [527, 630] on span "Niveau 4" at bounding box center [517, 628] width 49 height 16
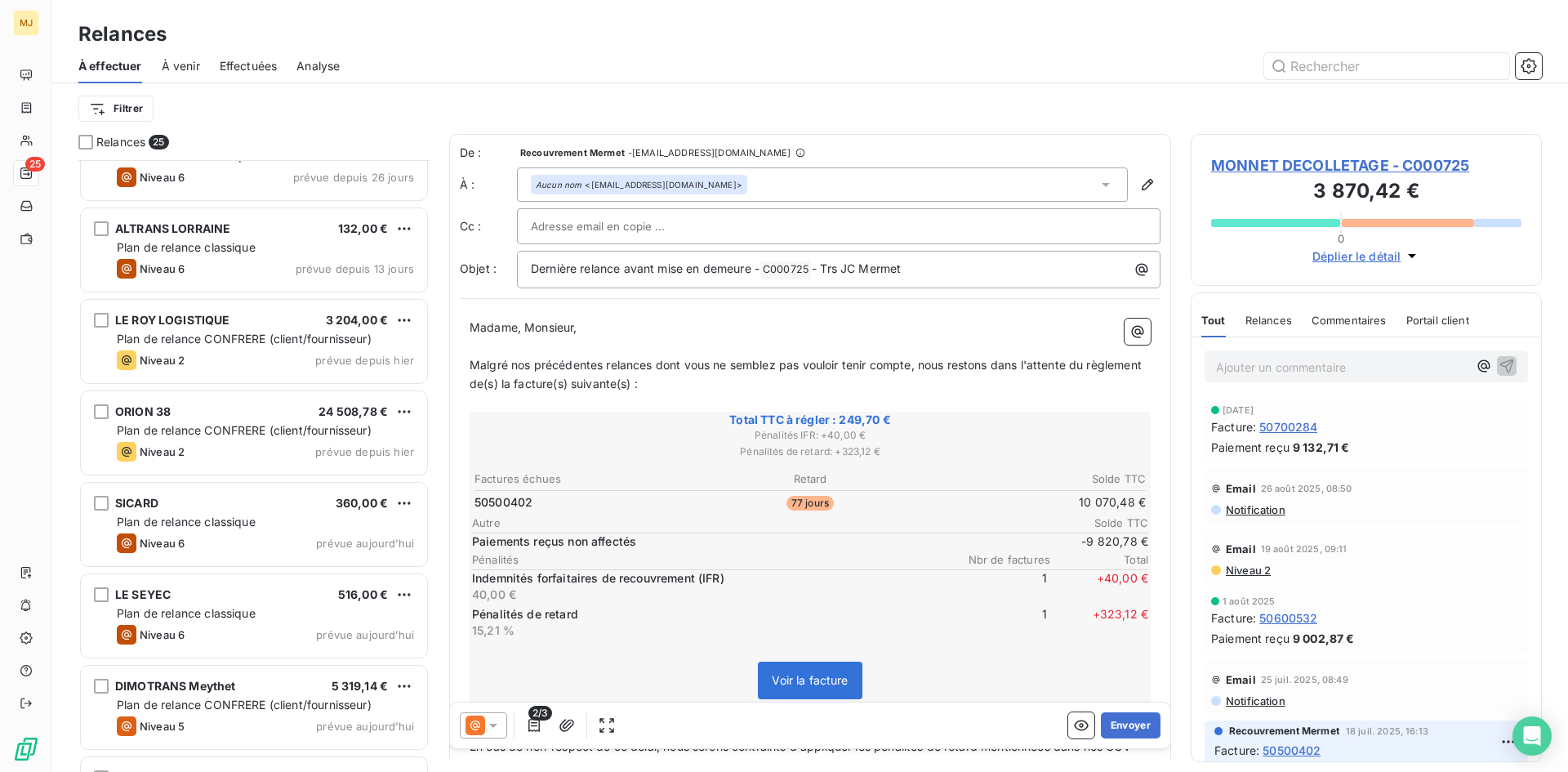
scroll to position [43, 0]
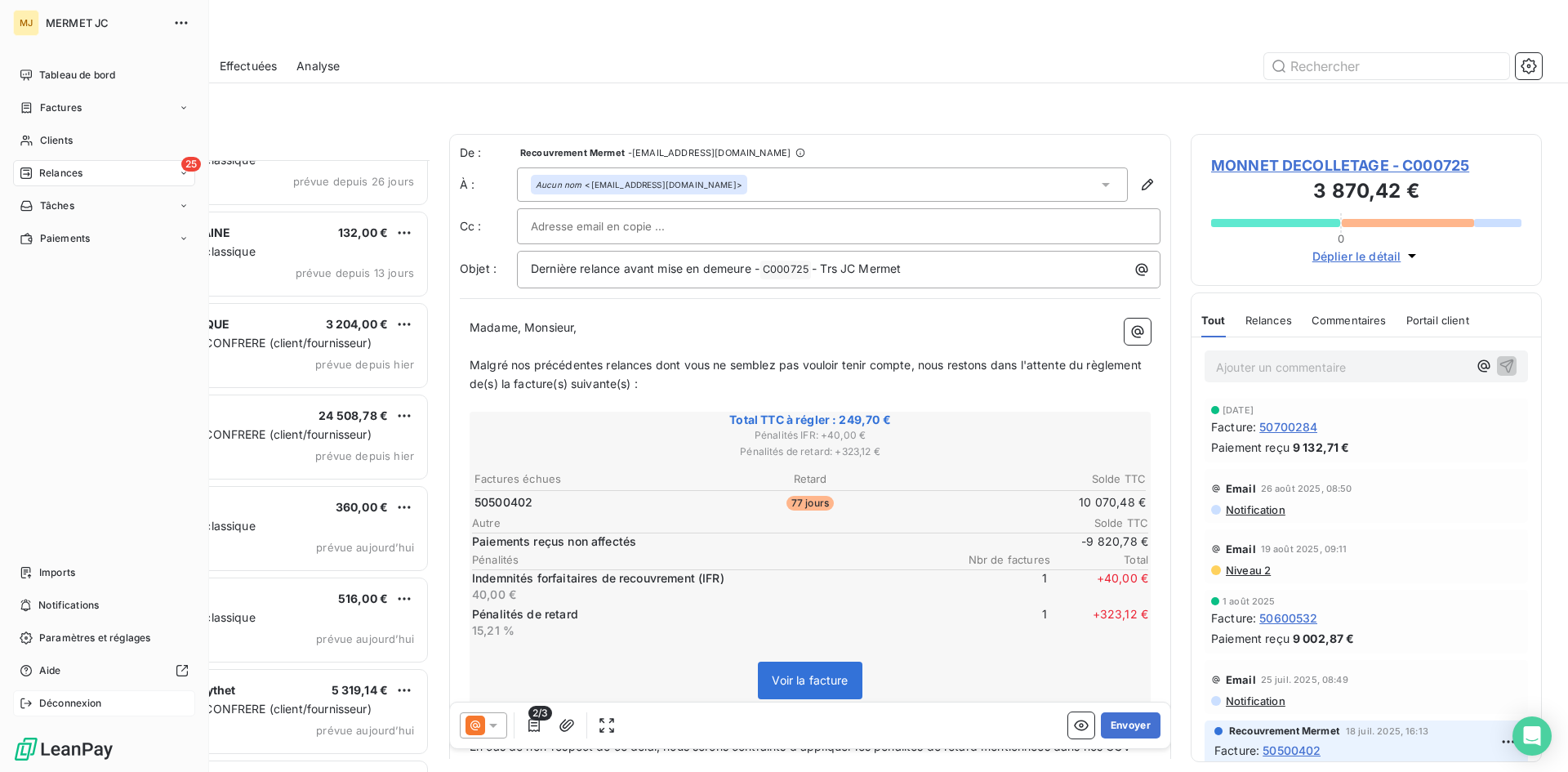
click at [52, 703] on span "Déconnexion" at bounding box center [70, 703] width 63 height 14
